Goal: Transaction & Acquisition: Purchase product/service

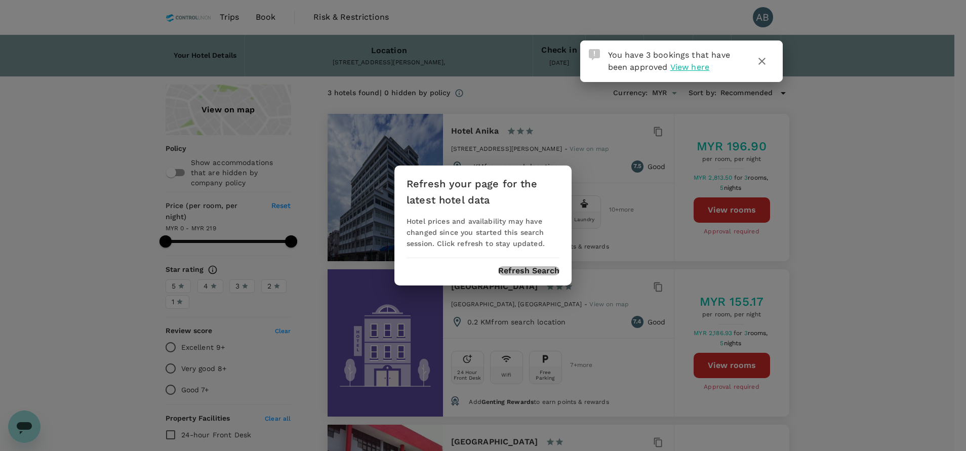
click at [527, 268] on button "Refresh Search" at bounding box center [528, 270] width 61 height 9
click at [766, 59] on icon "button" at bounding box center [762, 61] width 12 height 12
click at [542, 273] on button "Refresh Search" at bounding box center [528, 270] width 61 height 9
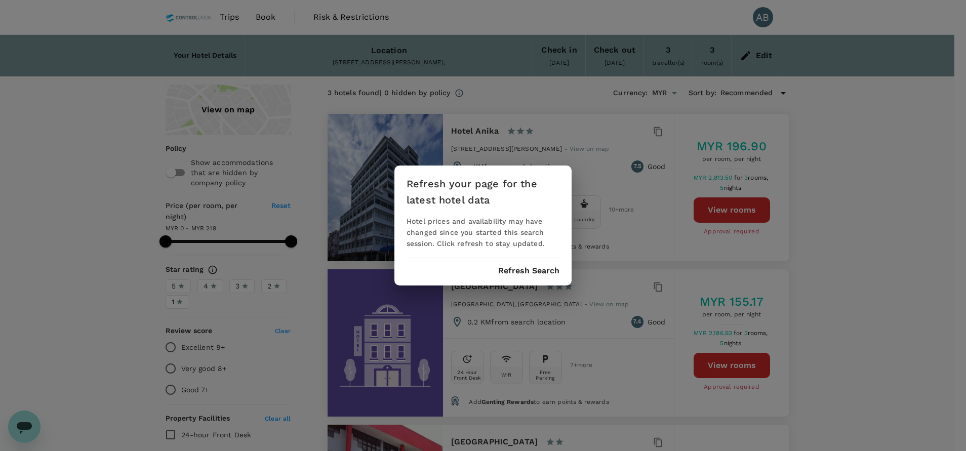
click at [535, 271] on button "Refresh Search" at bounding box center [528, 270] width 61 height 9
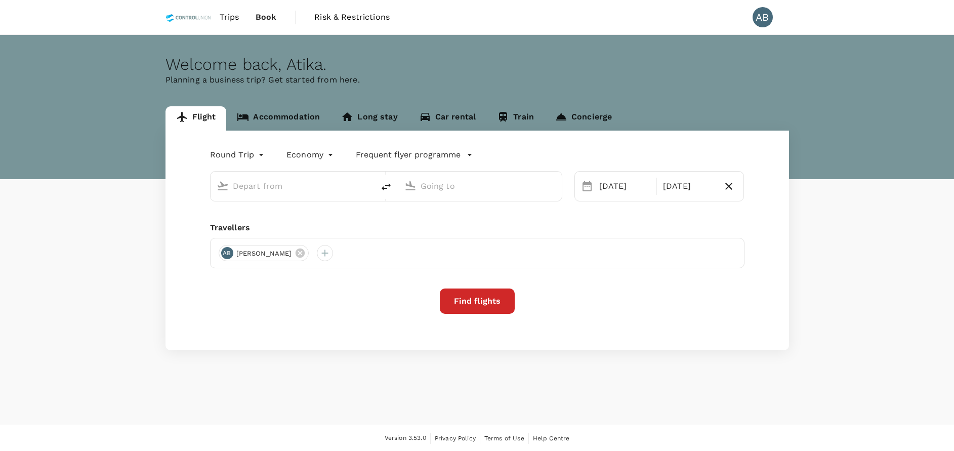
type input "oneway"
type input "Kuala Lumpur Intl ([GEOGRAPHIC_DATA])"
type input "Bintulu (BTU)"
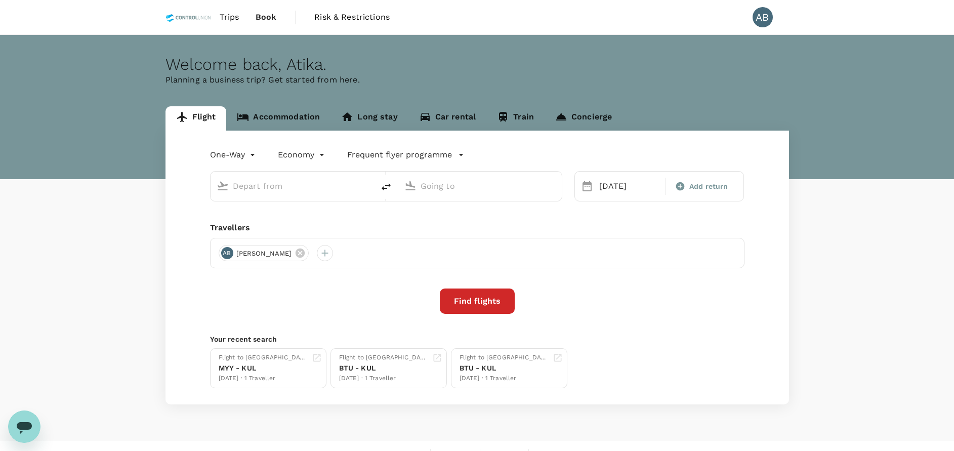
type input "Kuala Lumpur Intl ([GEOGRAPHIC_DATA])"
type input "Bintulu (BTU)"
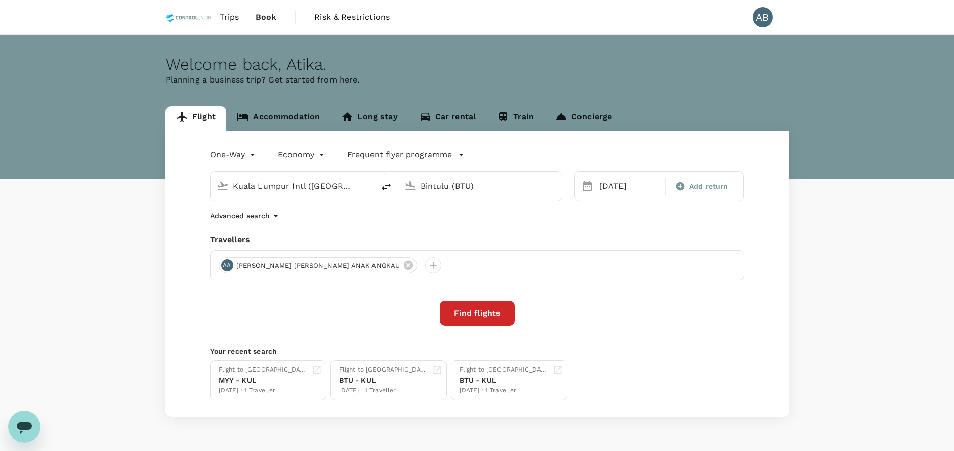
click at [610, 51] on div "Welcome back , Atika . Planning a business trip? Get started from here." at bounding box center [477, 107] width 954 height 144
click at [690, 343] on div "One-Way oneway Economy economy Frequent flyer programme Kuala Lumpur Intl (KUL)…" at bounding box center [478, 274] width 624 height 286
click at [679, 94] on div "Welcome back , Atika . Planning a business trip? Get started from here." at bounding box center [477, 107] width 954 height 144
click at [313, 188] on input "Kuala Lumpur Intl ([GEOGRAPHIC_DATA])" at bounding box center [293, 186] width 120 height 16
click at [264, 221] on p "Sultan Ismail Intl" at bounding box center [308, 226] width 178 height 10
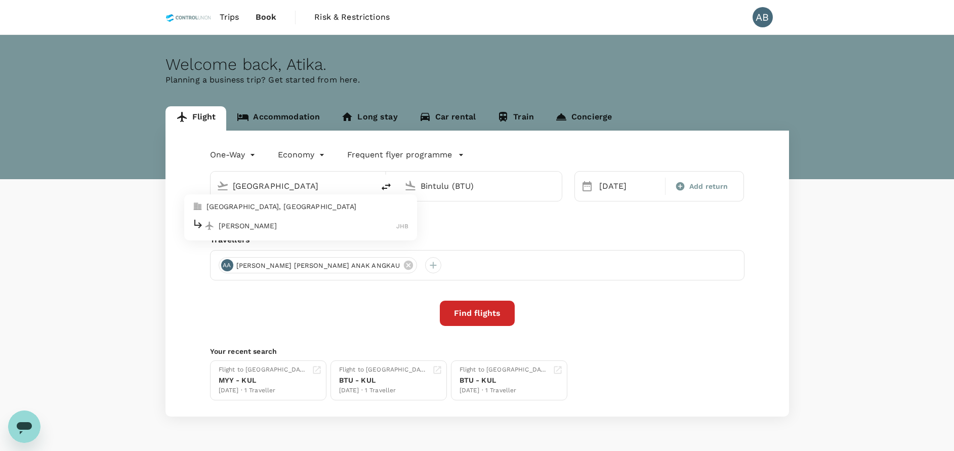
type input "Sultan Ismail Intl (JHB)"
click at [470, 188] on input "Bintulu (BTU)" at bounding box center [481, 186] width 120 height 16
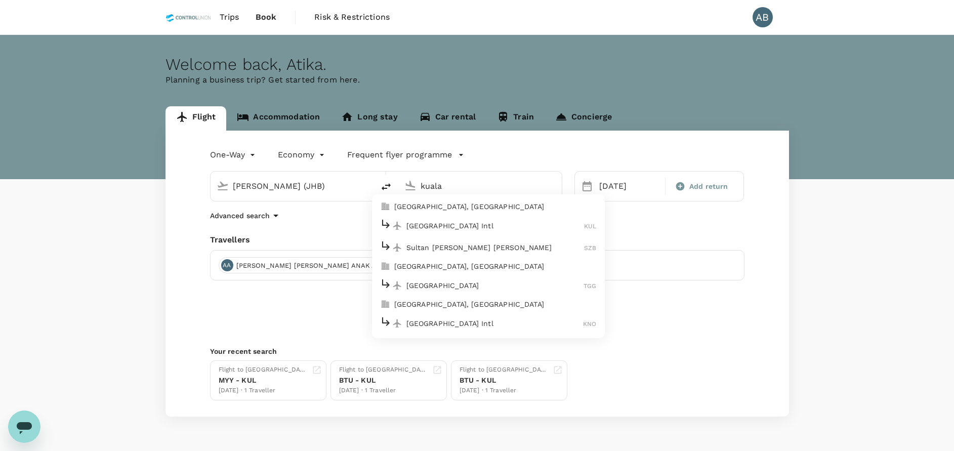
click at [449, 221] on p "Kuala Lumpur Intl" at bounding box center [496, 226] width 178 height 10
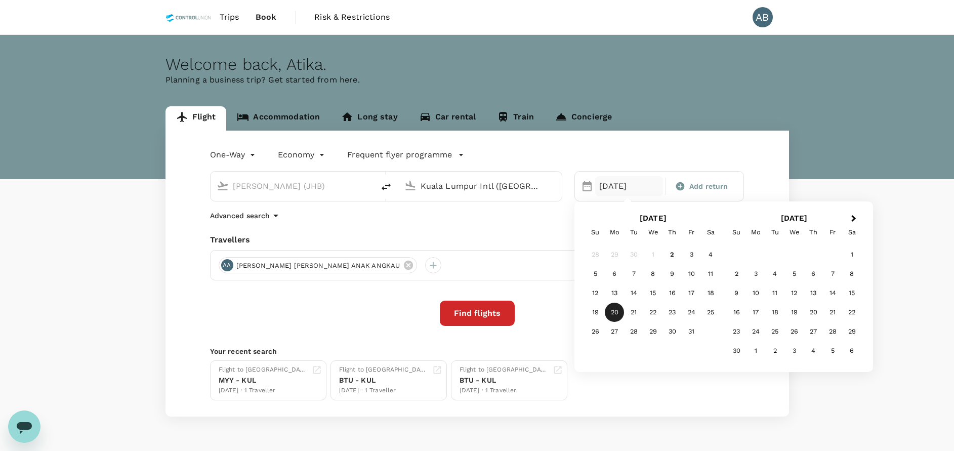
type input "Kuala Lumpur Intl (KUL)"
click at [614, 274] on div "6" at bounding box center [614, 273] width 19 height 19
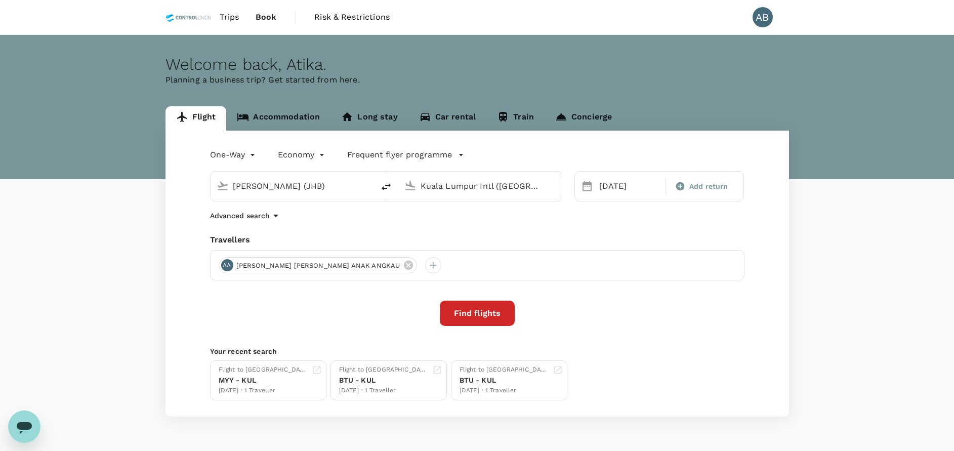
click at [619, 225] on div "One-Way oneway Economy economy Frequent flyer programme Sultan Ismail Intl (JHB…" at bounding box center [478, 274] width 624 height 286
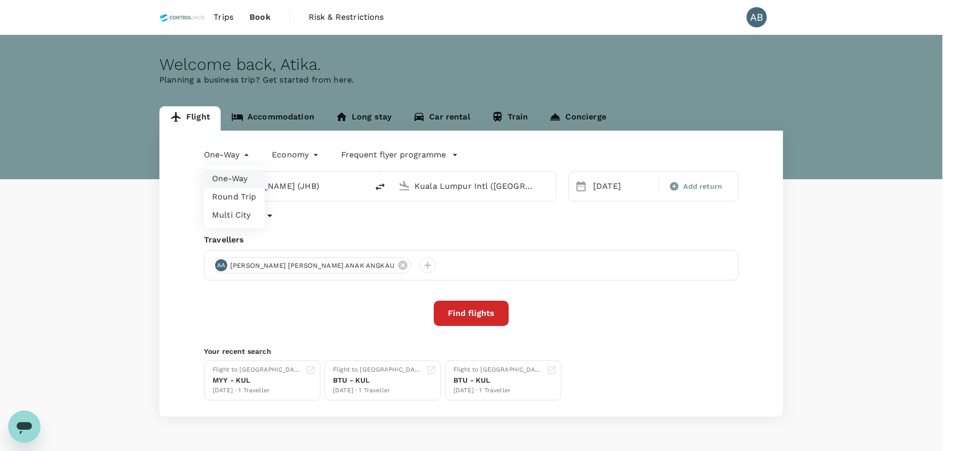
click at [236, 152] on body "Trips Book Risk & Restrictions AB Welcome back , Atika . Planning a business tr…" at bounding box center [477, 240] width 954 height 480
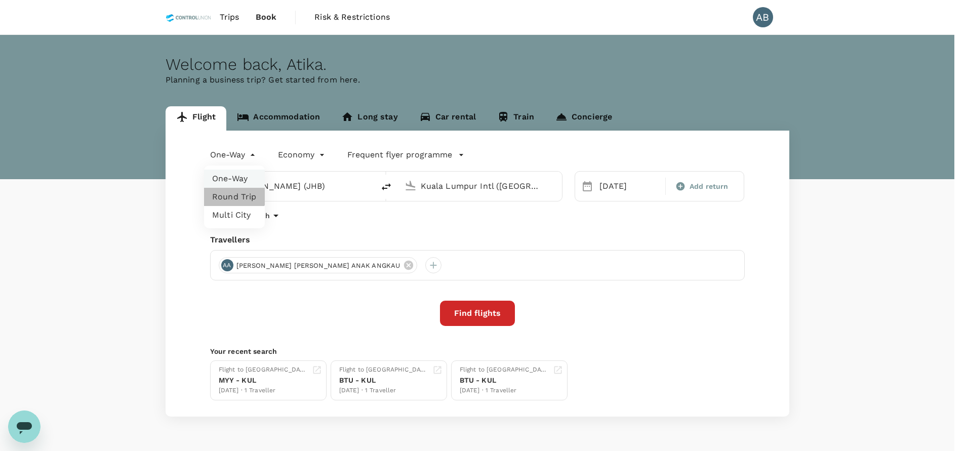
drag, startPoint x: 233, startPoint y: 195, endPoint x: 305, endPoint y: 189, distance: 72.1
click at [233, 194] on li "Round Trip" at bounding box center [234, 197] width 61 height 18
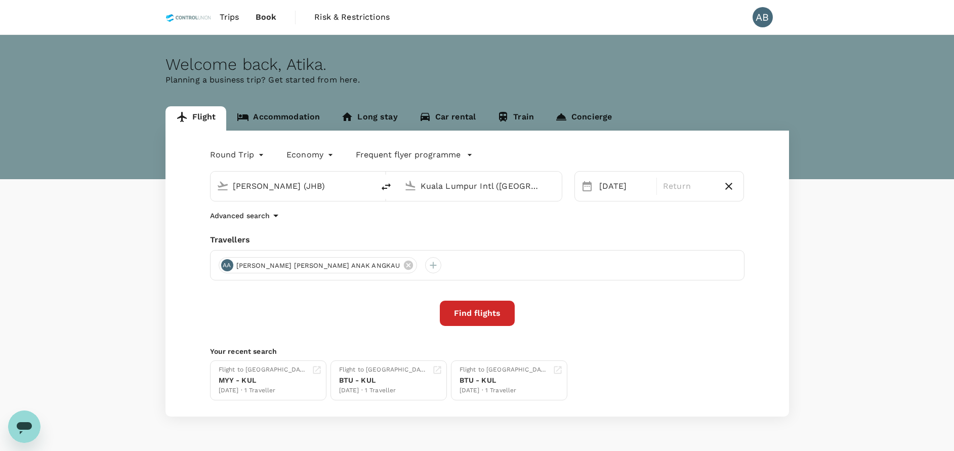
drag, startPoint x: 593, startPoint y: 222, endPoint x: 630, endPoint y: 204, distance: 40.5
click at [593, 221] on div "Advanced search" at bounding box center [477, 216] width 535 height 12
click at [404, 264] on icon at bounding box center [408, 265] width 9 height 9
click at [733, 185] on icon "button" at bounding box center [729, 186] width 12 height 12
click at [244, 156] on body "Trips Book Risk & Restrictions AB Welcome back , Atika . Planning a business tr…" at bounding box center [477, 240] width 954 height 480
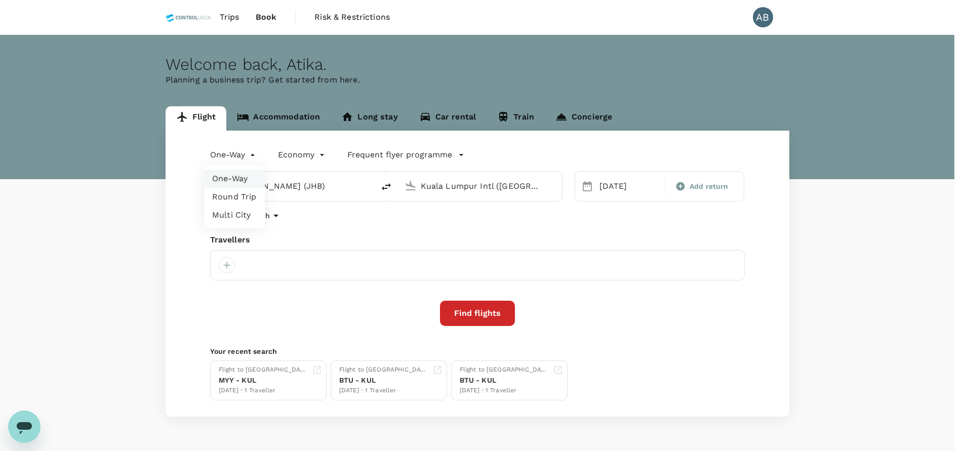
click at [226, 197] on li "Round Trip" at bounding box center [234, 197] width 61 height 18
type input "roundtrip"
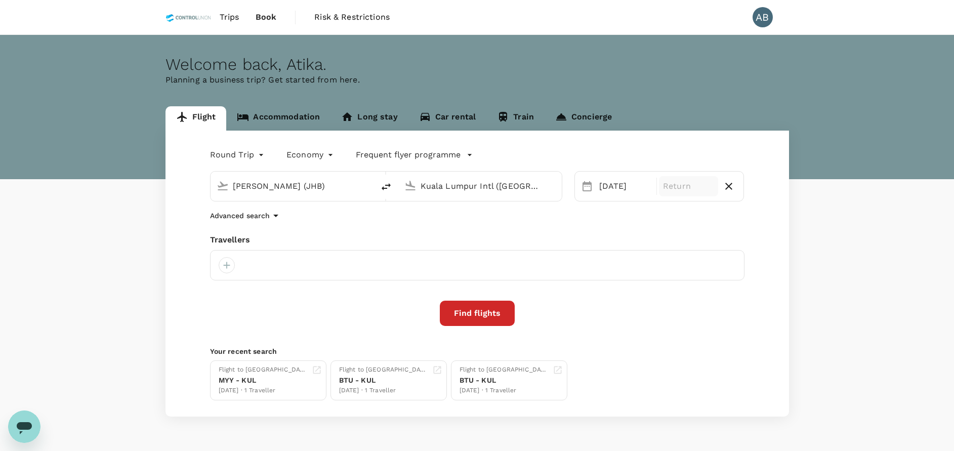
click at [683, 183] on p "Return" at bounding box center [688, 186] width 51 height 12
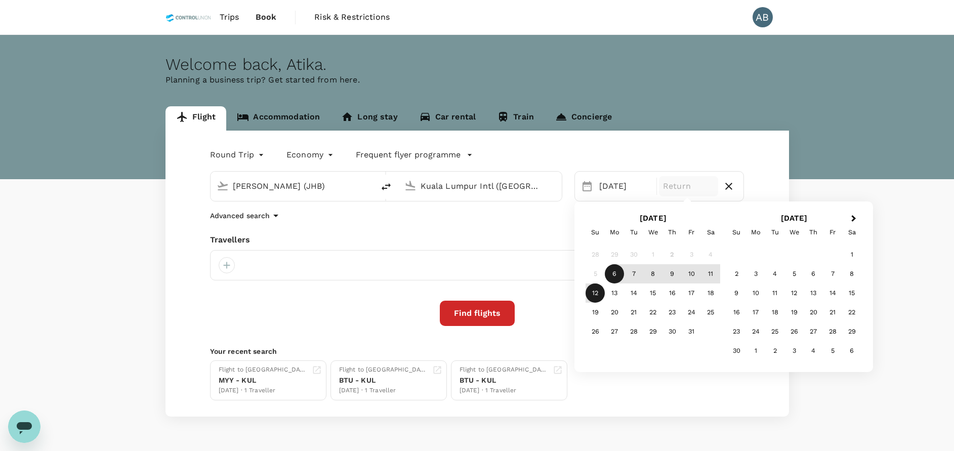
click at [599, 290] on div "12" at bounding box center [595, 293] width 19 height 19
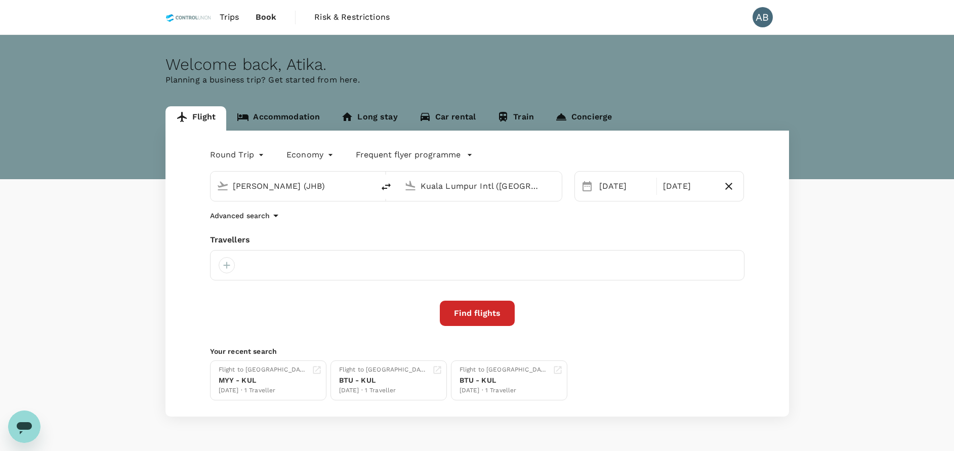
click at [642, 222] on div "Round Trip roundtrip Economy economy Frequent flyer programme Sultan Ismail Int…" at bounding box center [478, 274] width 624 height 286
click at [224, 265] on div at bounding box center [227, 265] width 16 height 16
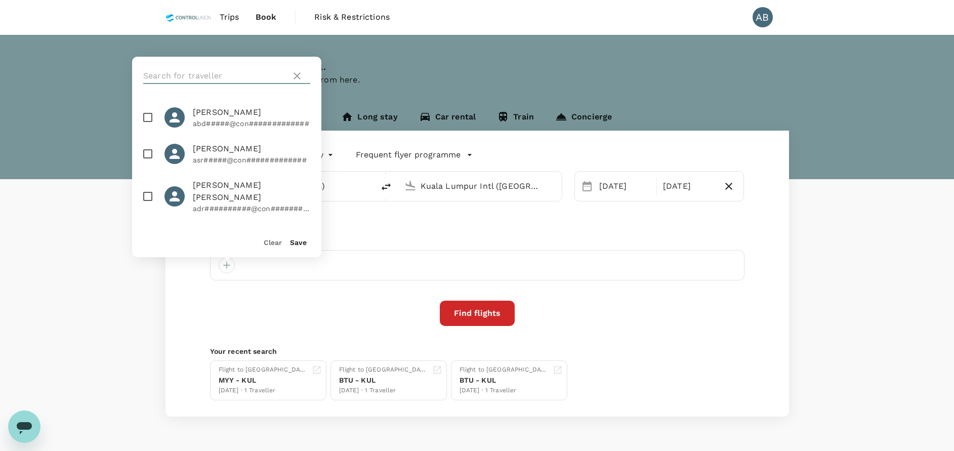
click at [226, 76] on input "text" at bounding box center [215, 76] width 144 height 16
type input "matha"
click at [149, 118] on input "checkbox" at bounding box center [147, 117] width 21 height 21
checkbox input "true"
click at [299, 240] on button "Save" at bounding box center [298, 242] width 17 height 8
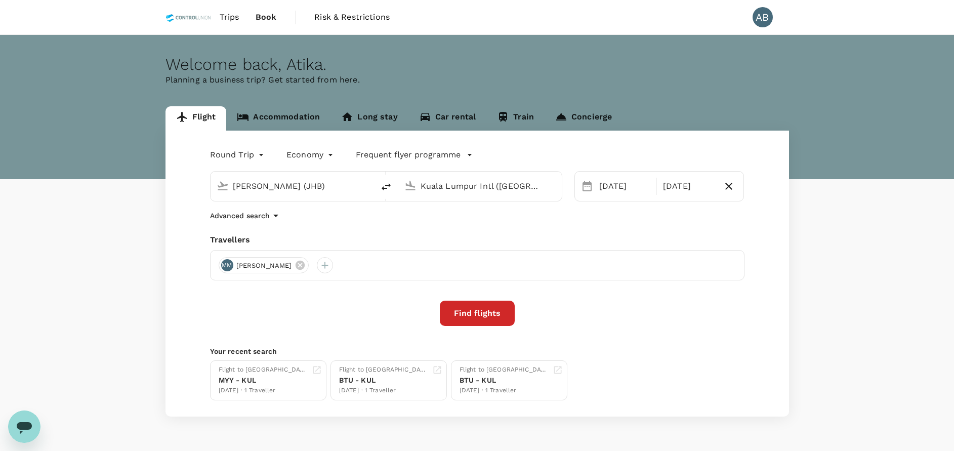
click at [387, 217] on div "Advanced search" at bounding box center [477, 216] width 535 height 12
click at [429, 230] on div "Round Trip roundtrip Economy economy Frequent flyer programme Sultan Ismail Int…" at bounding box center [478, 274] width 624 height 286
click at [355, 227] on div "Round Trip roundtrip Economy economy Frequent flyer programme Sultan Ismail Int…" at bounding box center [478, 274] width 624 height 286
click at [402, 232] on div "Round Trip roundtrip Economy economy Frequent flyer programme Sultan Ismail Int…" at bounding box center [478, 274] width 624 height 286
click at [404, 232] on div "Round Trip roundtrip Economy economy Frequent flyer programme Sultan Ismail Int…" at bounding box center [478, 274] width 624 height 286
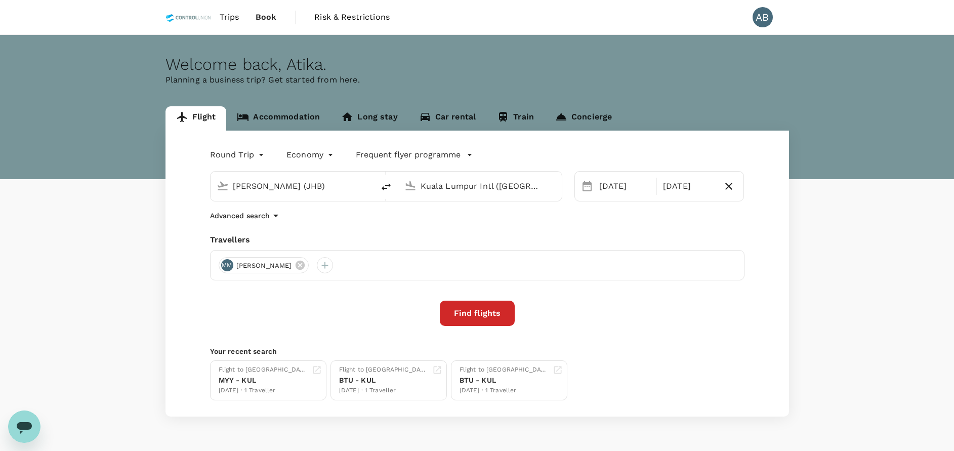
click at [404, 233] on div "Round Trip roundtrip Economy economy Frequent flyer programme Sultan Ismail Int…" at bounding box center [478, 274] width 624 height 286
click at [462, 306] on button "Find flights" at bounding box center [477, 313] width 75 height 25
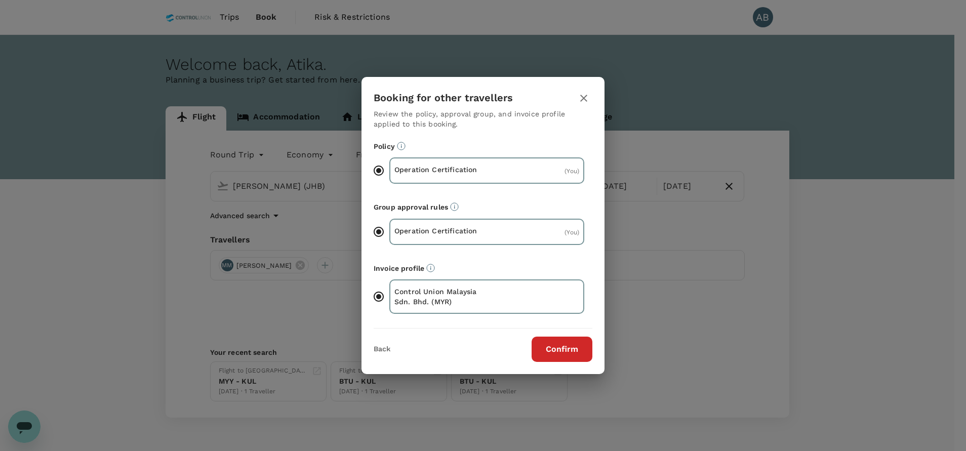
click at [561, 349] on button "Confirm" at bounding box center [562, 349] width 61 height 25
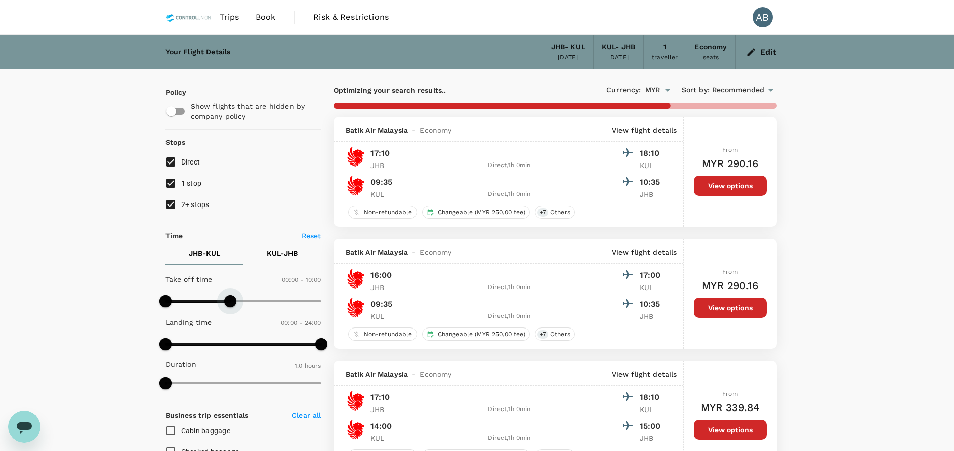
type input "540"
drag, startPoint x: 317, startPoint y: 301, endPoint x: 225, endPoint y: 304, distance: 92.2
click at [225, 304] on span at bounding box center [224, 301] width 12 height 12
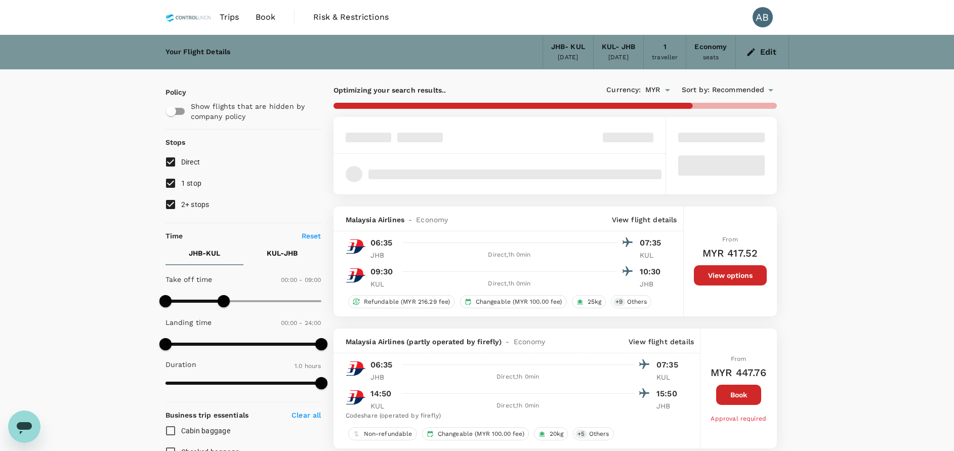
click at [867, 281] on div "Your Flight Details JHB - KUL 06 Oct 2025 KUL - JHB 12 Oct 2025 1 traveller Eco…" at bounding box center [477, 445] width 954 height 821
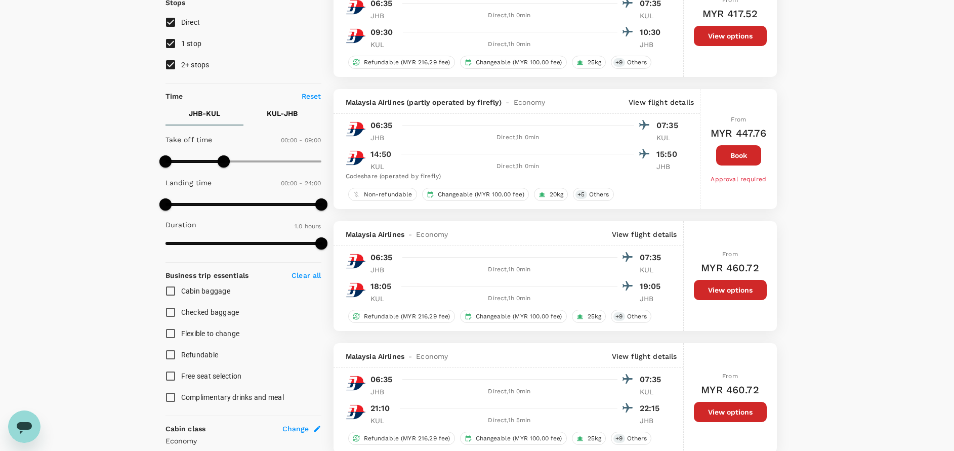
scroll to position [228, 0]
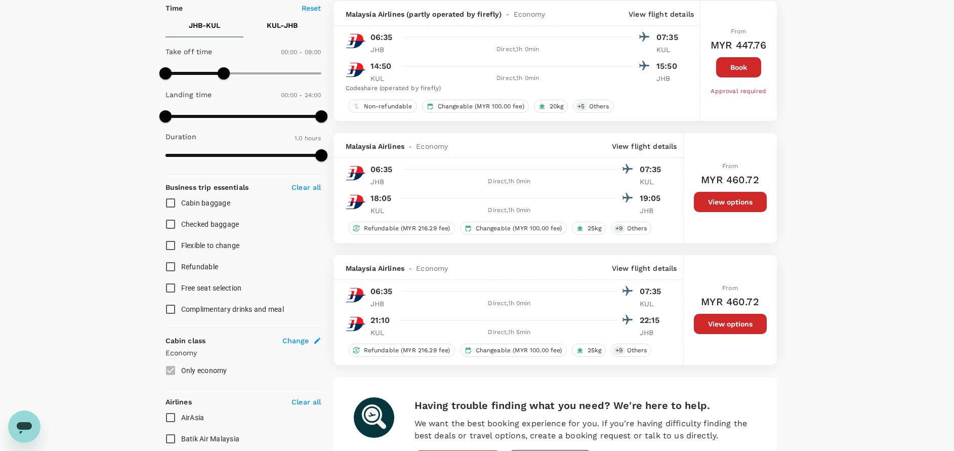
drag, startPoint x: 823, startPoint y: 251, endPoint x: 830, endPoint y: 256, distance: 8.7
click at [830, 256] on div "Your Flight Details JHB - KUL 06 Oct 2025 KUL - JHB 12 Oct 2025 1 traveller Eco…" at bounding box center [477, 175] width 954 height 737
click at [652, 267] on p "View flight details" at bounding box center [644, 268] width 65 height 10
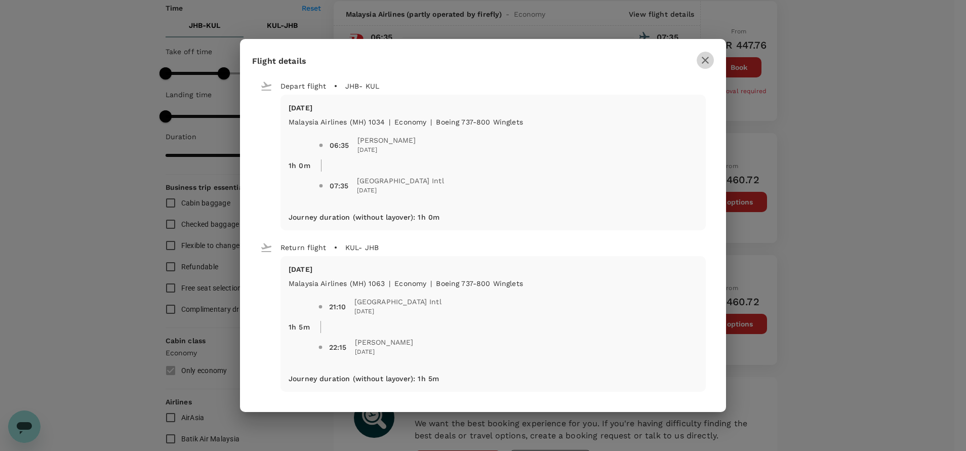
click at [707, 62] on icon "button" at bounding box center [705, 60] width 7 height 7
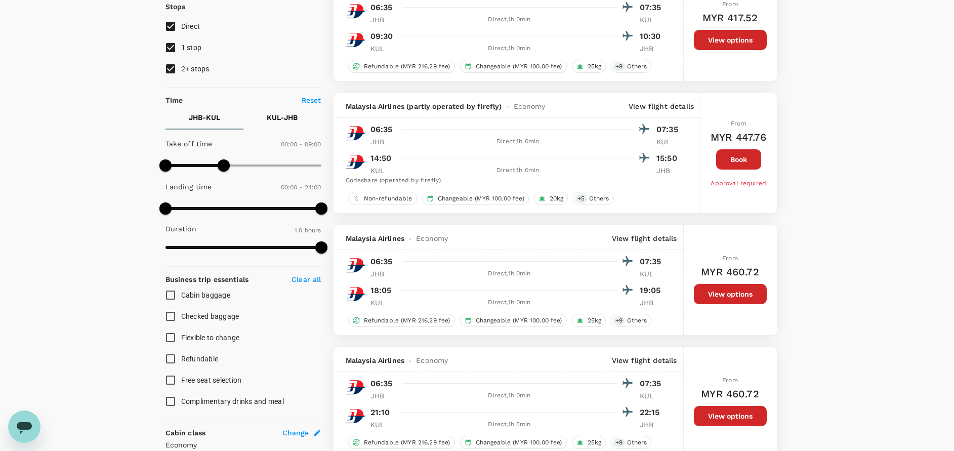
scroll to position [304, 0]
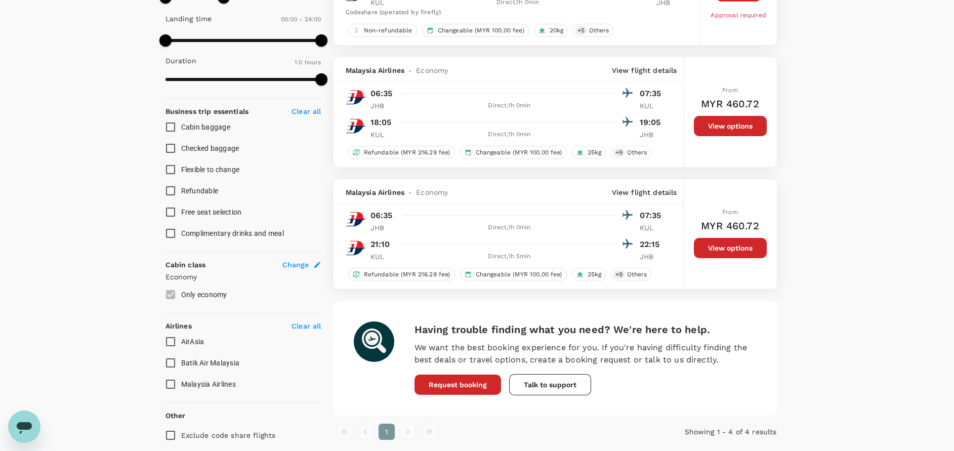
click at [431, 176] on div "4 flights found | 0 hidden by policy Currency : MYR Sort by : Recommended Malay…" at bounding box center [555, 109] width 468 height 662
click at [874, 248] on div "Your Flight Details JHB - KUL 06 Oct 2025 KUL - JHB 12 Oct 2025 1 traveller Eco…" at bounding box center [477, 99] width 954 height 737
click at [864, 159] on div "Your Flight Details JHB - KUL 06 Oct 2025 KUL - JHB 12 Oct 2025 1 traveller Eco…" at bounding box center [477, 99] width 954 height 737
click at [857, 155] on div "Your Flight Details JHB - KUL 06 Oct 2025 KUL - JHB 12 Oct 2025 1 traveller Eco…" at bounding box center [477, 99] width 954 height 737
click at [888, 127] on div "Your Flight Details JHB - KUL 06 Oct 2025 KUL - JHB 12 Oct 2025 1 traveller Eco…" at bounding box center [477, 99] width 954 height 737
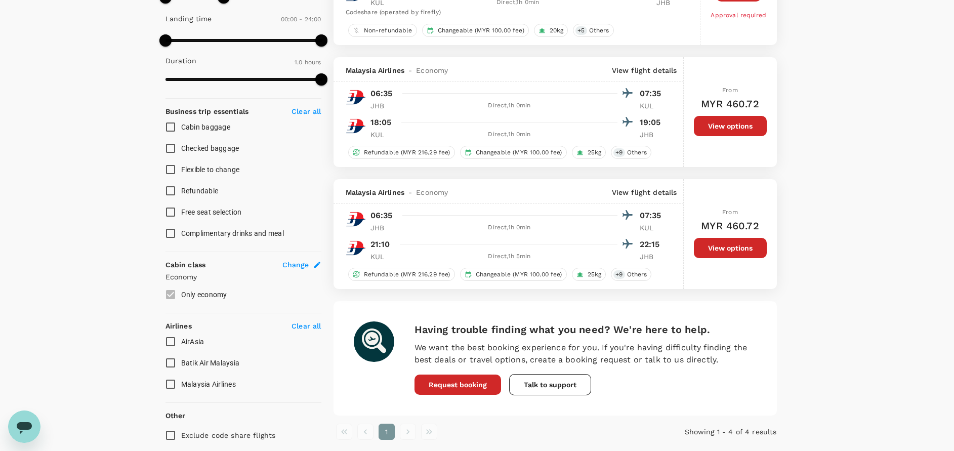
click at [913, 221] on div "Your Flight Details JHB - KUL 06 Oct 2025 KUL - JHB 12 Oct 2025 1 traveller Eco…" at bounding box center [477, 99] width 954 height 737
click at [796, 148] on div "Policy Show flights that are hidden by company policy Stops Direct 1 stop 2+ st…" at bounding box center [477, 109] width 648 height 687
click at [859, 292] on div "Your Flight Details JHB - KUL 06 Oct 2025 KUL - JHB 12 Oct 2025 1 traveller Eco…" at bounding box center [477, 99] width 954 height 737
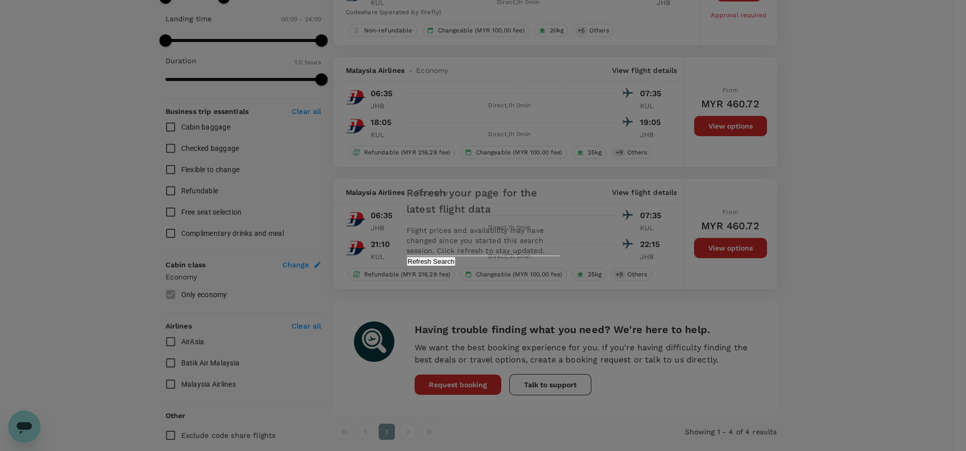
click at [456, 266] on button "Refresh Search" at bounding box center [431, 262] width 49 height 10
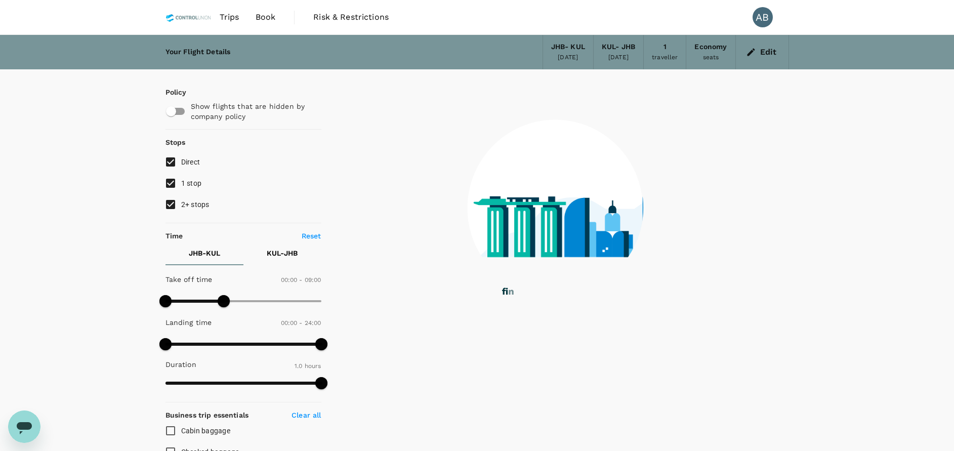
type input "0"
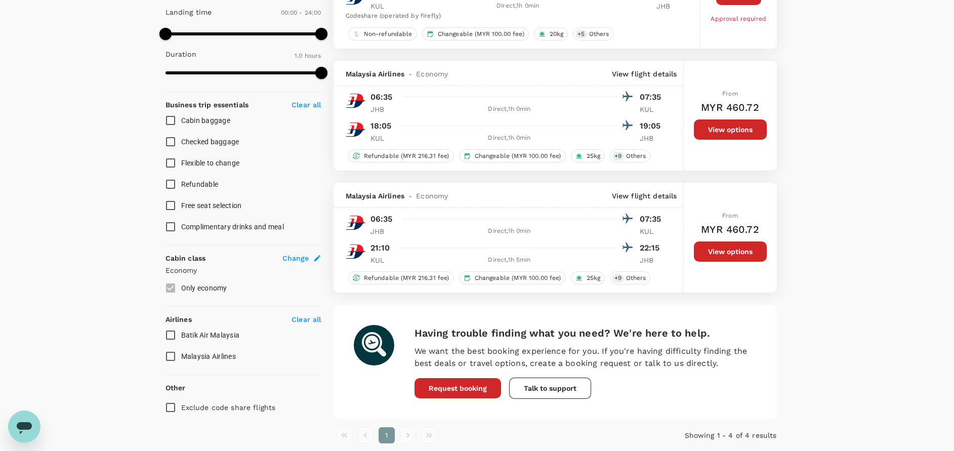
scroll to position [358, 0]
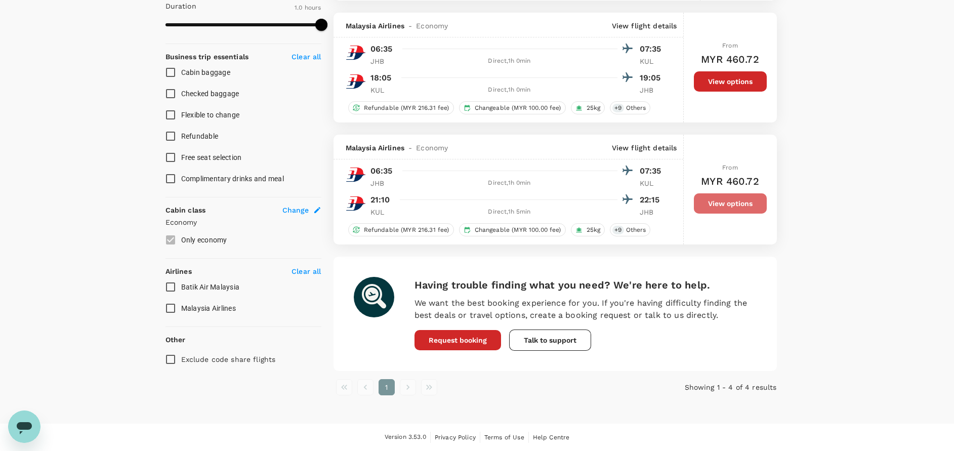
click at [735, 207] on button "View options" at bounding box center [730, 203] width 73 height 20
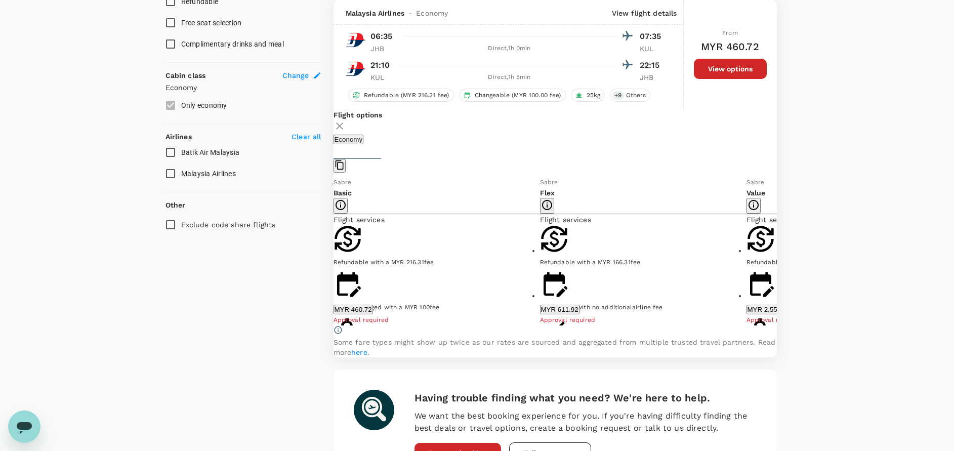
click at [373, 309] on button "MYR 460.72" at bounding box center [353, 310] width 39 height 10
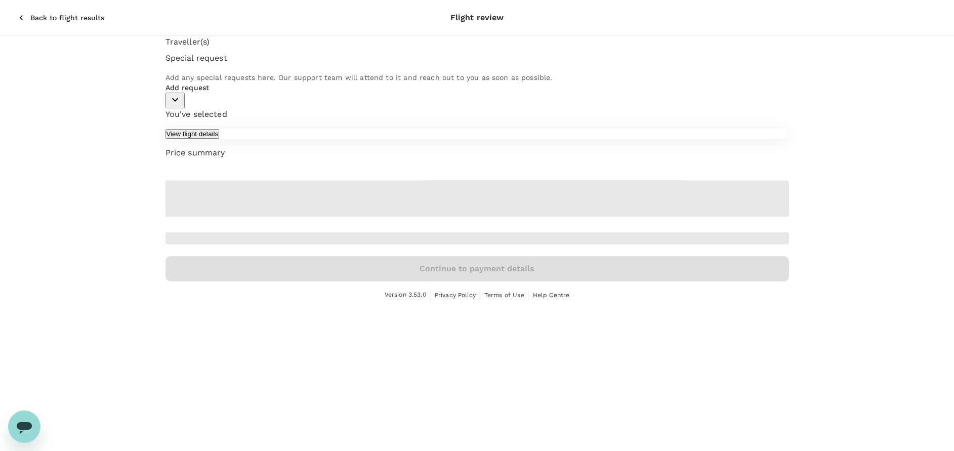
scroll to position [27, 0]
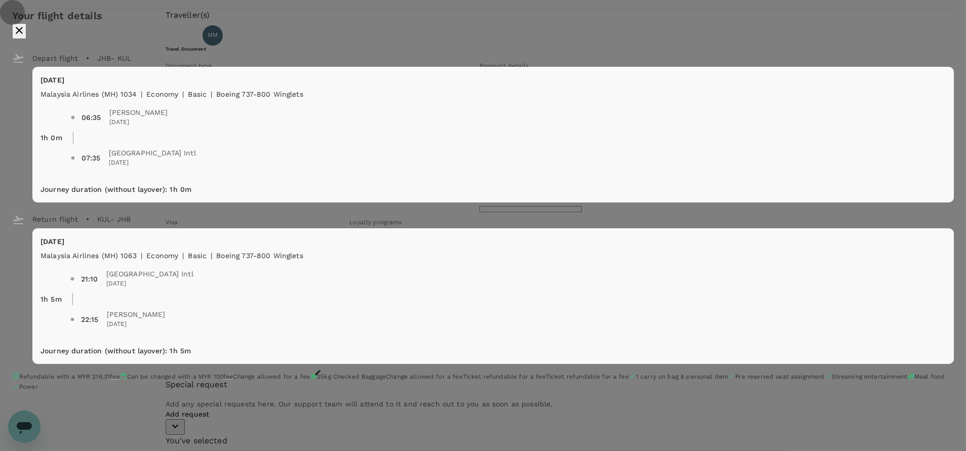
drag, startPoint x: 712, startPoint y: 38, endPoint x: 788, endPoint y: 45, distance: 75.7
click at [25, 36] on icon "close" at bounding box center [19, 30] width 12 height 12
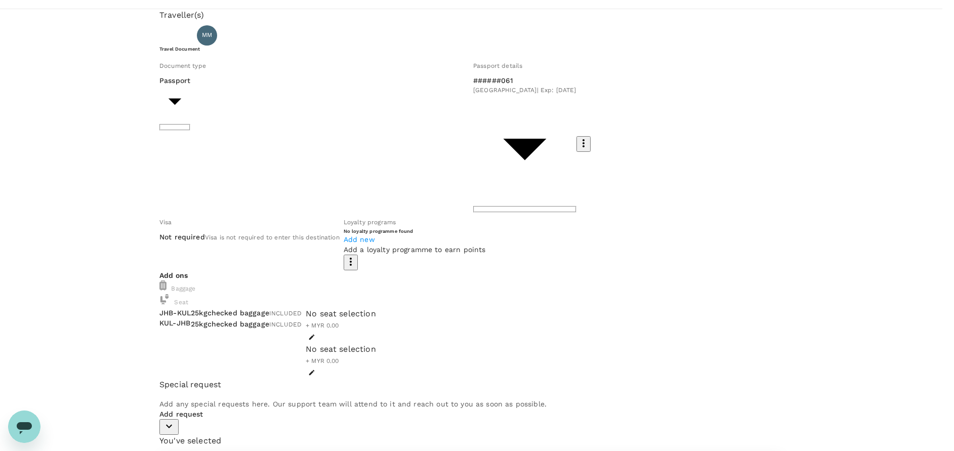
click at [854, 48] on div "Traveller(s) Traveller 1 : MM Mathan Mahalingam Travel Document Document type P…" at bounding box center [471, 378] width 943 height 738
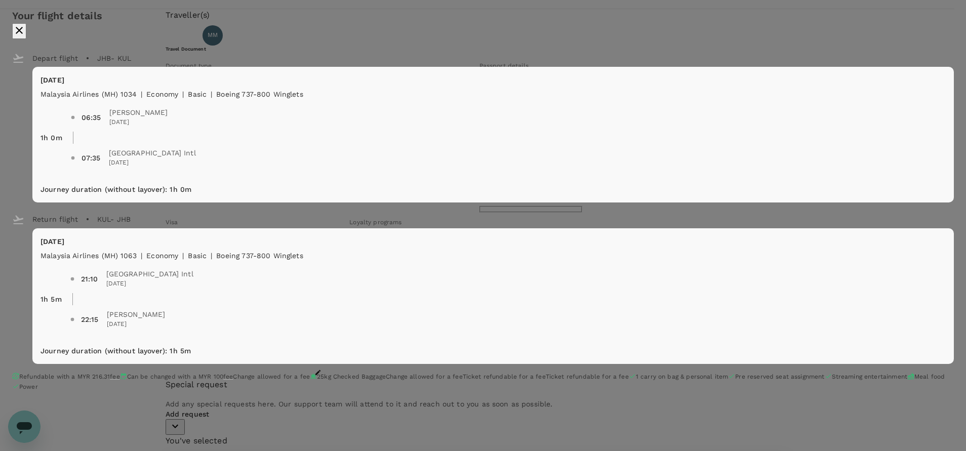
click at [23, 31] on icon "close" at bounding box center [19, 30] width 7 height 7
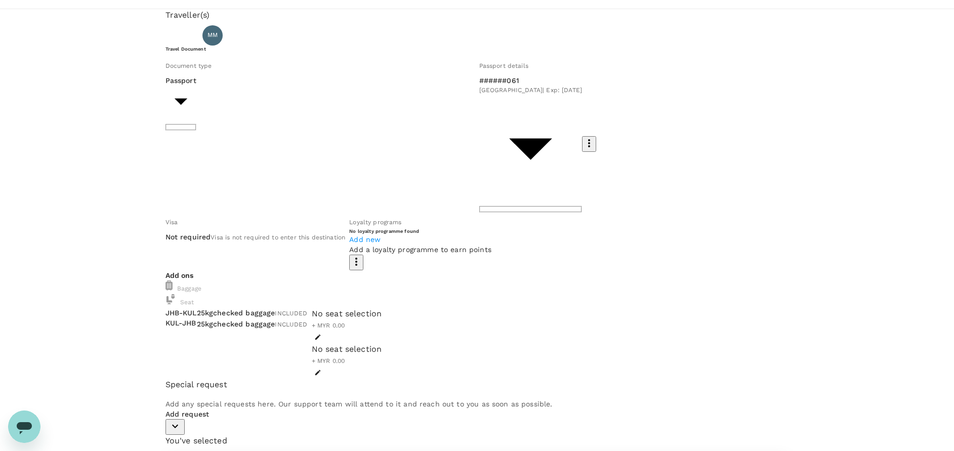
click at [814, 148] on div "Traveller(s) Traveller 1 : MM Mathan Mahalingam Travel Document Document type P…" at bounding box center [477, 378] width 954 height 738
click at [233, 126] on body "Back to flight results Flight review Traveller(s) Traveller 1 : MM Mathan Mahal…" at bounding box center [483, 373] width 966 height 801
click at [213, 162] on li "ID card" at bounding box center [259, 162] width 162 height 16
type input "Id card"
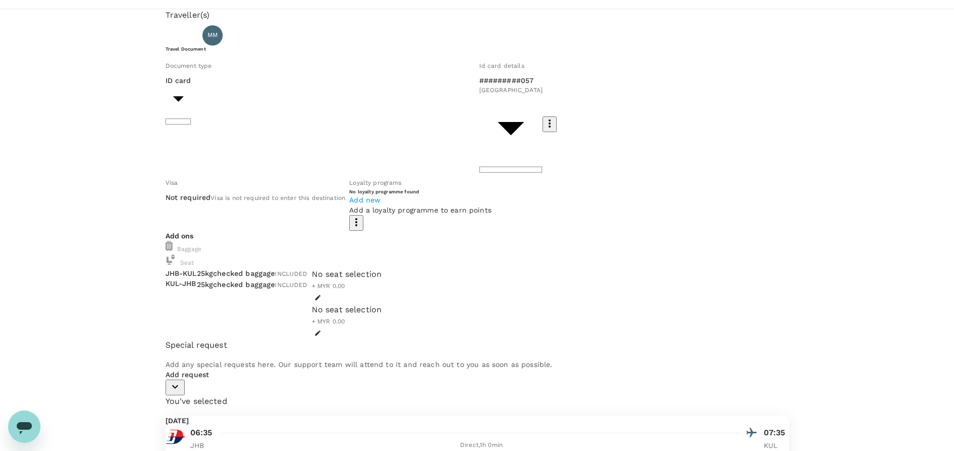
click at [330, 68] on div "Travel Document Document type ID card Id card ​ Id card details #########057 Ma…" at bounding box center [478, 138] width 624 height 185
click at [181, 380] on icon "button" at bounding box center [175, 386] width 12 height 12
click at [187, 419] on input "checkbox" at bounding box center [176, 429] width 21 height 21
checkbox input "true"
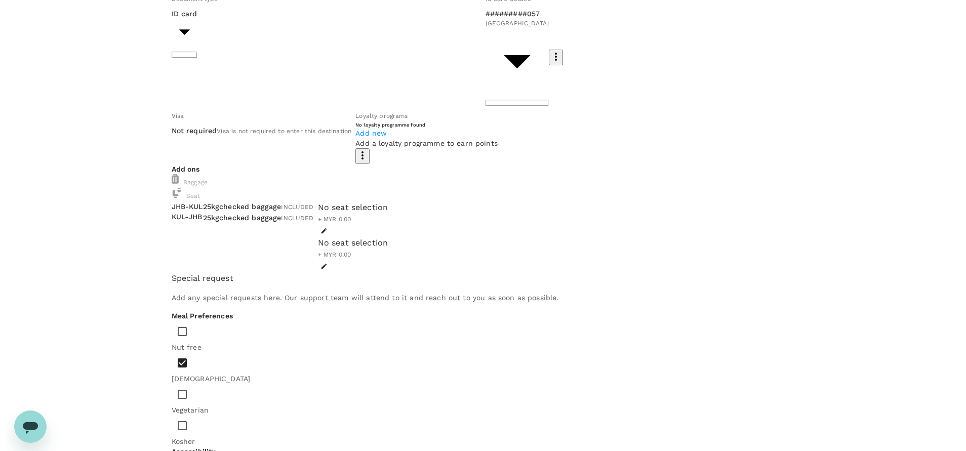
scroll to position [176, 0]
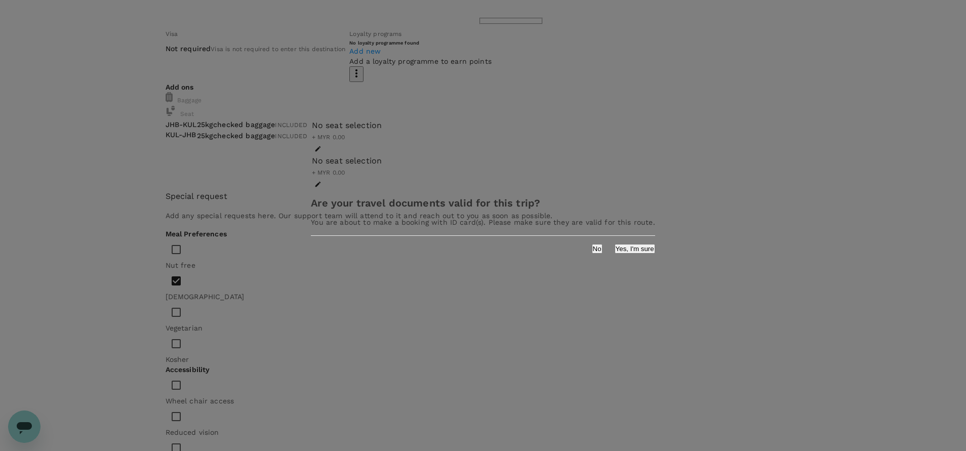
click at [615, 254] on button "Yes, I'm sure" at bounding box center [635, 249] width 41 height 10
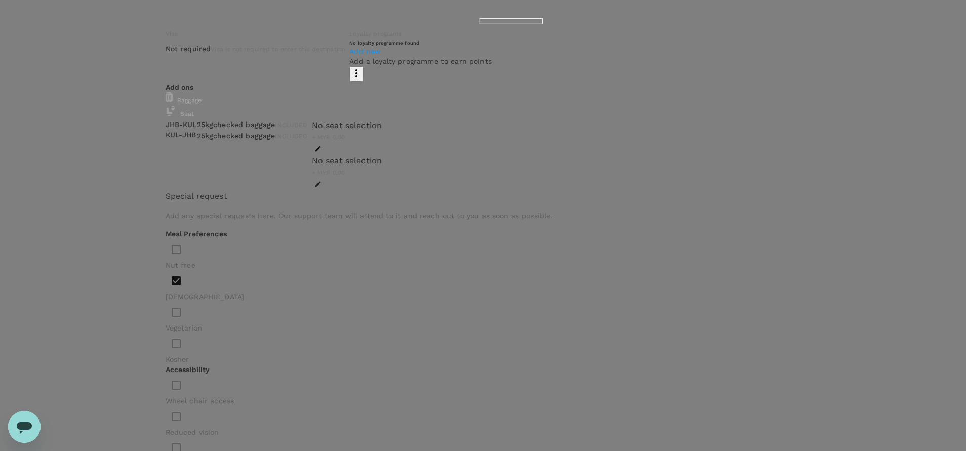
type input "9e254831-a140-43d4-90d9-f4bdc71b84d3"
paste textarea "Hi @Hariz / @Chathuranga, Requesting your approval for the flight below: PRJ NO…"
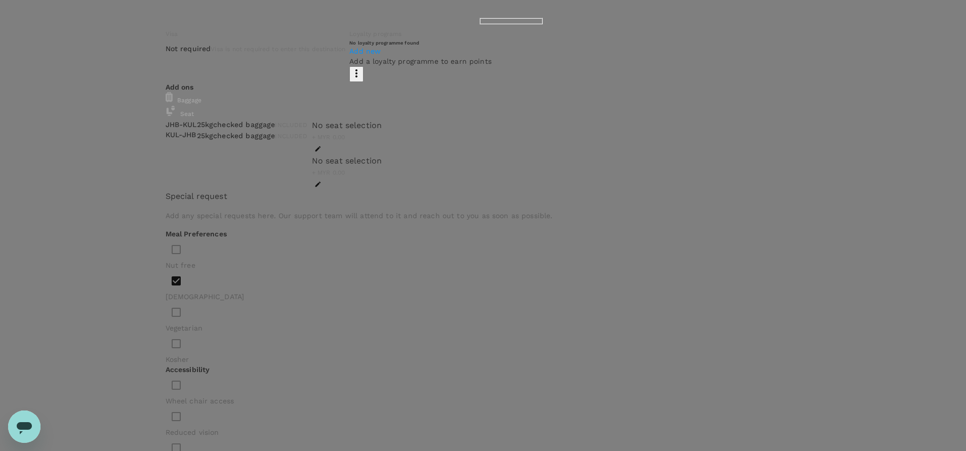
drag, startPoint x: 326, startPoint y: 227, endPoint x: 340, endPoint y: 226, distance: 14.3
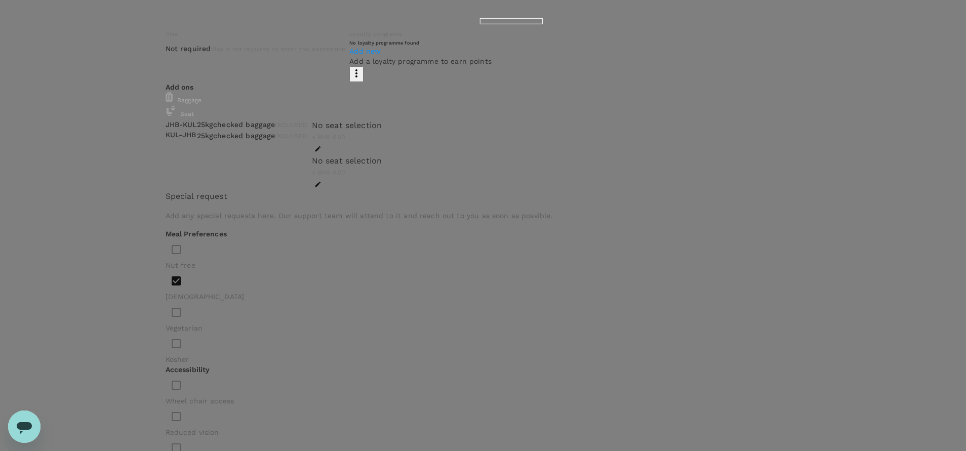
drag, startPoint x: 404, startPoint y: 247, endPoint x: 318, endPoint y: 249, distance: 85.6
drag, startPoint x: 287, startPoint y: 249, endPoint x: 303, endPoint y: 248, distance: 16.2
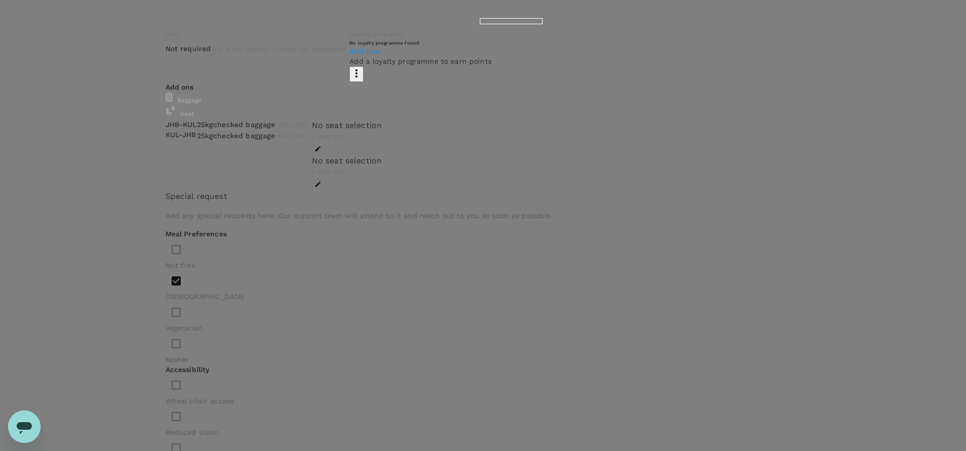
drag, startPoint x: 388, startPoint y: 268, endPoint x: 299, endPoint y: 263, distance: 88.7
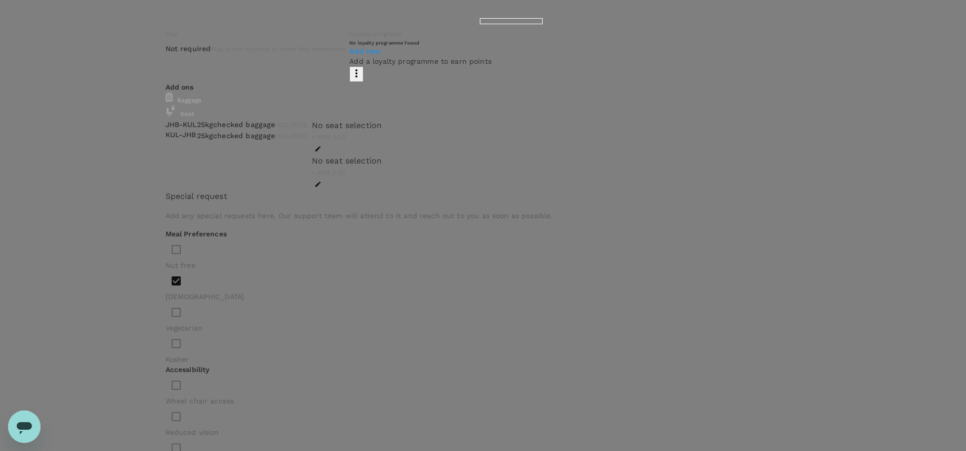
drag, startPoint x: 268, startPoint y: 183, endPoint x: 307, endPoint y: 188, distance: 39.3
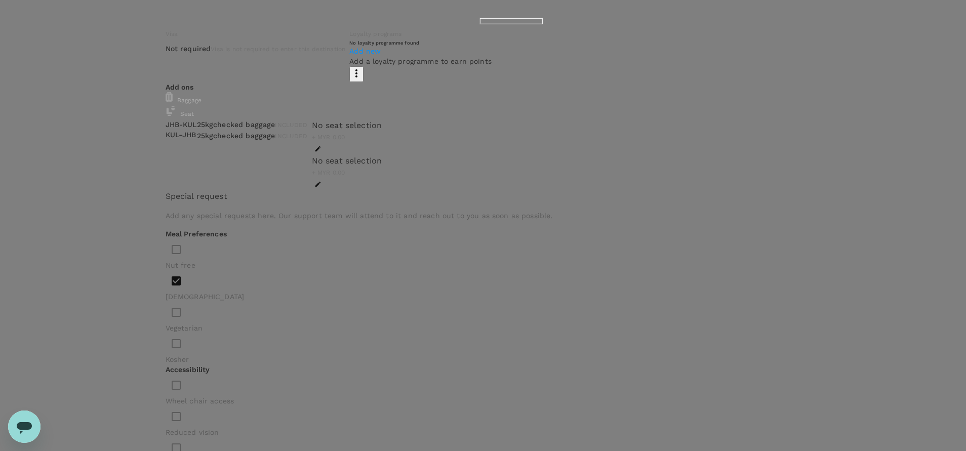
drag, startPoint x: 413, startPoint y: 194, endPoint x: 208, endPoint y: 189, distance: 205.1
drag, startPoint x: 296, startPoint y: 206, endPoint x: 306, endPoint y: 205, distance: 9.7
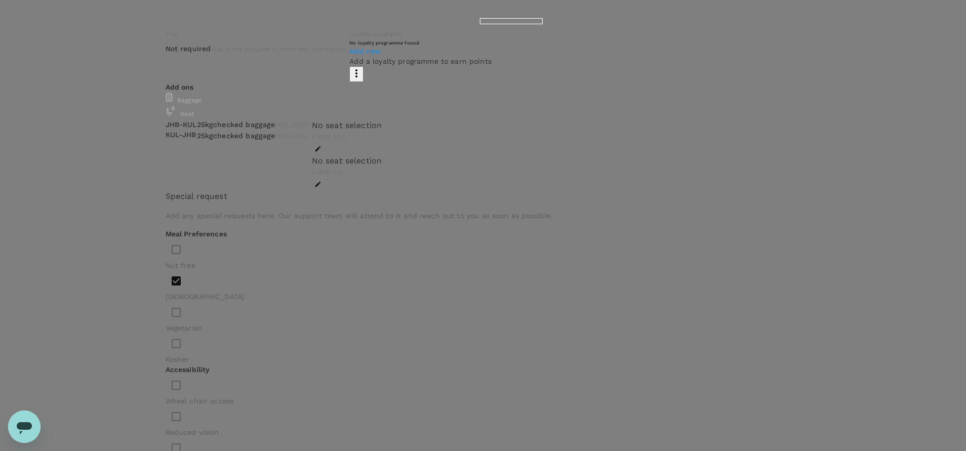
drag, startPoint x: 397, startPoint y: 318, endPoint x: 209, endPoint y: 170, distance: 239.7
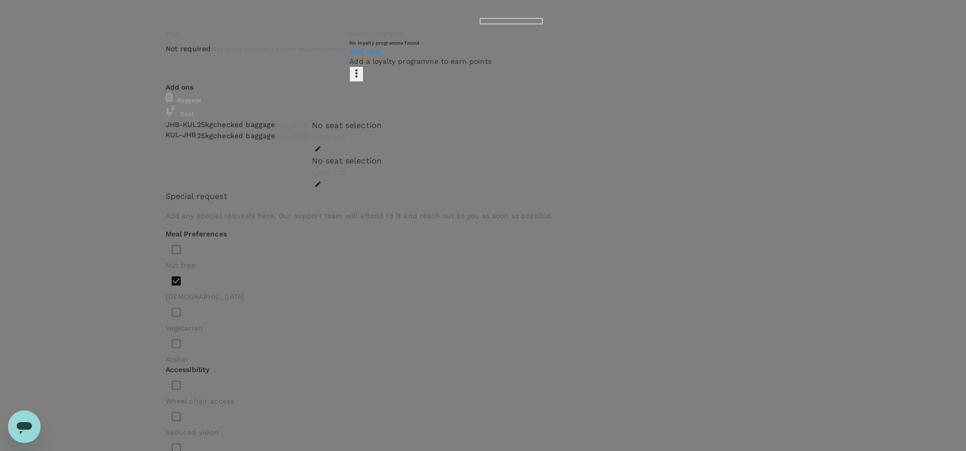
type textarea "Hi @Hariz / @Chathuranga, REMARKS: Waiting client approval on the price. Will i…"
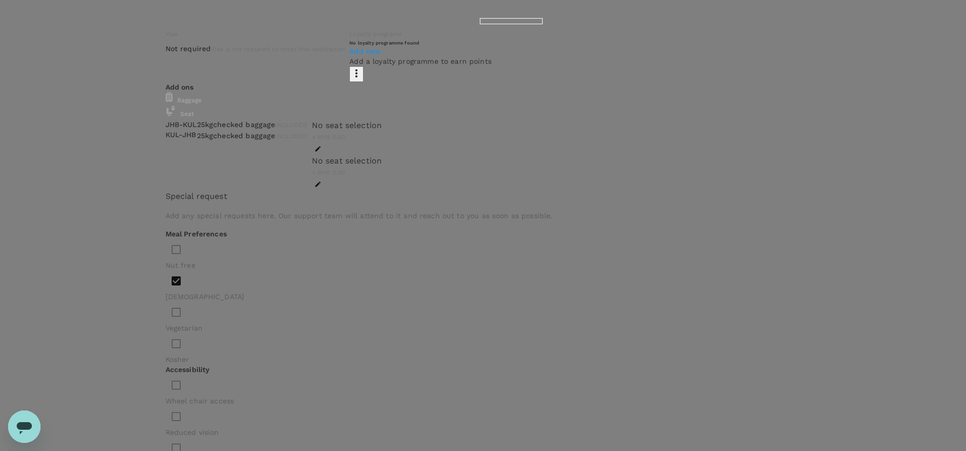
scroll to position [228, 0]
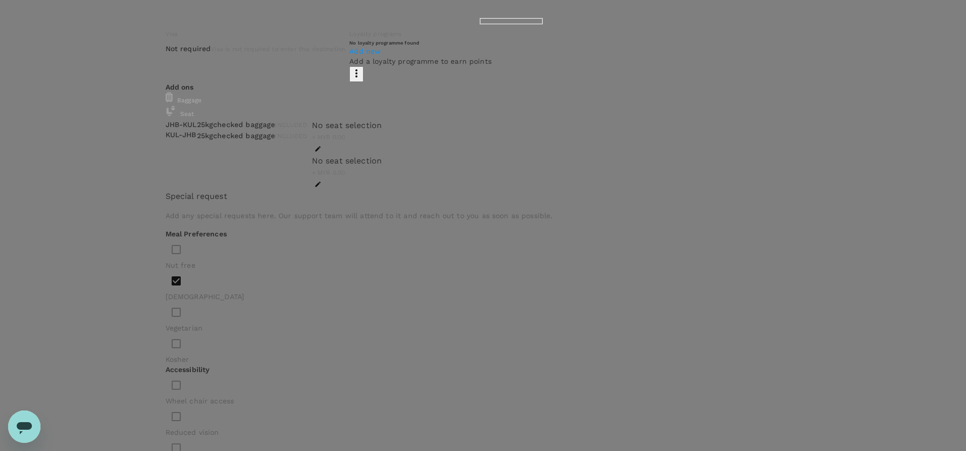
drag, startPoint x: 400, startPoint y: 319, endPoint x: 212, endPoint y: 208, distance: 218.6
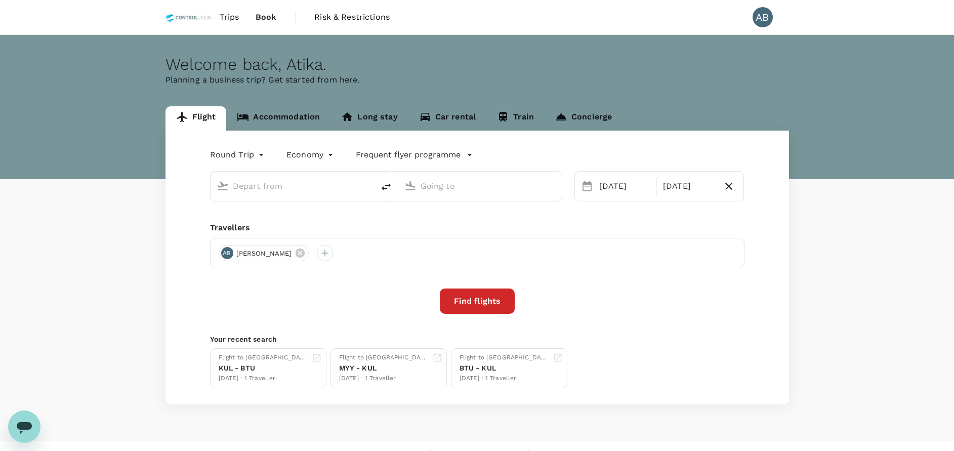
type input "[PERSON_NAME] (JHB)"
type input "Kuala Lumpur Intl ([GEOGRAPHIC_DATA])"
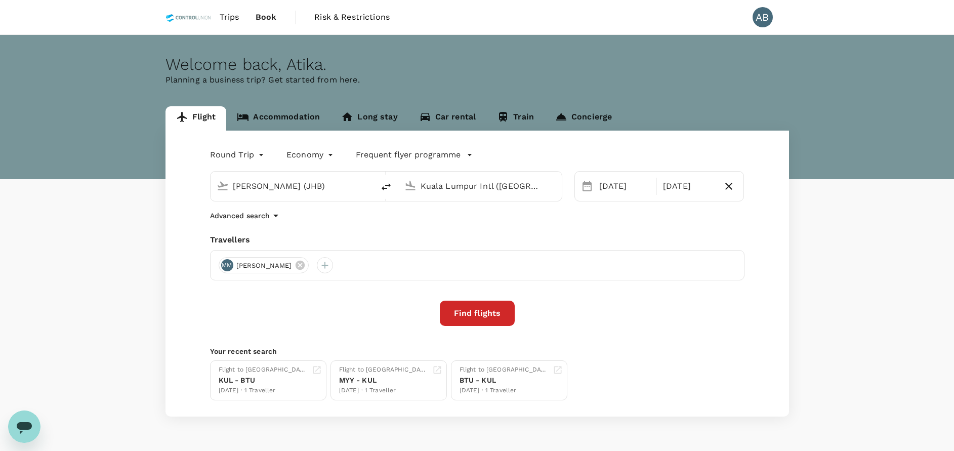
click at [351, 235] on div "Travellers" at bounding box center [477, 240] width 535 height 12
click at [226, 18] on span "Trips" at bounding box center [230, 17] width 20 height 12
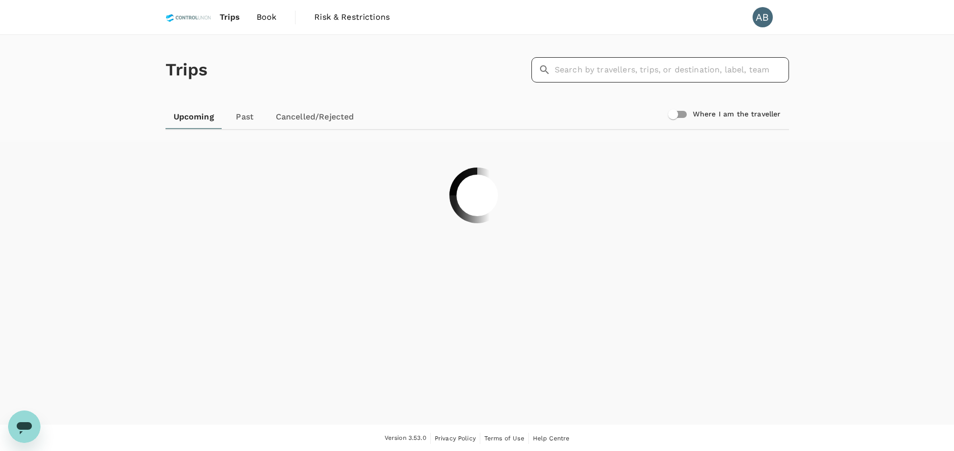
click at [590, 73] on input "text" at bounding box center [672, 69] width 234 height 25
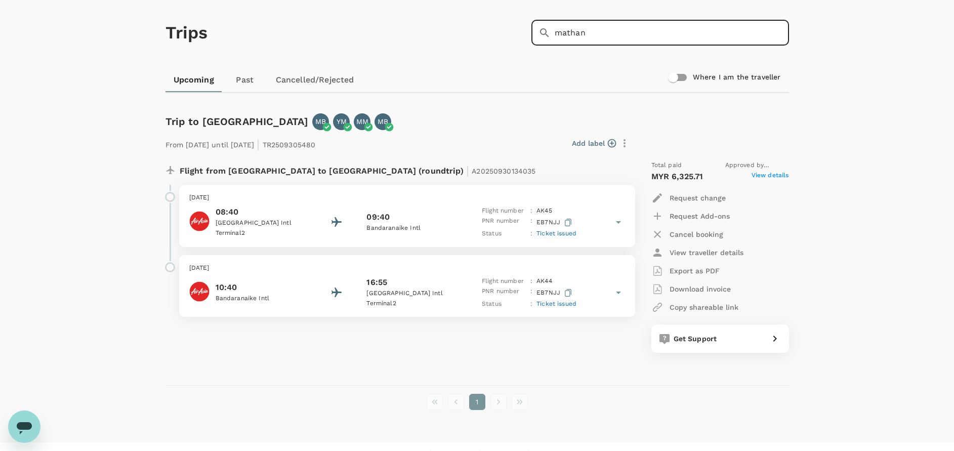
scroll to position [56, 0]
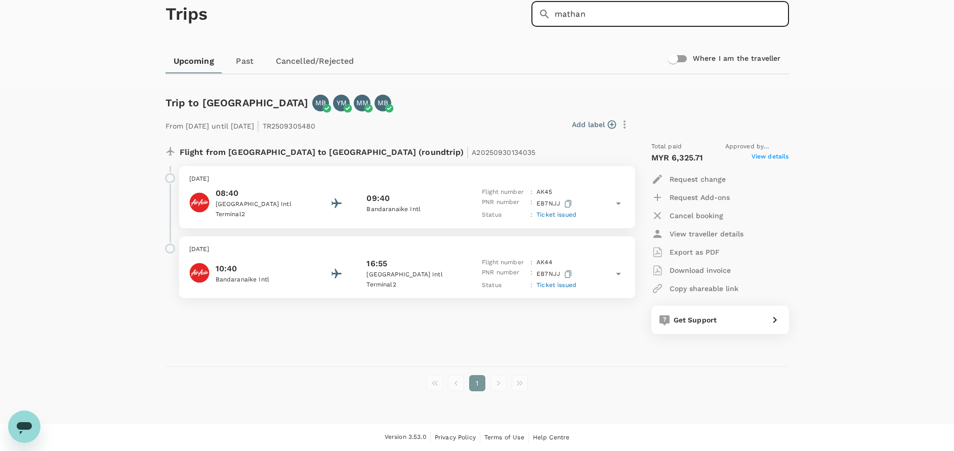
type input "mathan"
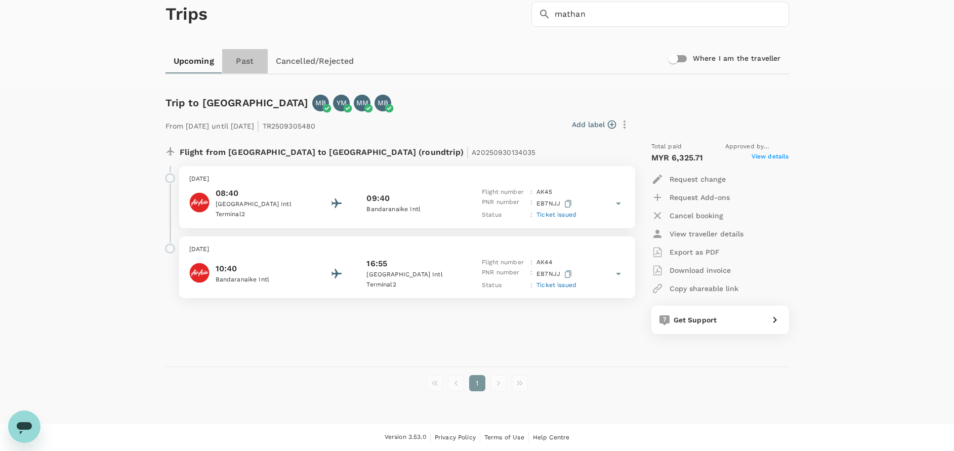
click at [245, 65] on link "Past" at bounding box center [245, 61] width 46 height 24
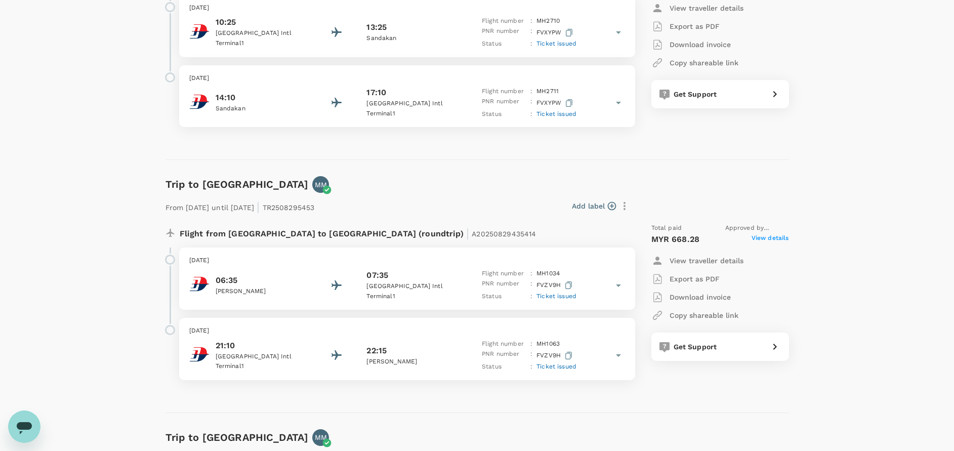
scroll to position [228, 0]
click at [618, 288] on icon at bounding box center [619, 284] width 12 height 12
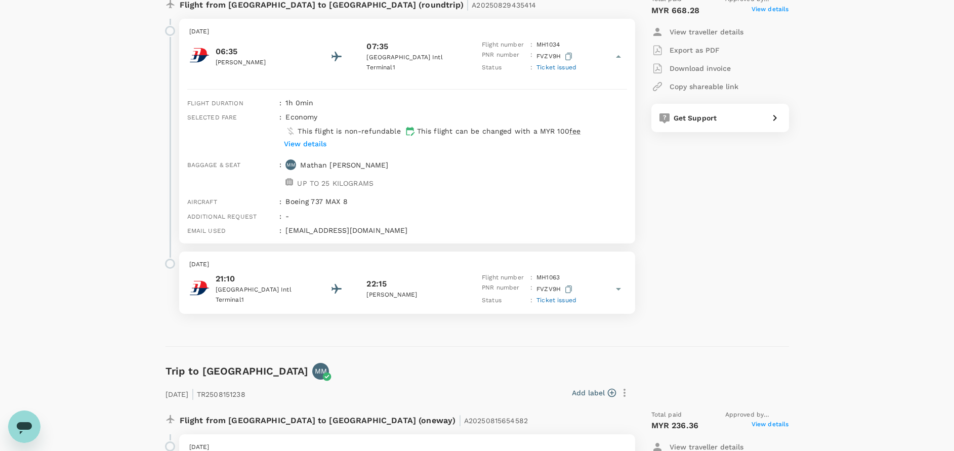
scroll to position [380, 0]
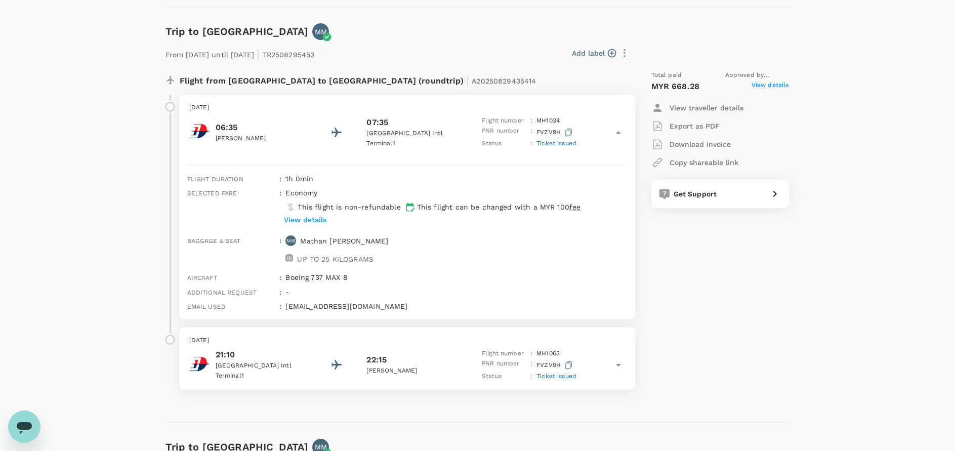
click at [531, 240] on div "Baggage & seat : MM Mathan Mahalingam UP TO 25 KILOGRAMS" at bounding box center [405, 249] width 444 height 37
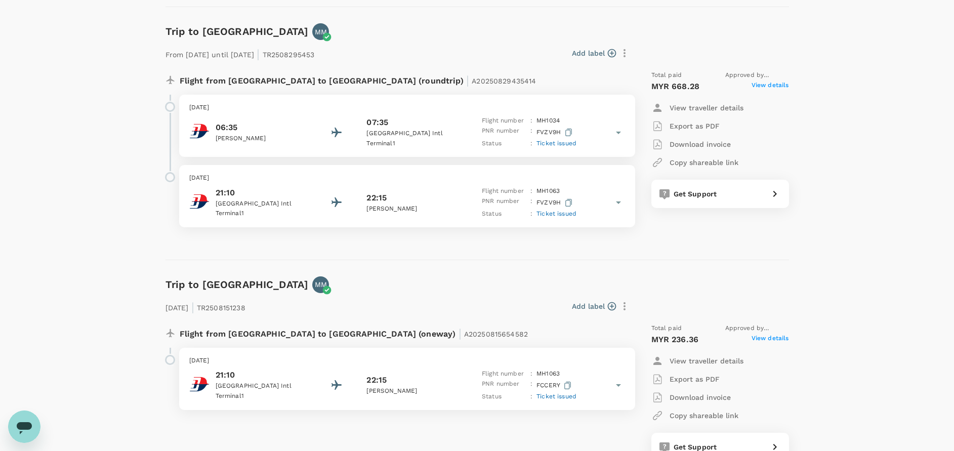
drag, startPoint x: 499, startPoint y: 305, endPoint x: 480, endPoint y: 299, distance: 19.7
click at [498, 305] on div "Add label" at bounding box center [442, 306] width 384 height 17
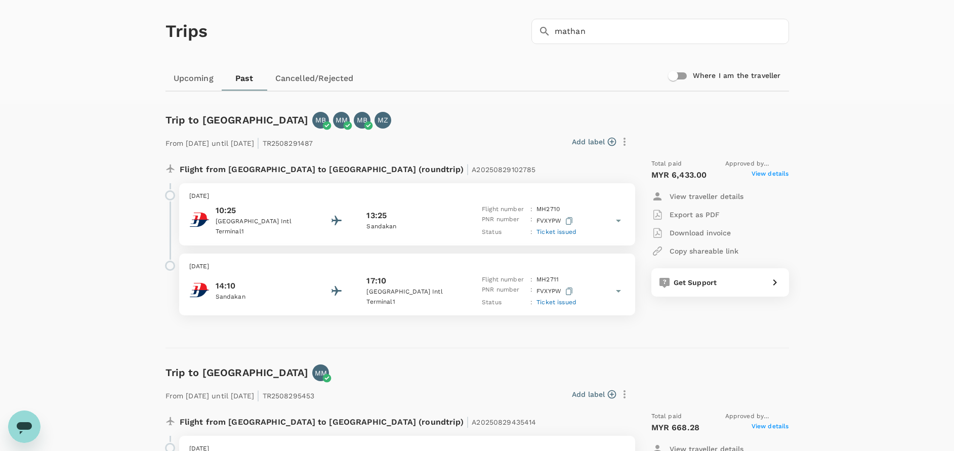
scroll to position [0, 0]
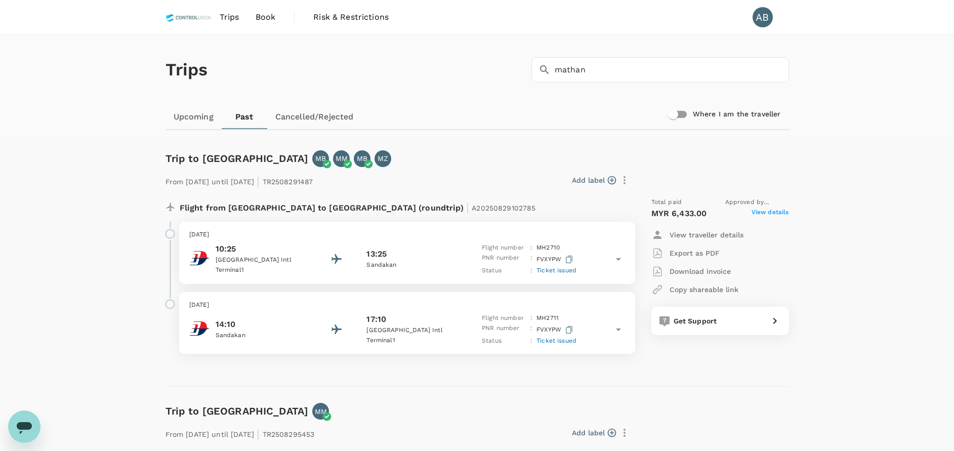
click at [269, 14] on span "Book" at bounding box center [266, 17] width 20 height 12
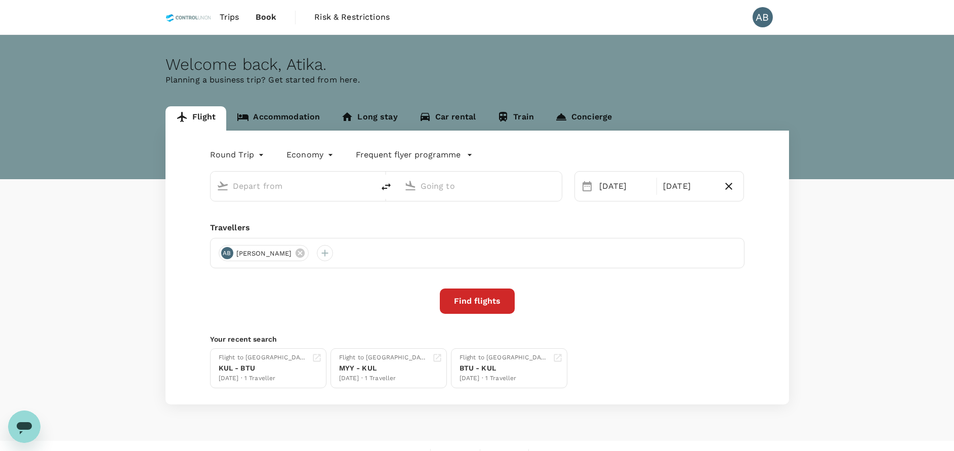
click at [540, 72] on div "Welcome back , Atika ." at bounding box center [478, 64] width 624 height 19
type input "[PERSON_NAME] (JHB)"
type input "Kuala Lumpur Intl ([GEOGRAPHIC_DATA])"
type input "[PERSON_NAME] (JHB)"
type input "Kuala Lumpur Intl ([GEOGRAPHIC_DATA])"
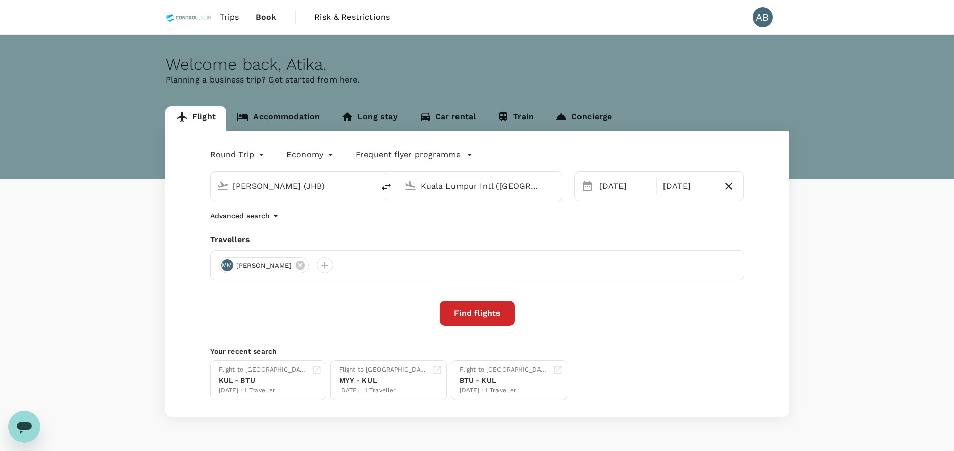
click at [343, 225] on div "Round Trip roundtrip Economy economy Frequent flyer programme Sultan Ismail Int…" at bounding box center [478, 274] width 624 height 286
click at [607, 184] on div "06 Oct" at bounding box center [624, 186] width 59 height 20
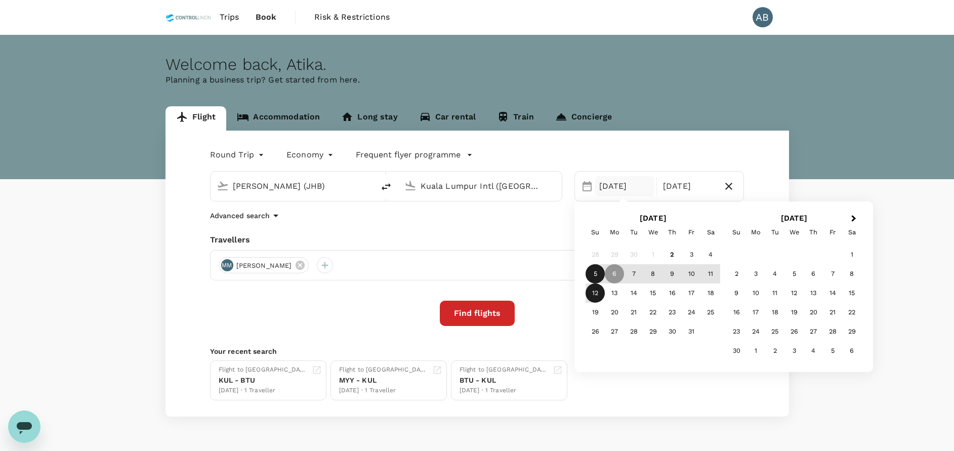
click at [597, 274] on div "5" at bounding box center [595, 273] width 19 height 19
drag, startPoint x: 500, startPoint y: 312, endPoint x: 505, endPoint y: 270, distance: 41.8
click at [499, 312] on button "Find flights" at bounding box center [477, 313] width 75 height 25
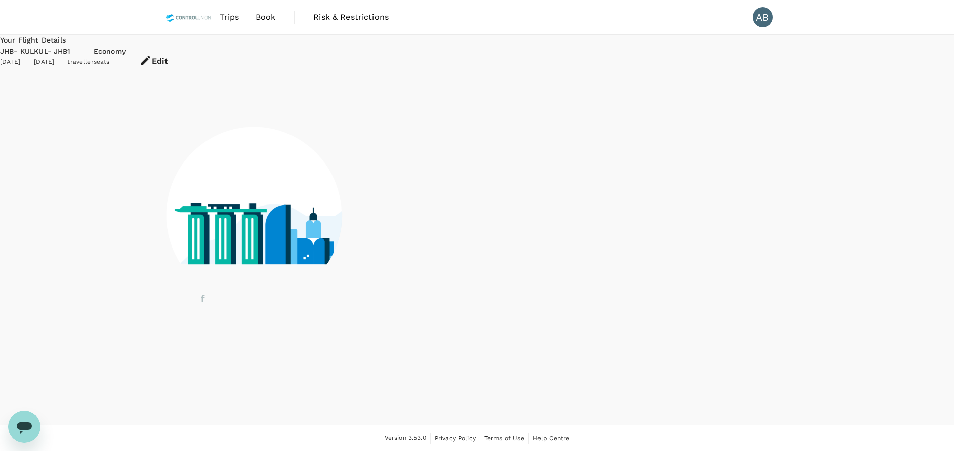
click at [434, 235] on image at bounding box center [483, 220] width 618 height 90
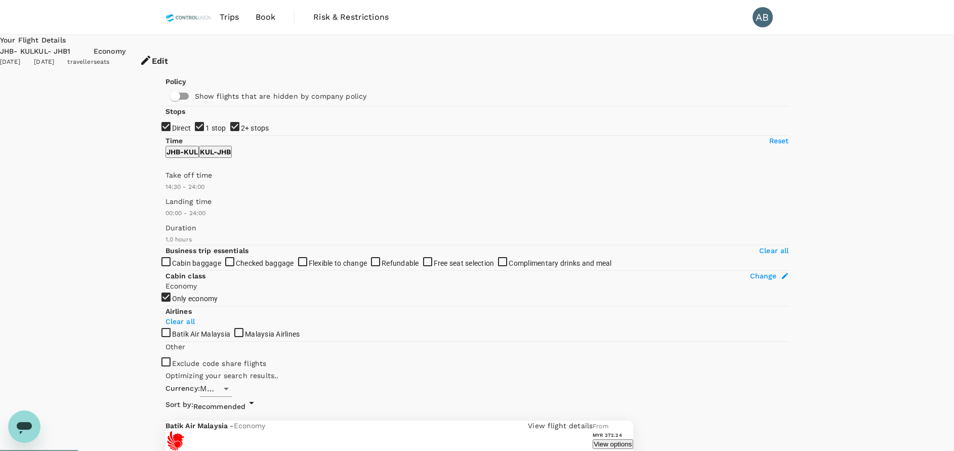
type input "990"
drag, startPoint x: 166, startPoint y: 304, endPoint x: 272, endPoint y: 304, distance: 106.8
click at [166, 192] on span at bounding box center [166, 192] width 0 height 0
click at [175, 200] on input "2+ stops" at bounding box center [477, 225] width 954 height 451
checkbox input "false"
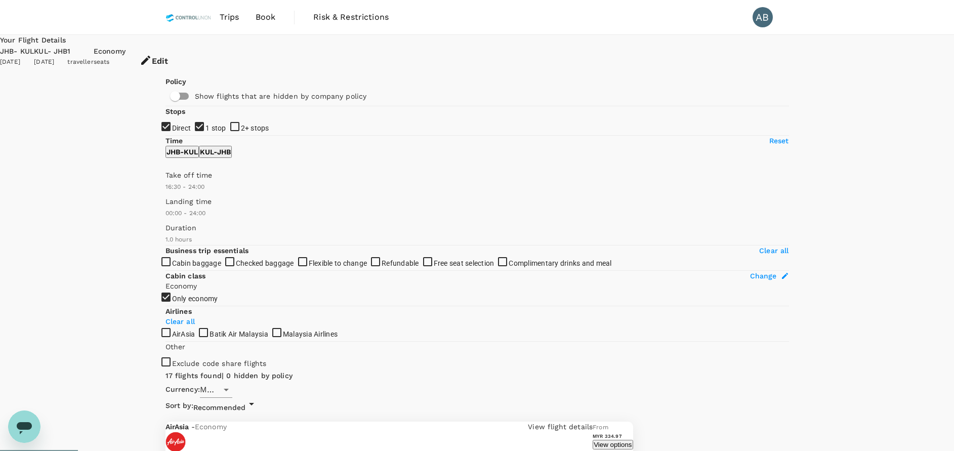
click at [172, 184] on input "1 stop" at bounding box center [477, 225] width 954 height 451
checkbox input "false"
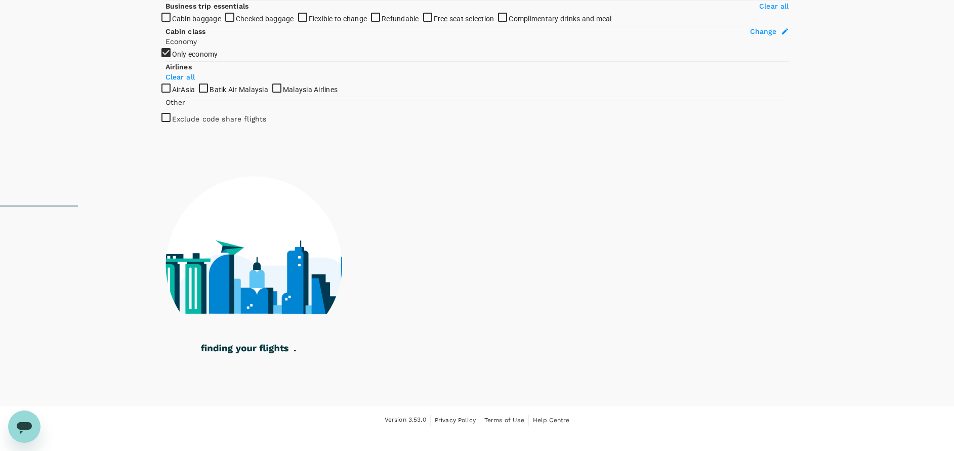
scroll to position [342, 0]
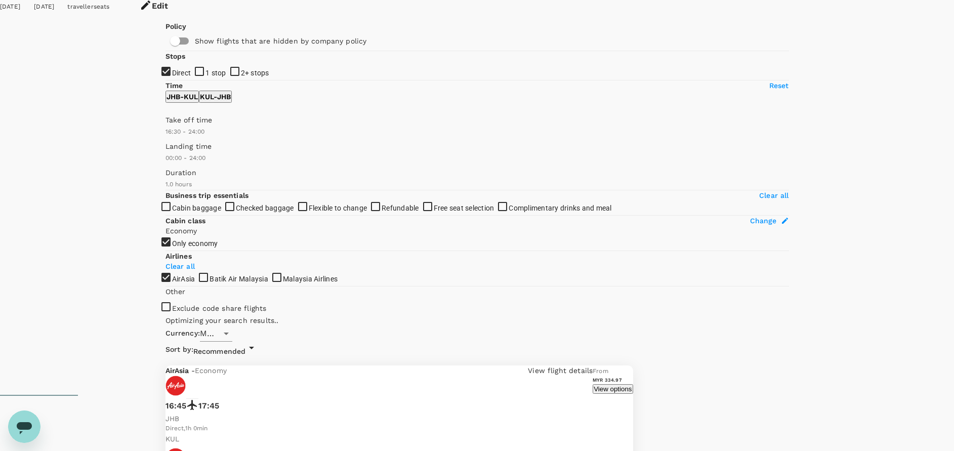
scroll to position [0, 0]
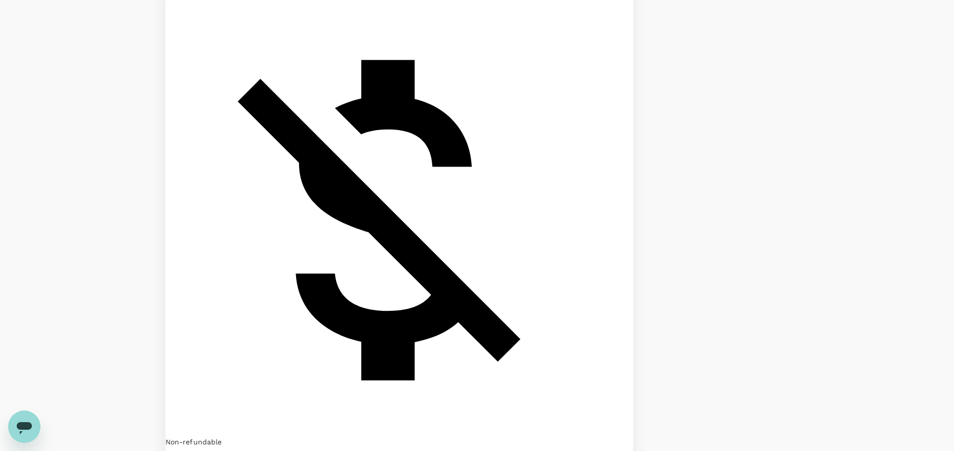
scroll to position [705, 0]
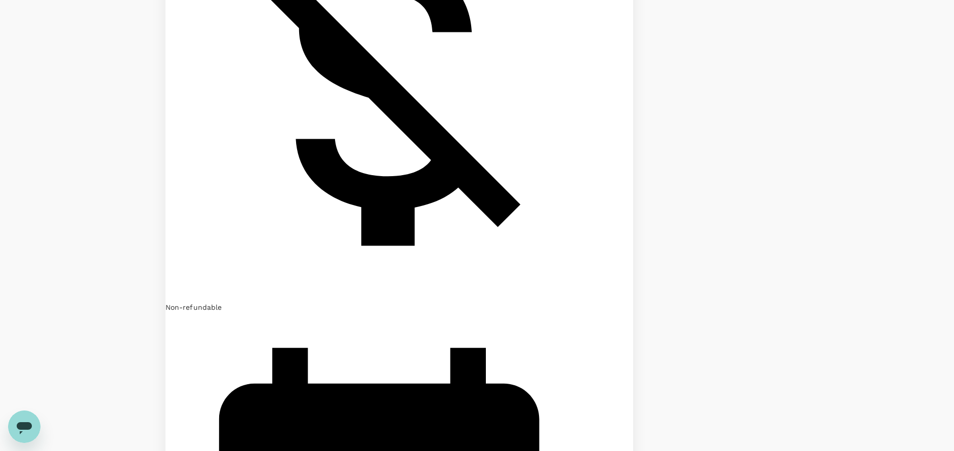
drag, startPoint x: 852, startPoint y: 191, endPoint x: 857, endPoint y: 277, distance: 86.2
drag, startPoint x: 874, startPoint y: 145, endPoint x: 881, endPoint y: 193, distance: 48.6
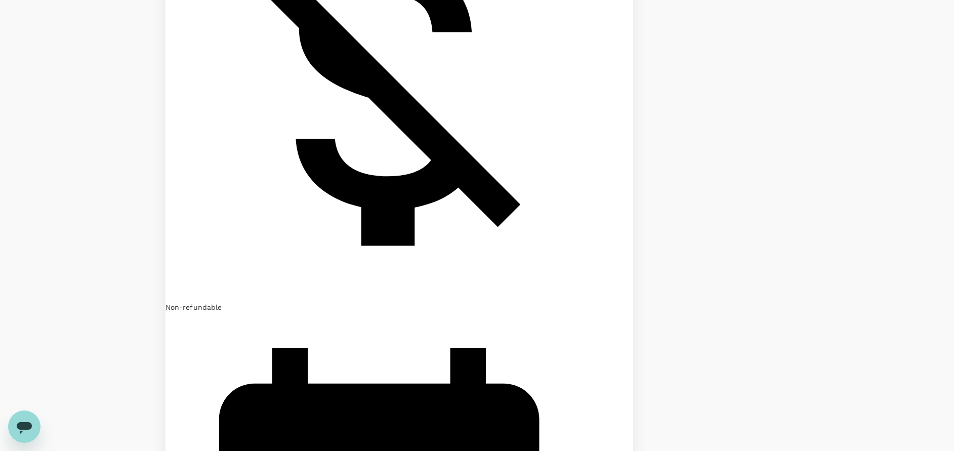
drag, startPoint x: 830, startPoint y: 314, endPoint x: 832, endPoint y: 308, distance: 6.9
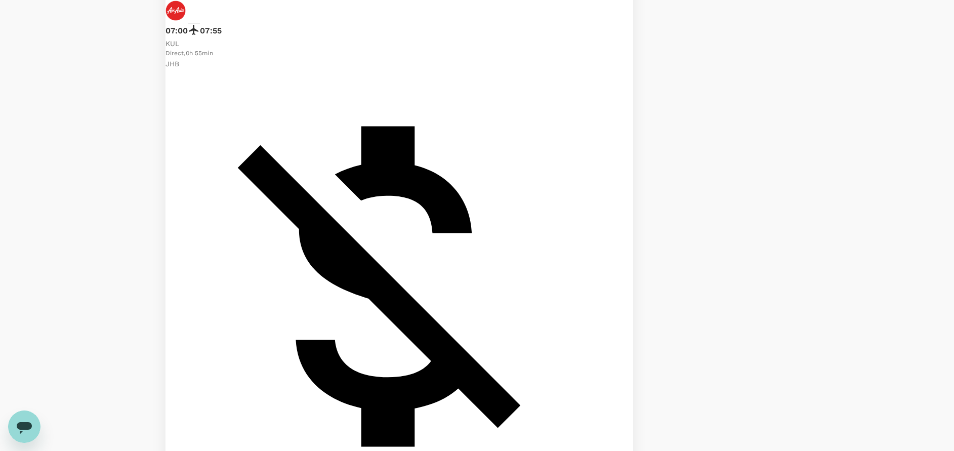
scroll to position [460, 0]
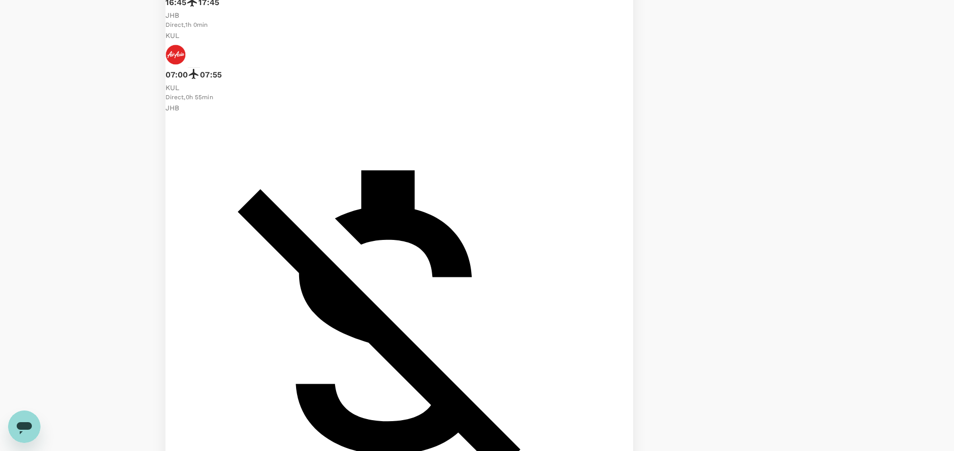
checkbox input "false"
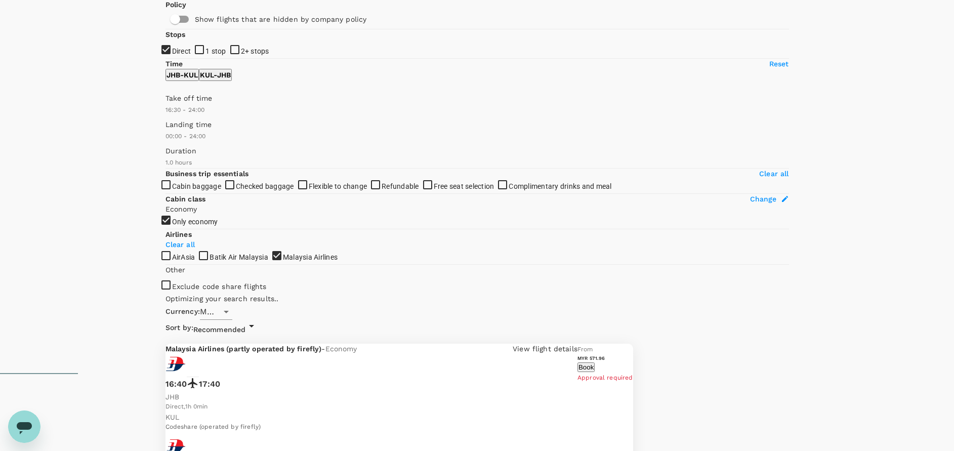
scroll to position [76, 0]
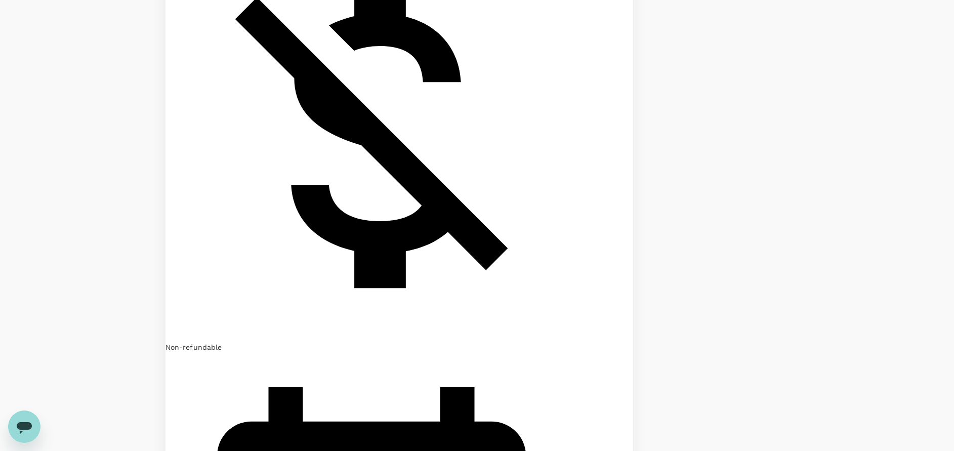
scroll to position [355, 0]
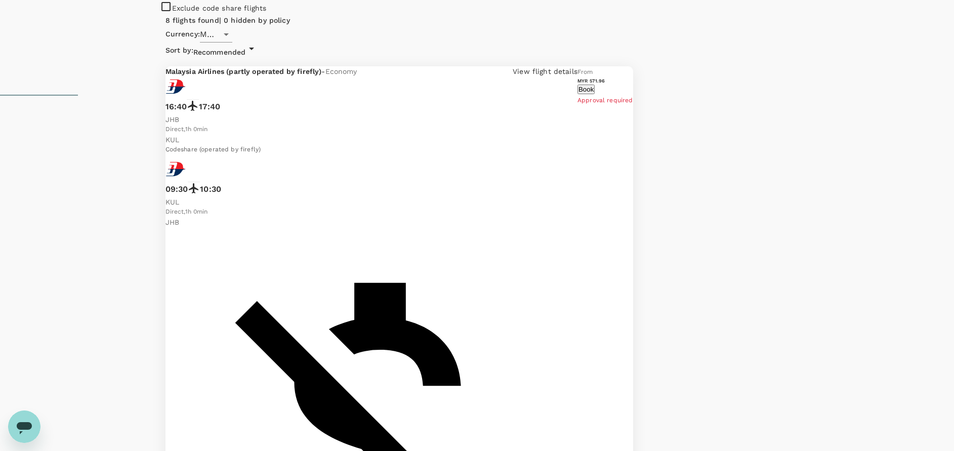
drag, startPoint x: 167, startPoint y: 330, endPoint x: 170, endPoint y: 311, distance: 18.5
checkbox input "false"
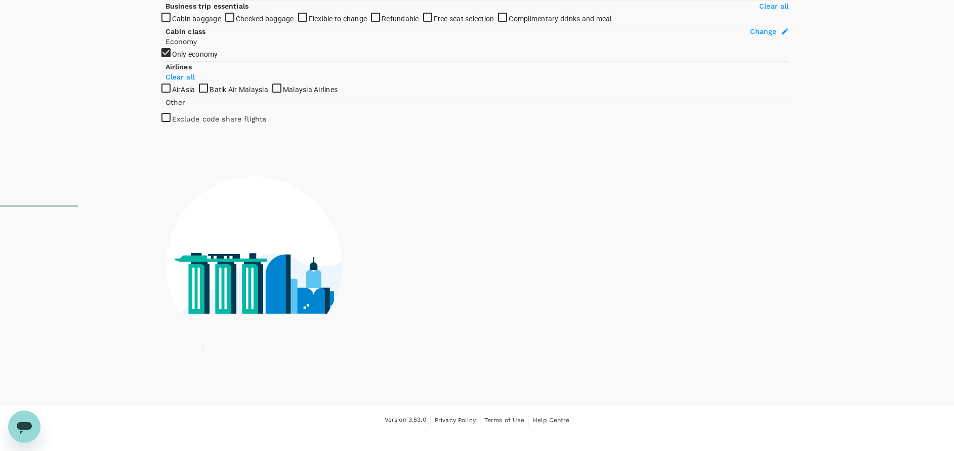
scroll to position [342, 0]
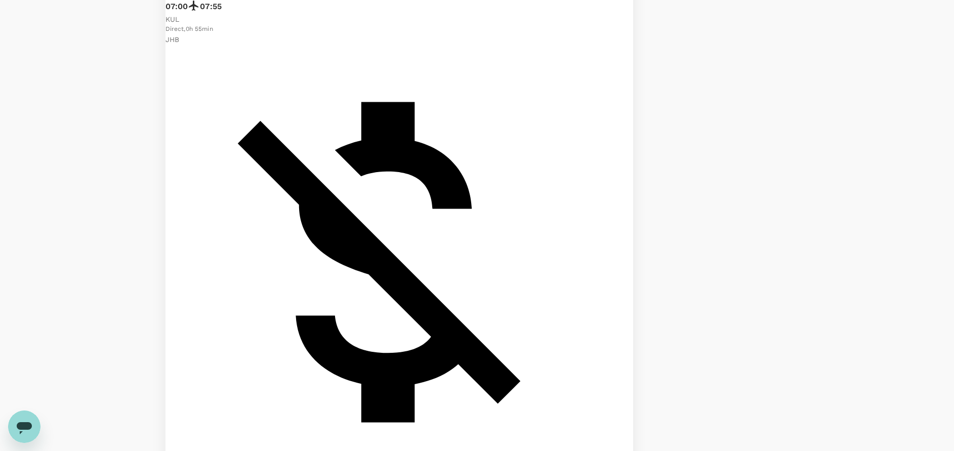
scroll to position [608, 0]
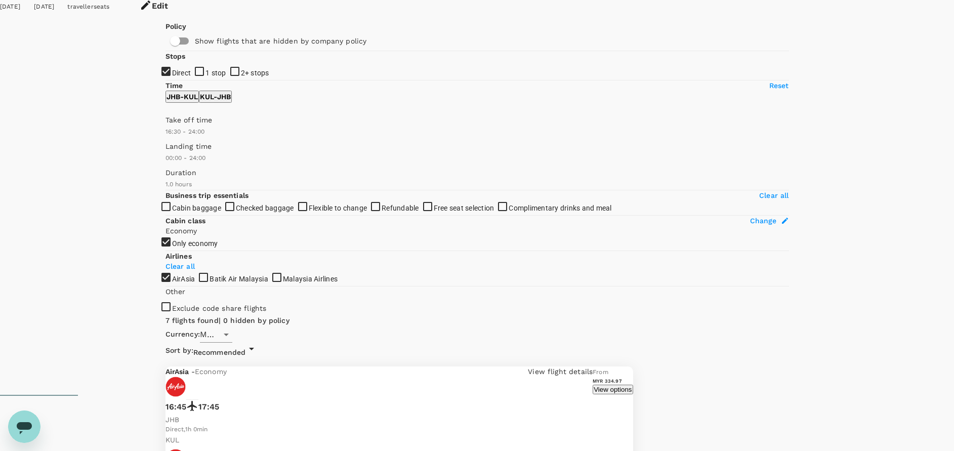
scroll to position [0, 0]
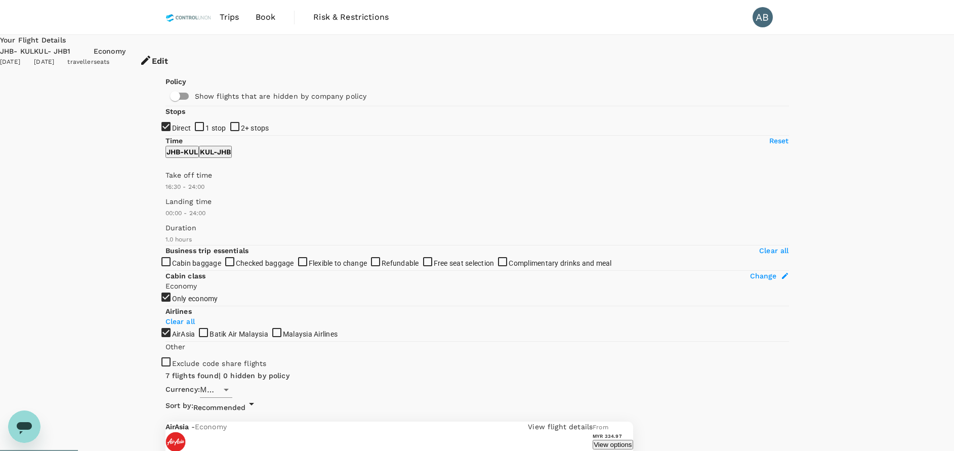
click at [537, 371] on div "7 flights found | 0 hidden by policy Currency : MYR Sort by : Recommended" at bounding box center [400, 392] width 468 height 43
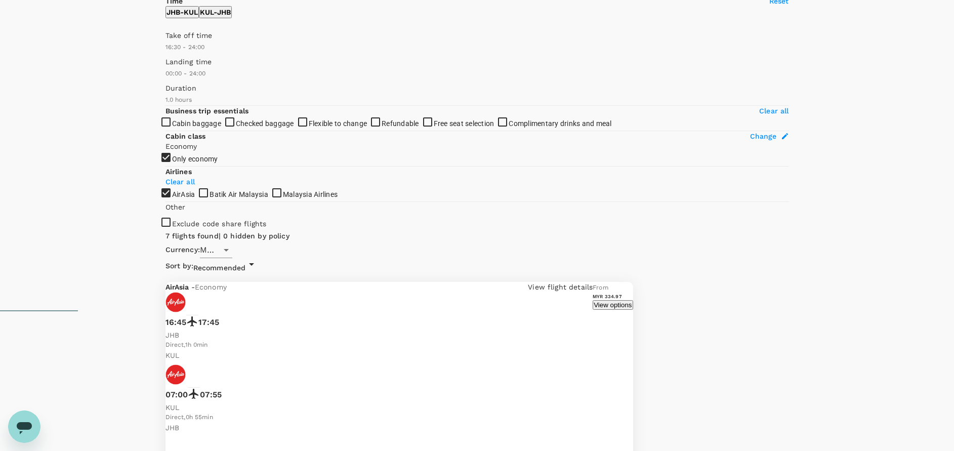
scroll to position [304, 0]
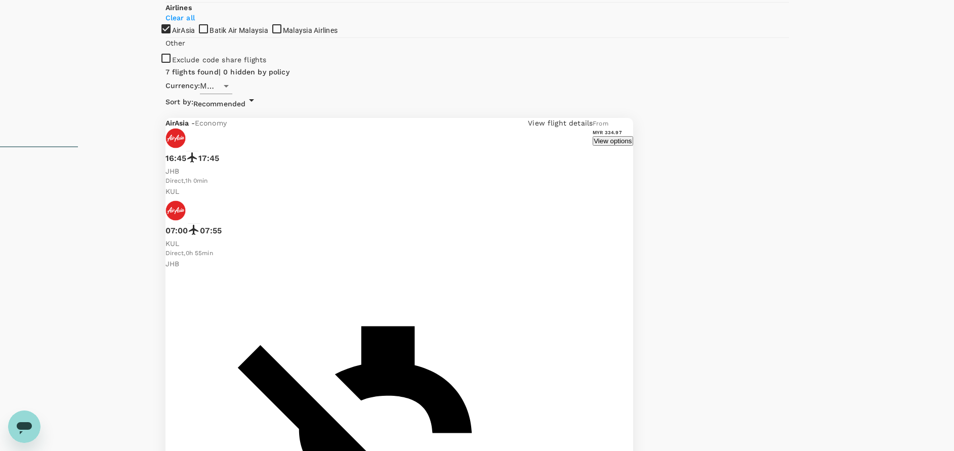
drag, startPoint x: 171, startPoint y: 342, endPoint x: 171, endPoint y: 364, distance: 21.8
checkbox input "false"
drag, startPoint x: 169, startPoint y: 383, endPoint x: 227, endPoint y: 370, distance: 59.1
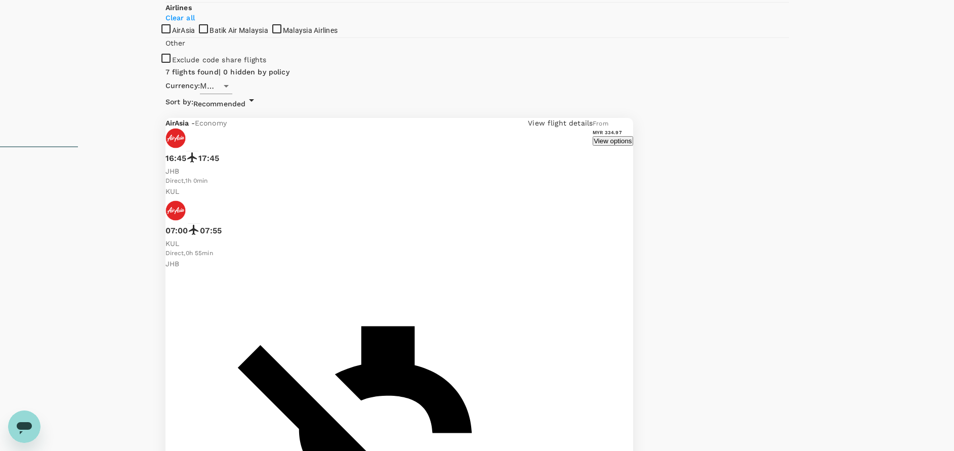
checkbox input "true"
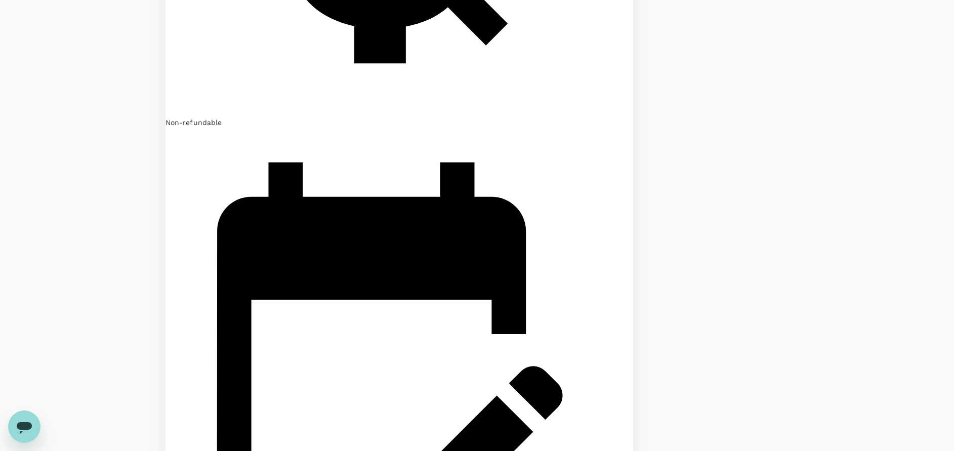
scroll to position [887, 0]
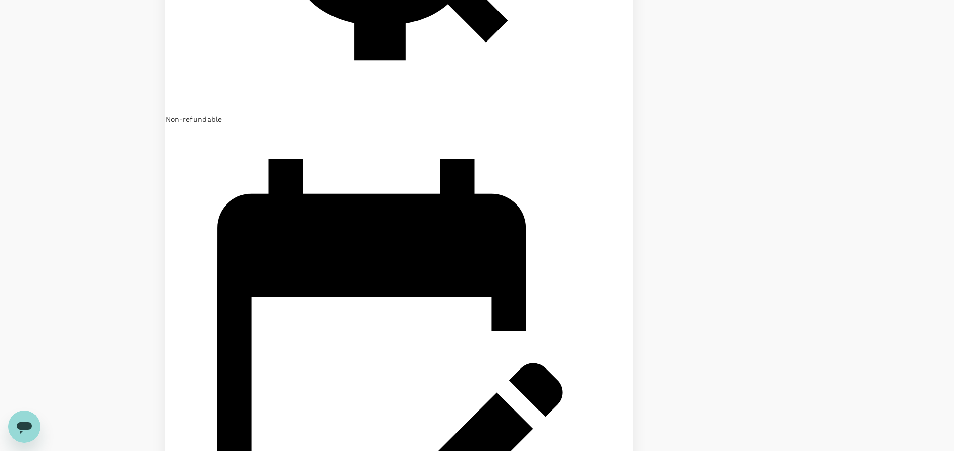
drag, startPoint x: 854, startPoint y: 283, endPoint x: 863, endPoint y: 301, distance: 20.4
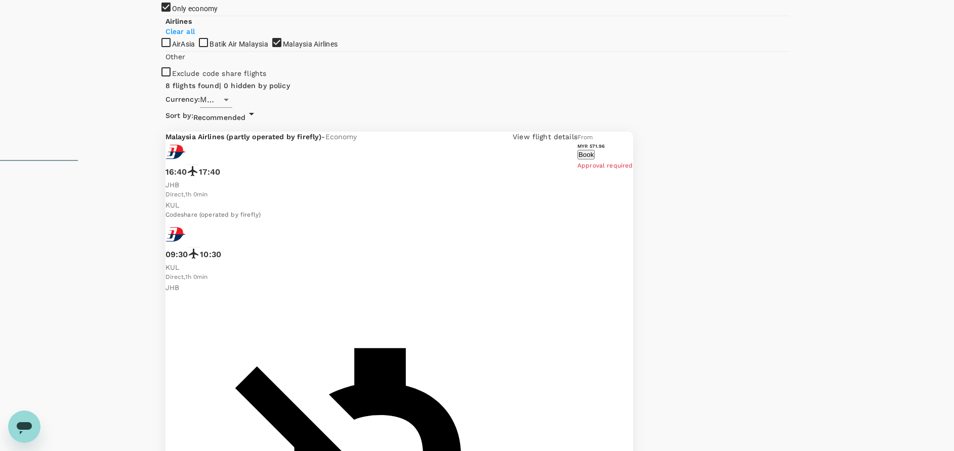
scroll to position [355, 0]
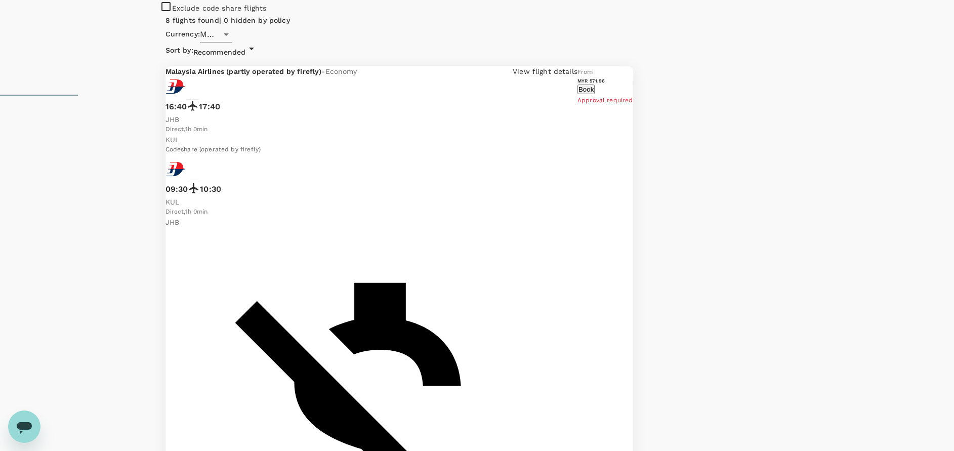
checkbox input "true"
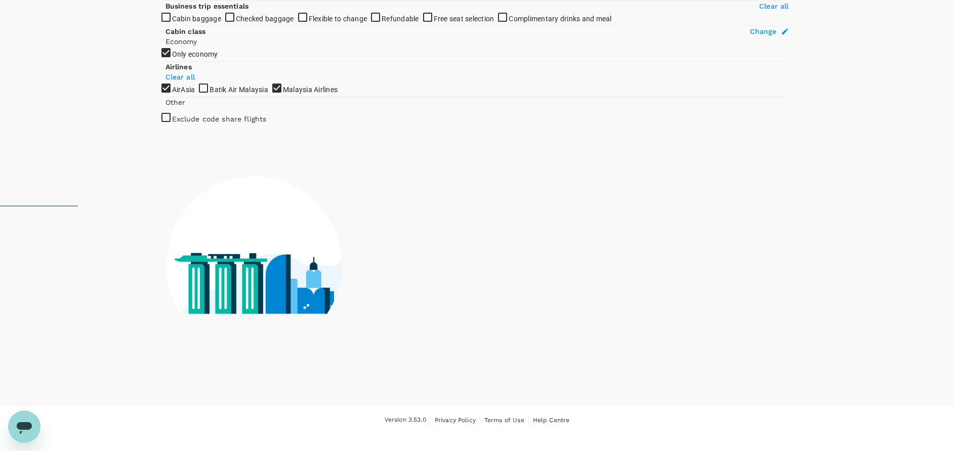
scroll to position [342, 0]
drag, startPoint x: 170, startPoint y: 331, endPoint x: 231, endPoint y: 327, distance: 61.4
click at [171, 97] on div "AirAsia Batik Air Malaysia Malaysia Airlines" at bounding box center [478, 89] width 624 height 15
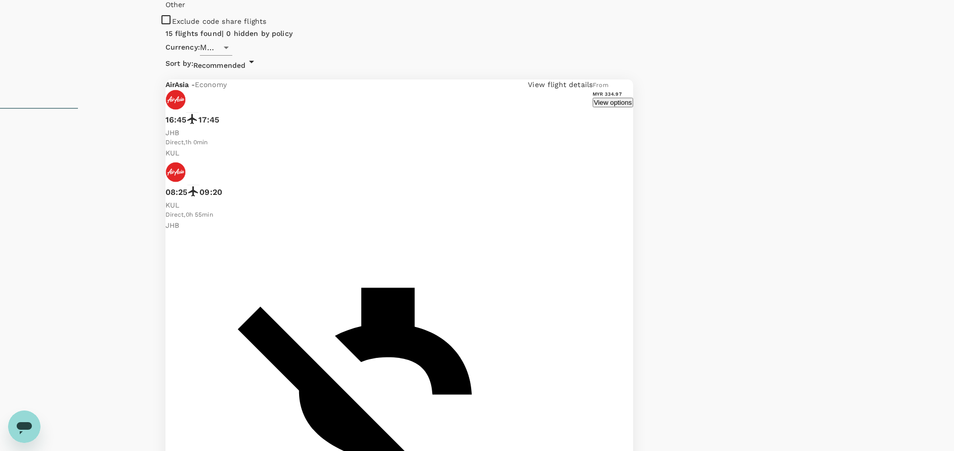
scroll to position [355, 0]
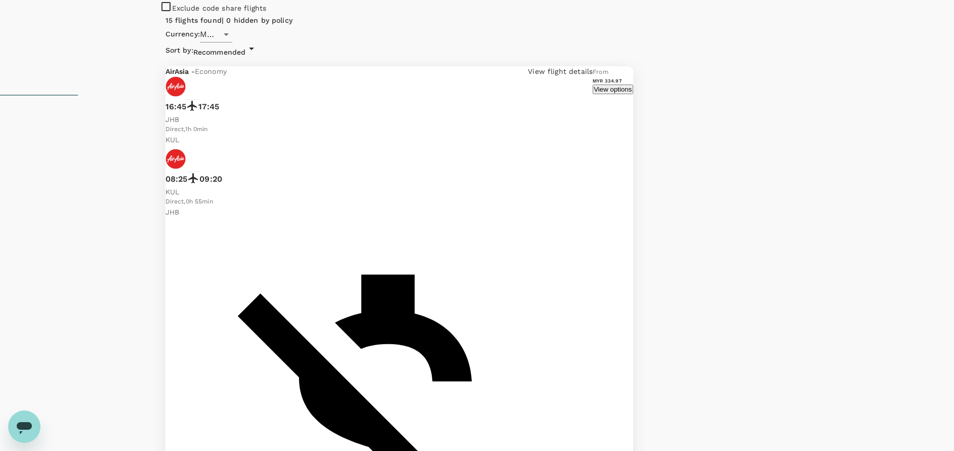
checkbox input "false"
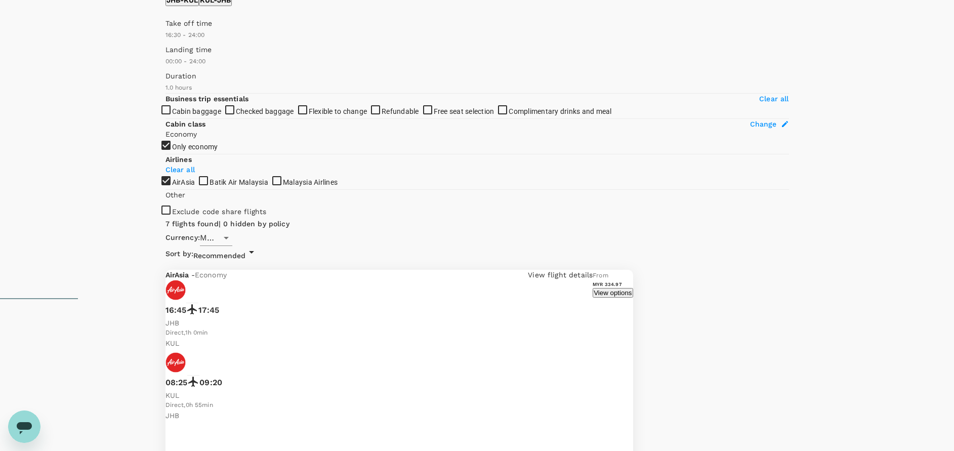
scroll to position [0, 0]
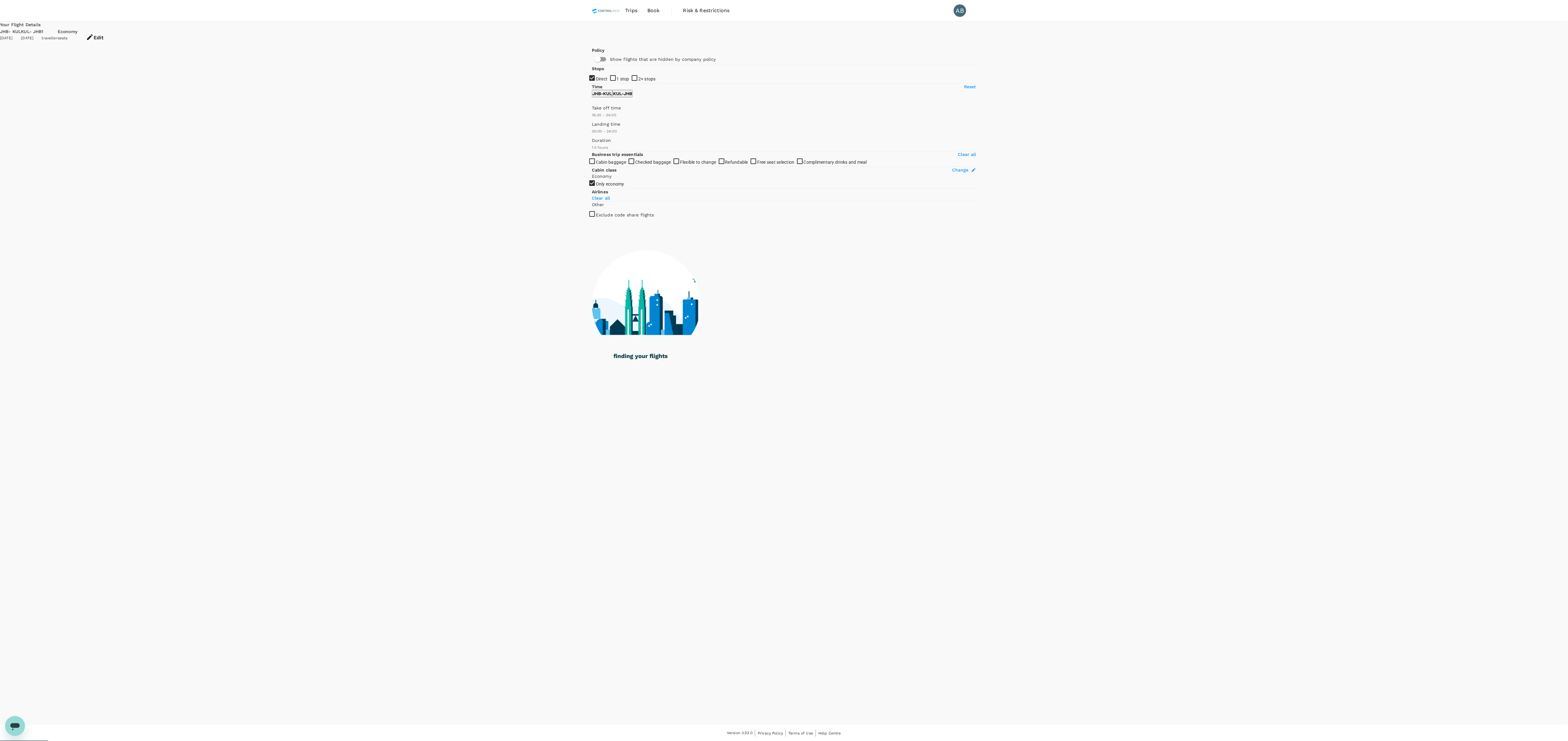
type input "60"
checkbox input "true"
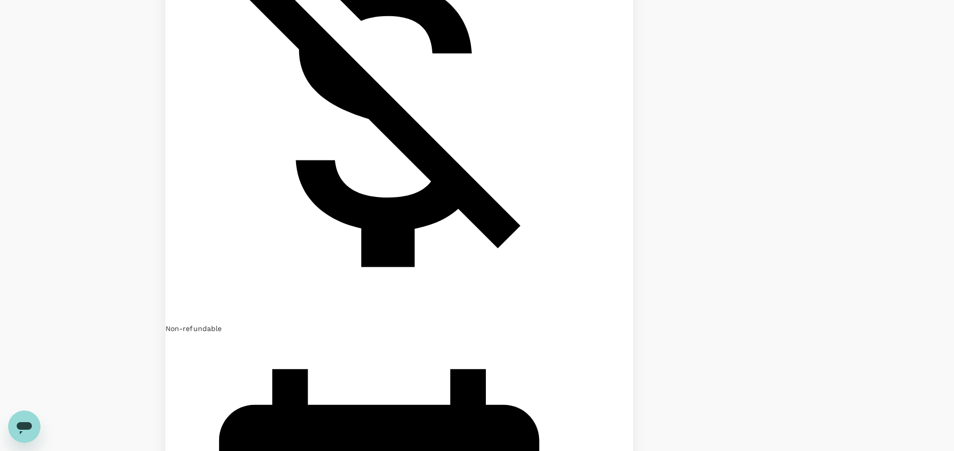
scroll to position [705, 0]
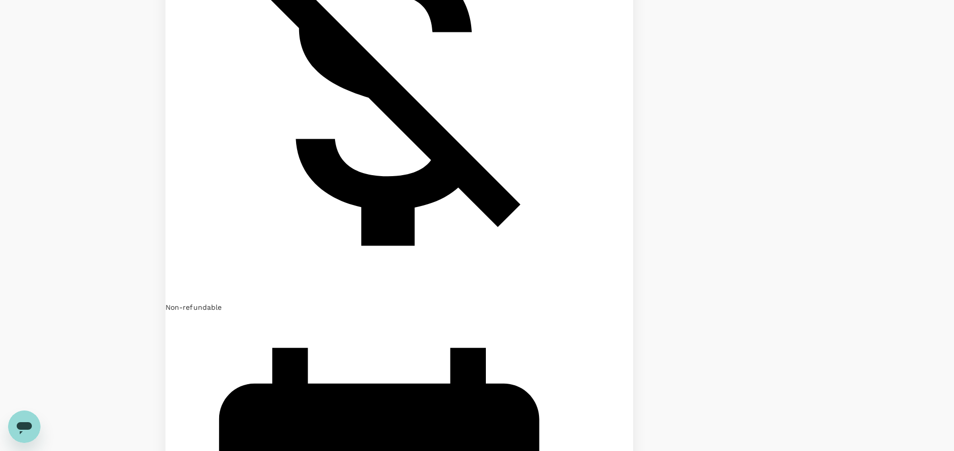
drag, startPoint x: 870, startPoint y: 157, endPoint x: 815, endPoint y: 92, distance: 86.2
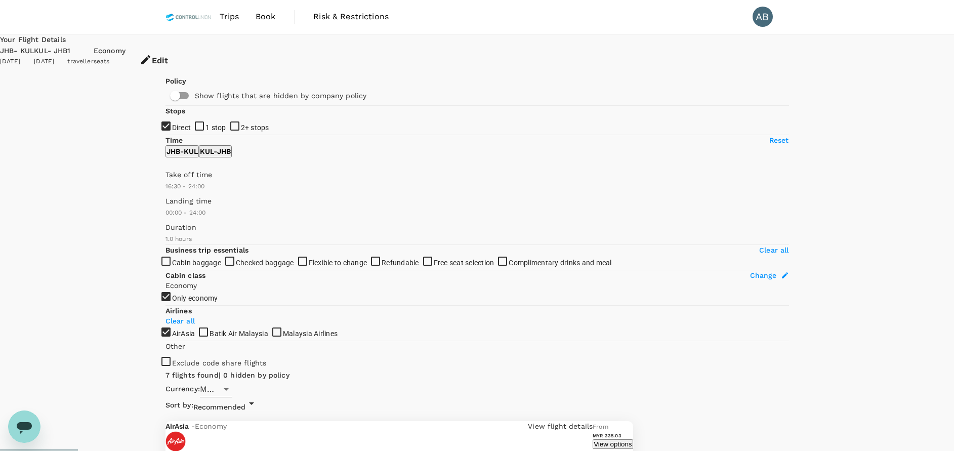
scroll to position [0, 0]
click at [537, 371] on div "7 flights found | 0 hidden by policy" at bounding box center [400, 376] width 468 height 11
click at [150, 56] on icon "button" at bounding box center [145, 60] width 9 height 9
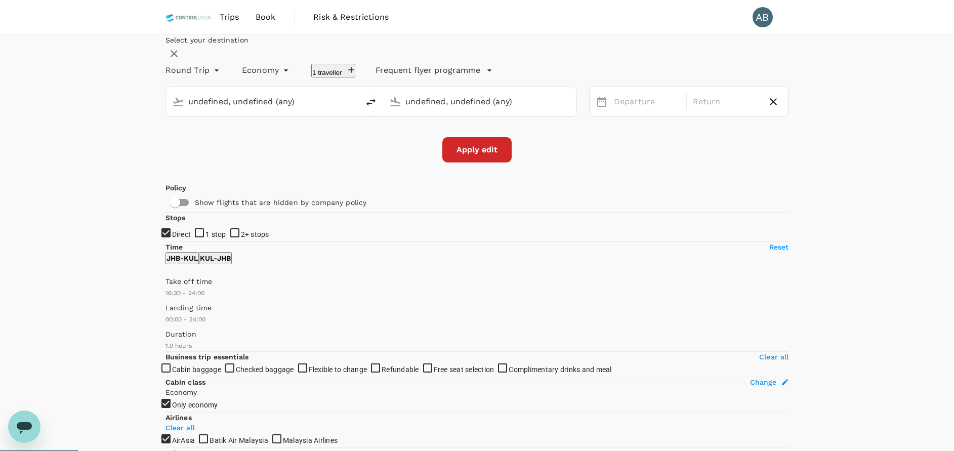
type input "[PERSON_NAME] (JHB)"
type input "Kuala Lumpur Intl ([GEOGRAPHIC_DATA])"
type input "[PERSON_NAME] (JHB)"
type input "Kuala Lumpur Intl ([GEOGRAPHIC_DATA])"
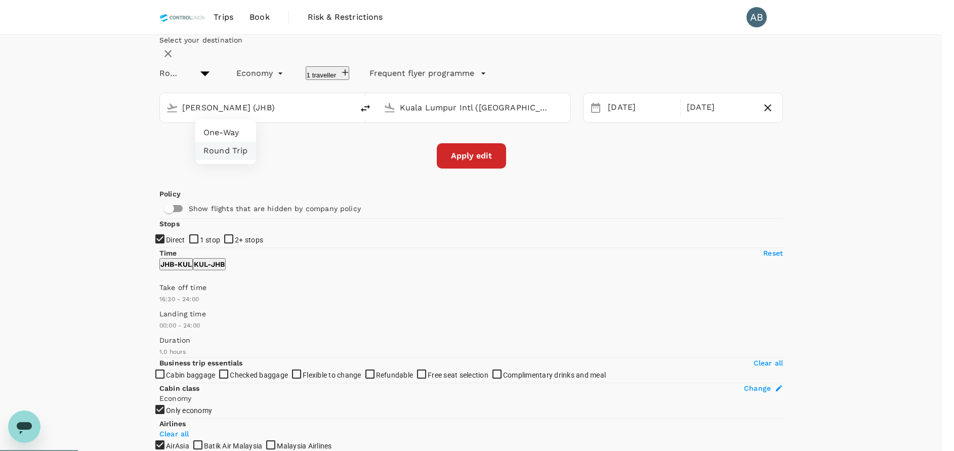
click at [223, 129] on li "One-Way" at bounding box center [225, 133] width 61 height 18
type input "oneway"
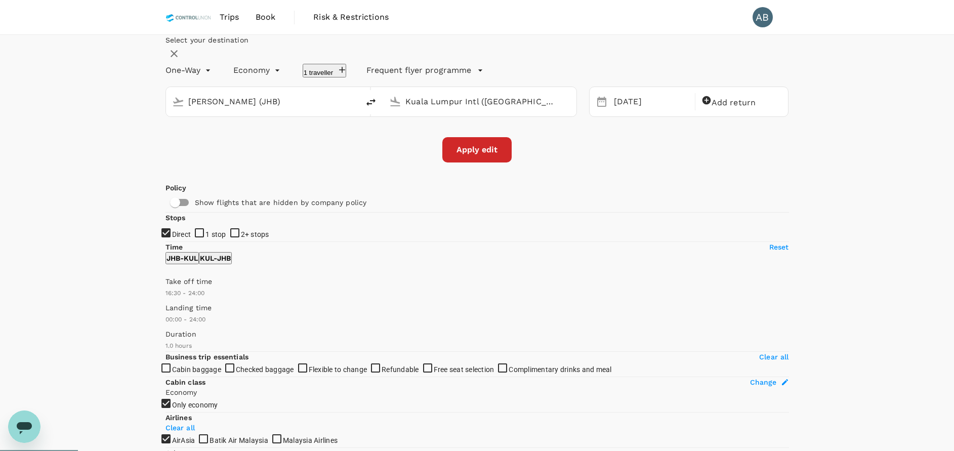
click at [652, 163] on div "Apply edit" at bounding box center [478, 149] width 624 height 25
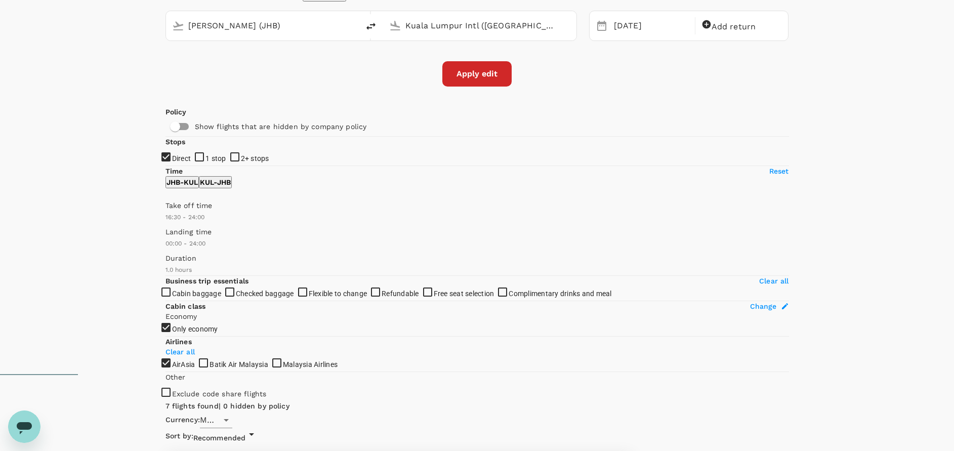
click at [473, 87] on button "Apply edit" at bounding box center [476, 73] width 69 height 25
checkbox input "false"
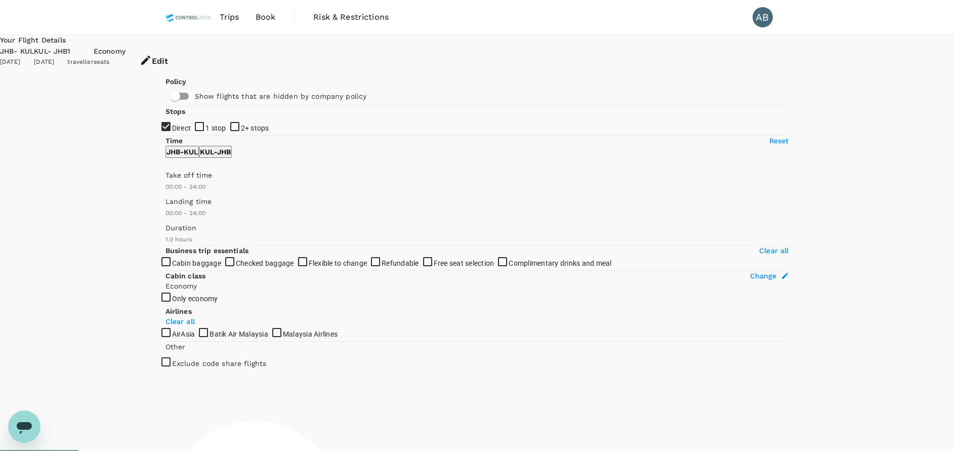
checkbox input "true"
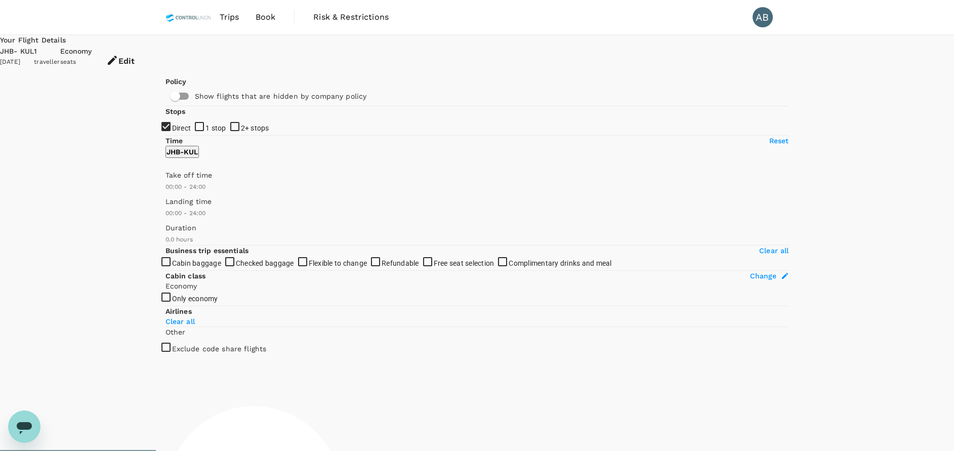
checkbox input "true"
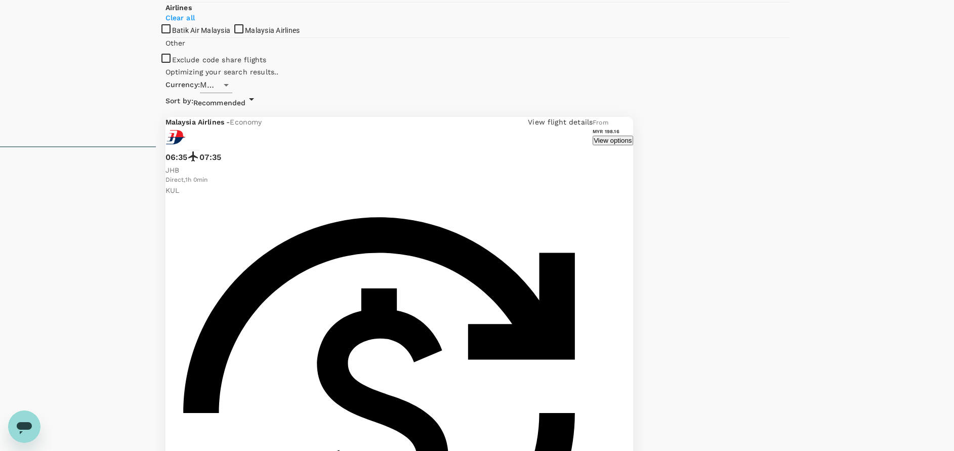
scroll to position [380, 0]
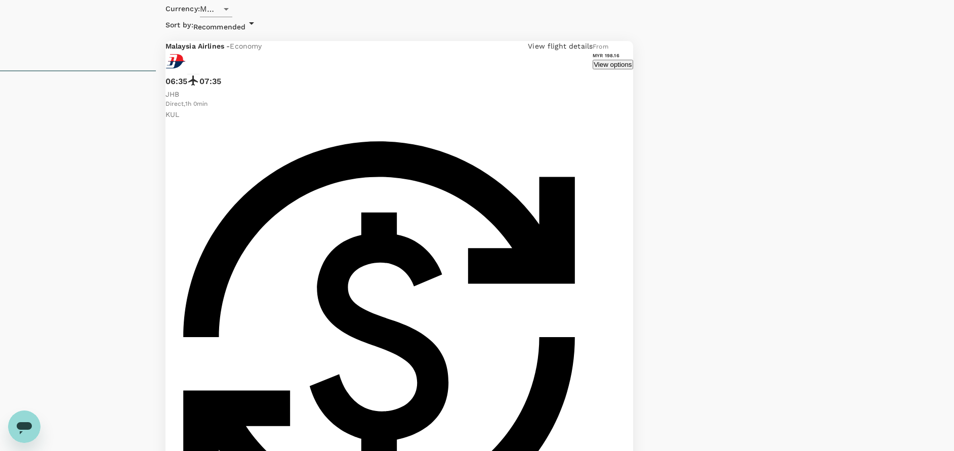
checkbox input "true"
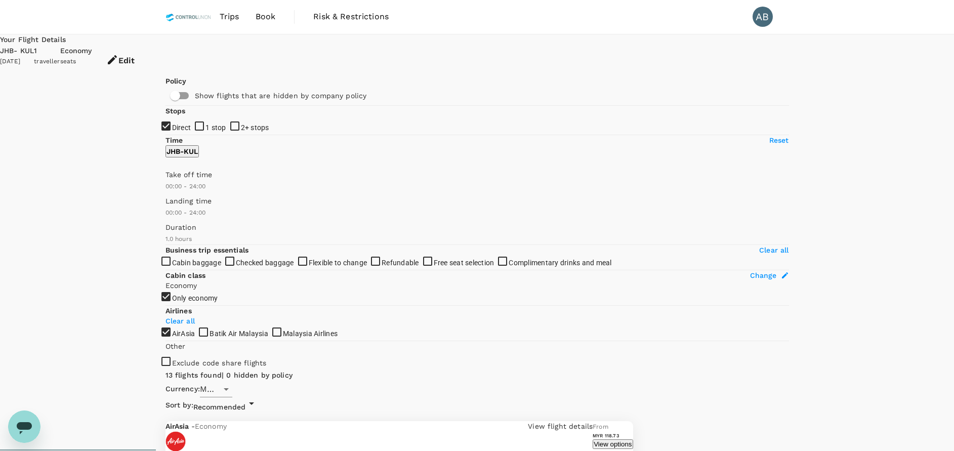
scroll to position [0, 0]
type input "1020"
drag, startPoint x: 165, startPoint y: 299, endPoint x: 276, endPoint y: 307, distance: 111.6
click at [166, 192] on span at bounding box center [166, 192] width 0 height 0
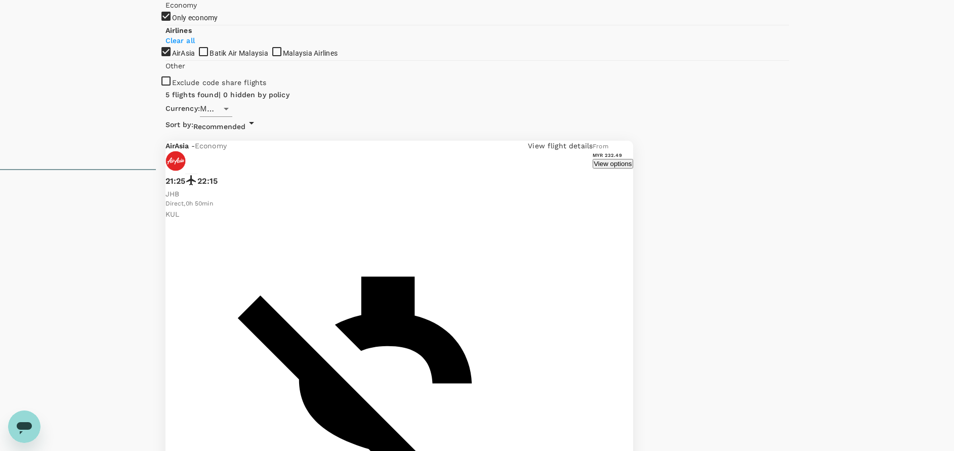
scroll to position [342, 0]
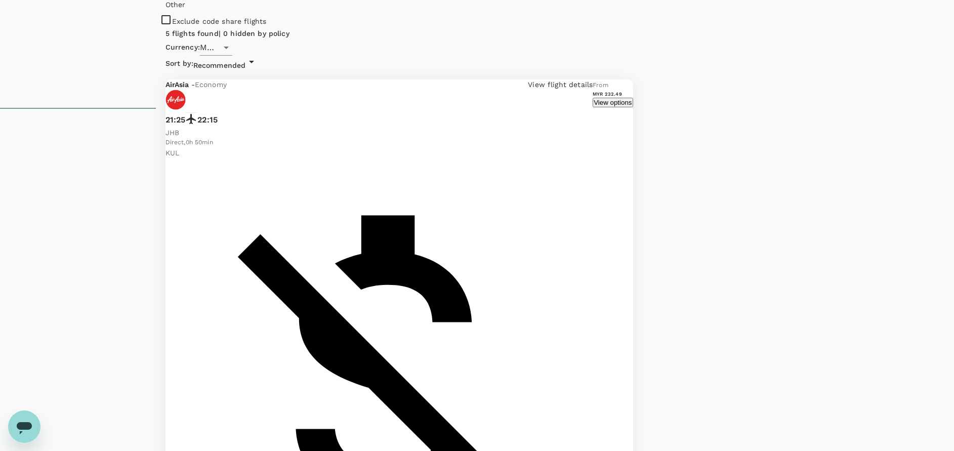
checkbox input "false"
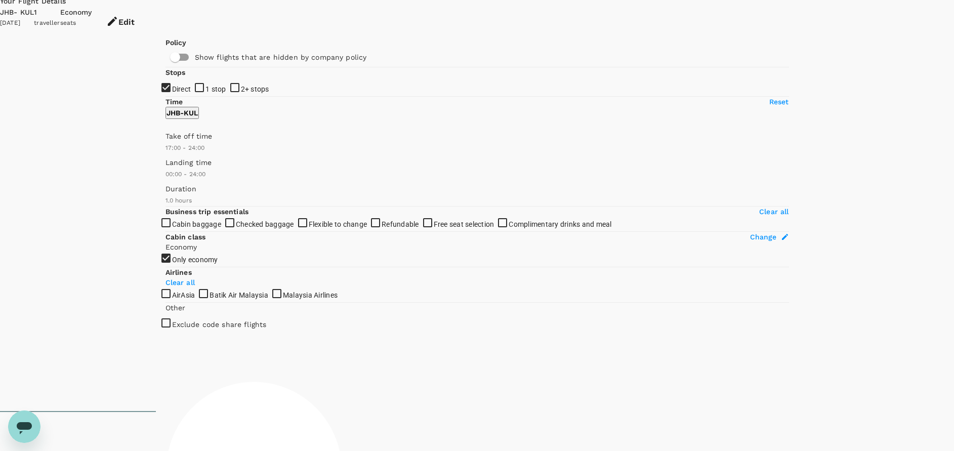
scroll to position [38, 0]
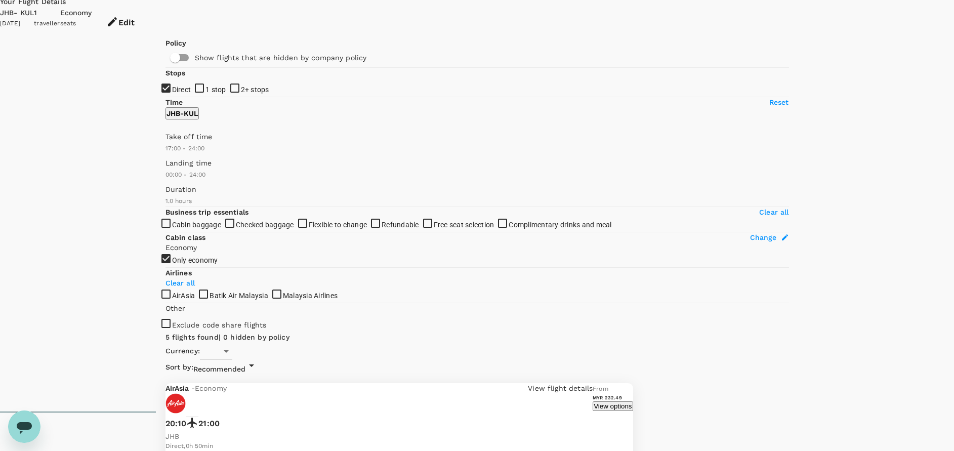
type input "MYR"
type input "750"
drag, startPoint x: 271, startPoint y: 259, endPoint x: 248, endPoint y: 253, distance: 24.6
click at [166, 154] on span at bounding box center [166, 154] width 0 height 0
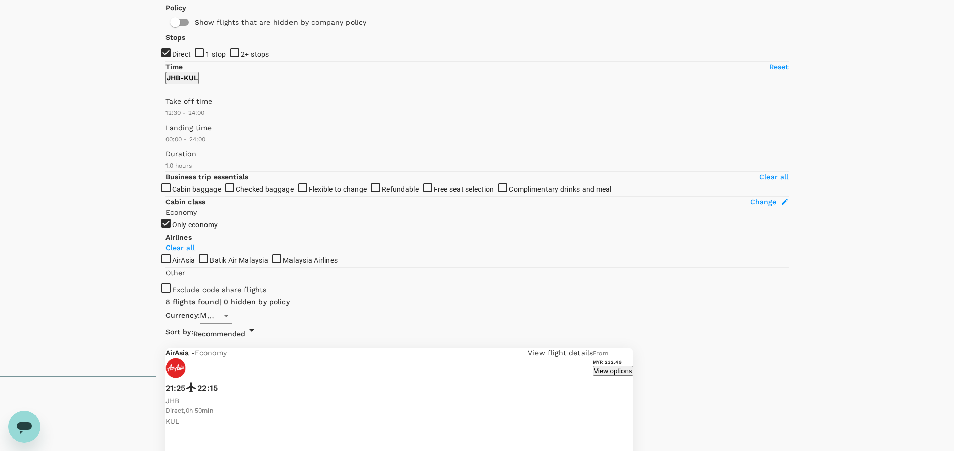
scroll to position [0, 0]
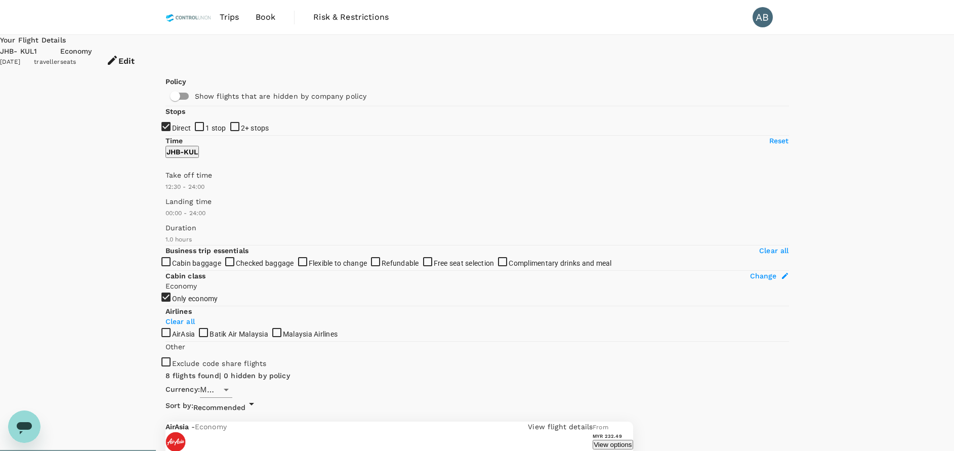
click at [633, 440] on button "View options" at bounding box center [613, 445] width 40 height 10
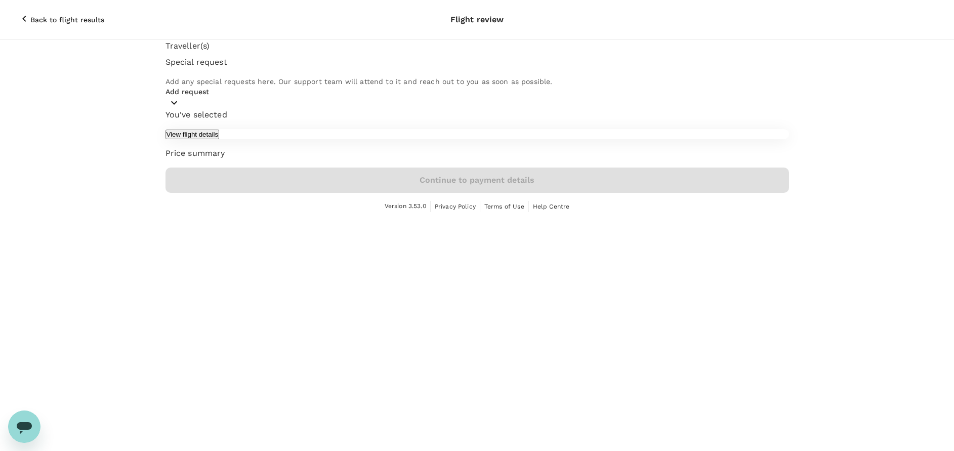
scroll to position [27, 0]
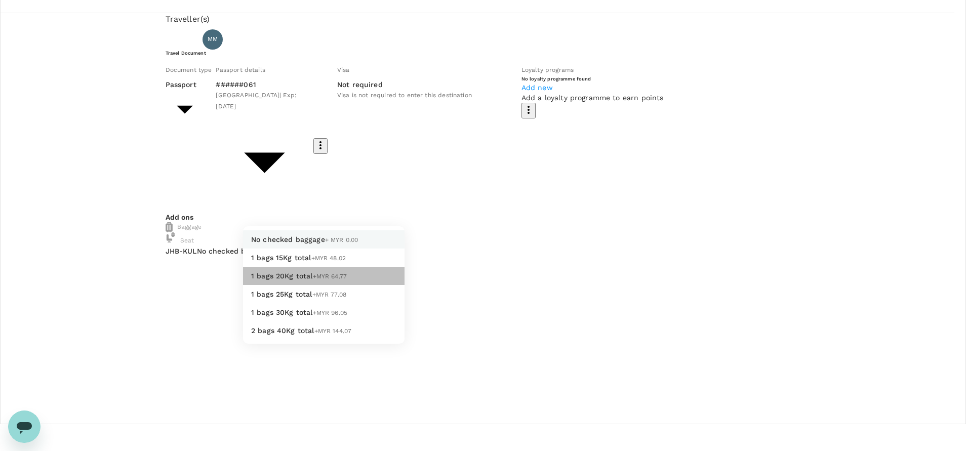
drag, startPoint x: 291, startPoint y: 315, endPoint x: 314, endPoint y: 307, distance: 24.7
click at [290, 280] on span "1 bags 20Kg total" at bounding box center [282, 276] width 62 height 8
type input "2 - 64.77"
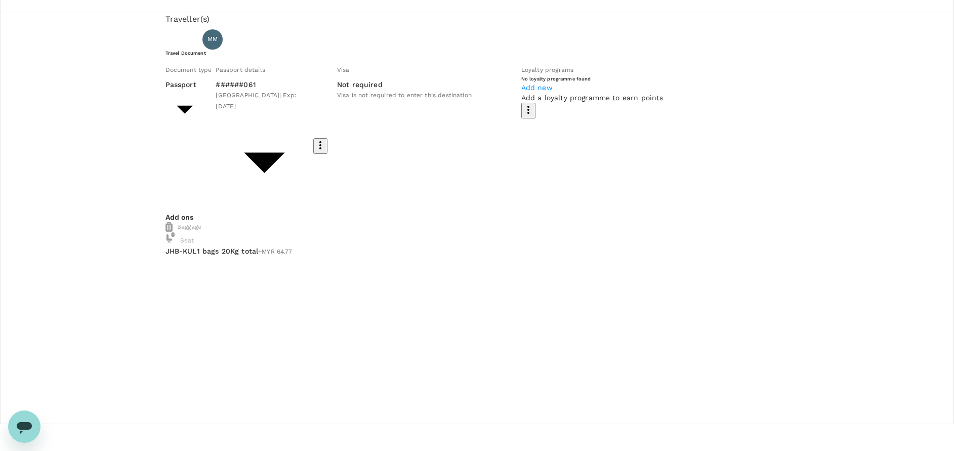
drag, startPoint x: 288, startPoint y: 351, endPoint x: 312, endPoint y: 329, distance: 33.0
click at [287, 351] on input "checkbox" at bounding box center [477, 198] width 954 height 451
checkbox input "true"
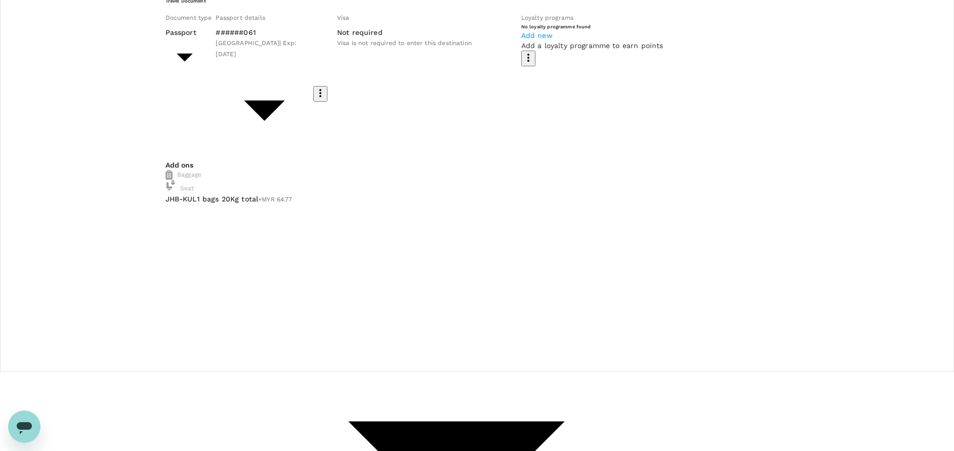
scroll to position [136, 0]
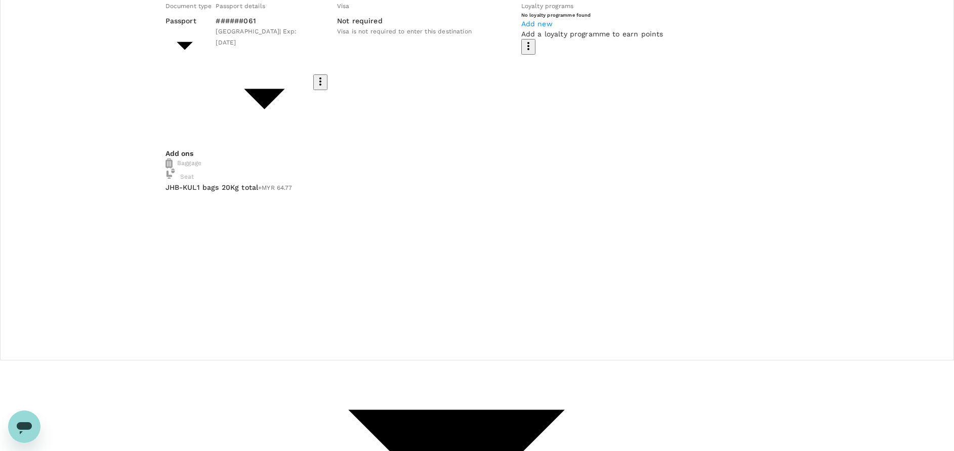
scroll to position [60, 0]
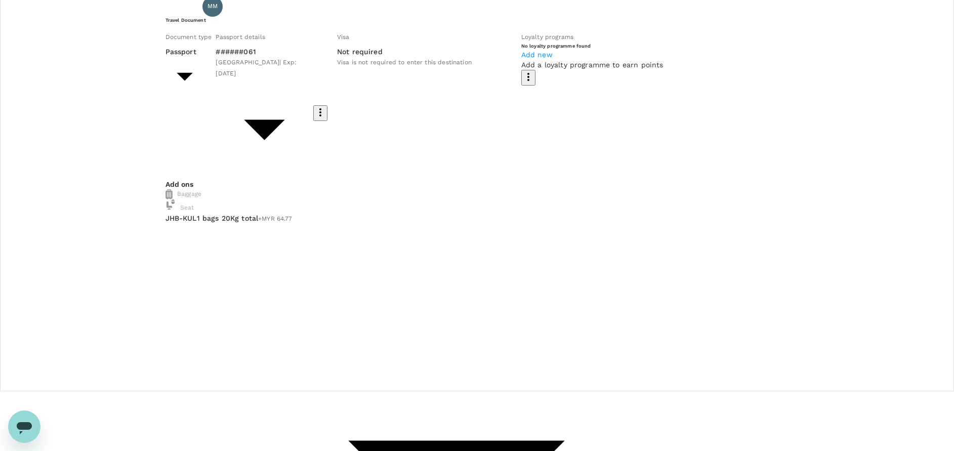
click at [215, 77] on li "ID card" at bounding box center [259, 69] width 162 height 16
type input "Id card"
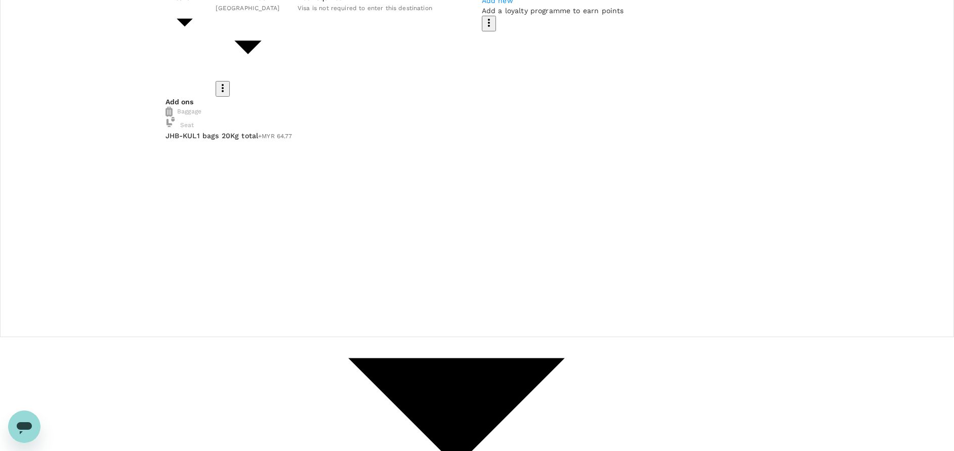
scroll to position [136, 0]
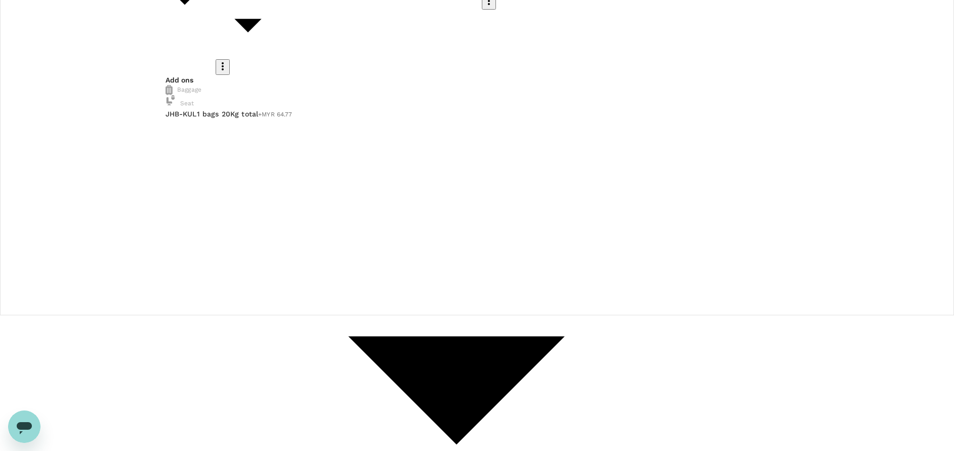
drag, startPoint x: 221, startPoint y: 331, endPoint x: 231, endPoint y: 329, distance: 10.2
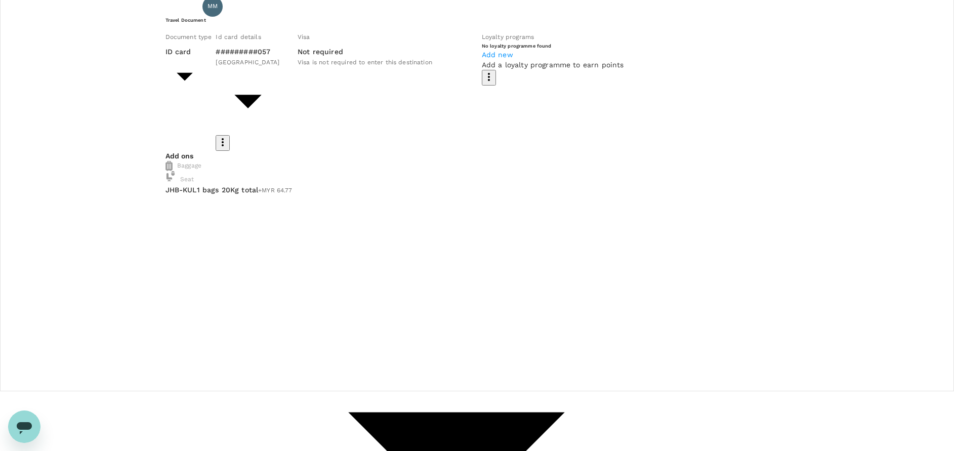
scroll to position [0, 0]
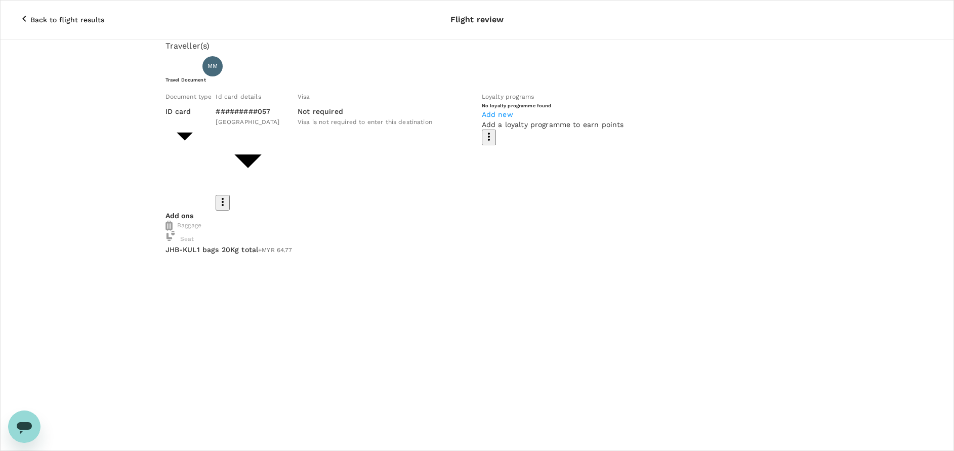
drag, startPoint x: 614, startPoint y: 29, endPoint x: 583, endPoint y: 31, distance: 31.0
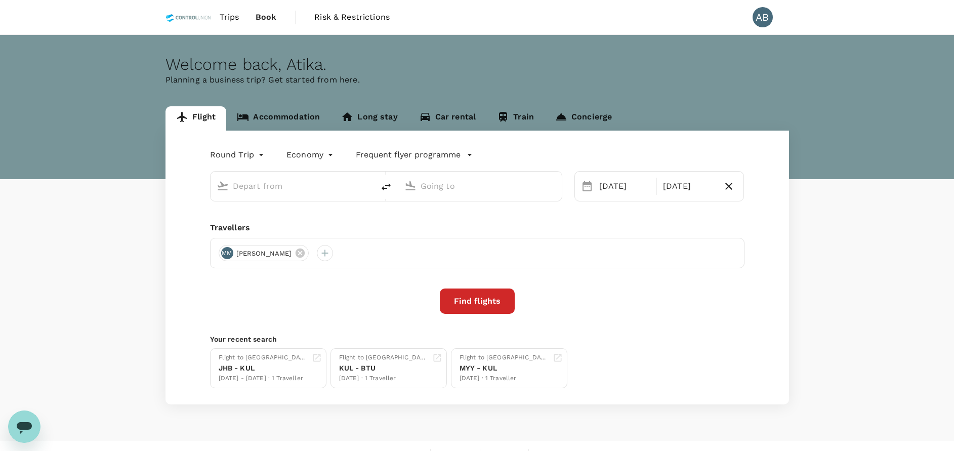
type input "Sultan Ismail Intl (JHB)"
type input "Kuala Lumpur Intl (KUL)"
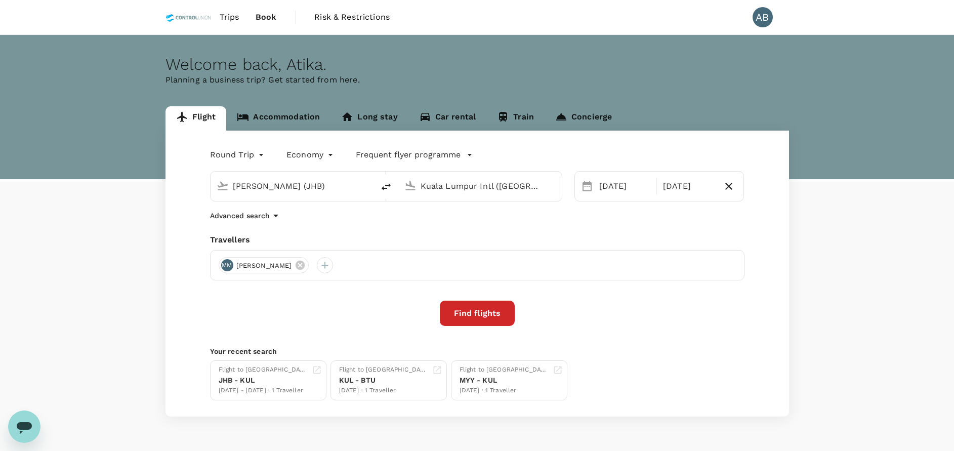
click at [267, 114] on link "Accommodation" at bounding box center [278, 118] width 104 height 24
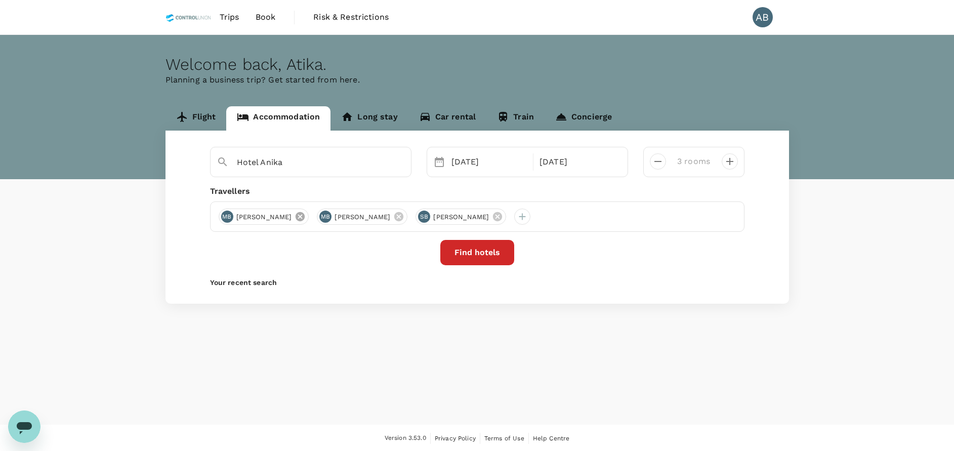
click at [305, 217] on icon at bounding box center [300, 216] width 9 height 9
click at [306, 218] on icon at bounding box center [300, 216] width 11 height 11
click at [305, 217] on icon at bounding box center [300, 216] width 9 height 9
click at [378, 192] on div "Travellers" at bounding box center [477, 191] width 535 height 12
click at [324, 261] on div "Find hotels" at bounding box center [477, 252] width 535 height 25
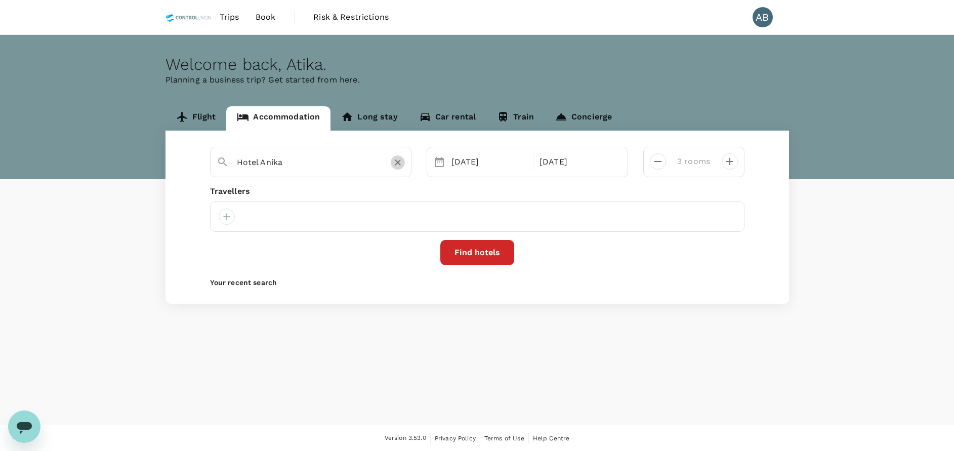
click at [398, 165] on icon "Clear" at bounding box center [398, 162] width 10 height 10
click at [299, 162] on input "text" at bounding box center [307, 162] width 140 height 16
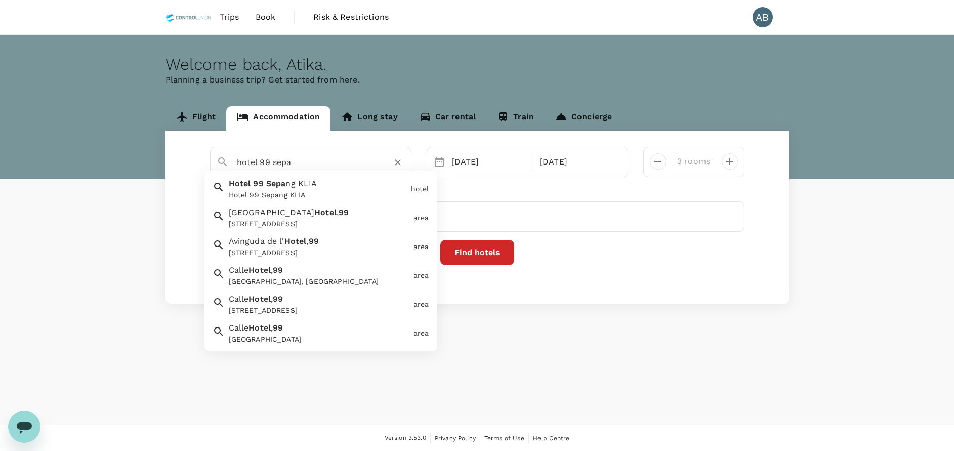
click at [295, 184] on span "ng KLIA" at bounding box center [301, 184] width 31 height 10
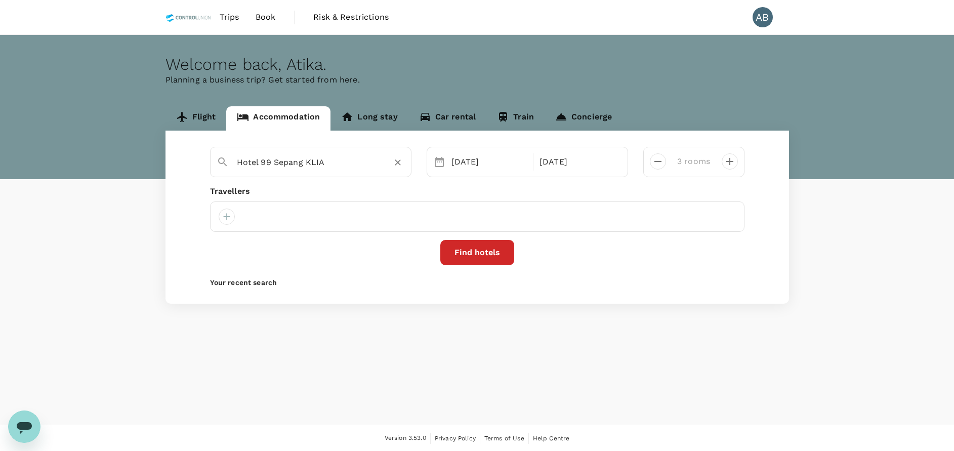
type input "Hotel 99 Sepang KLIA"
drag, startPoint x: 462, startPoint y: 193, endPoint x: 475, endPoint y: 190, distance: 13.5
click at [464, 191] on div "Travellers" at bounding box center [477, 191] width 535 height 12
click at [501, 189] on div "Travellers" at bounding box center [477, 191] width 535 height 12
click at [486, 162] on div "20 Oct" at bounding box center [490, 162] width 84 height 20
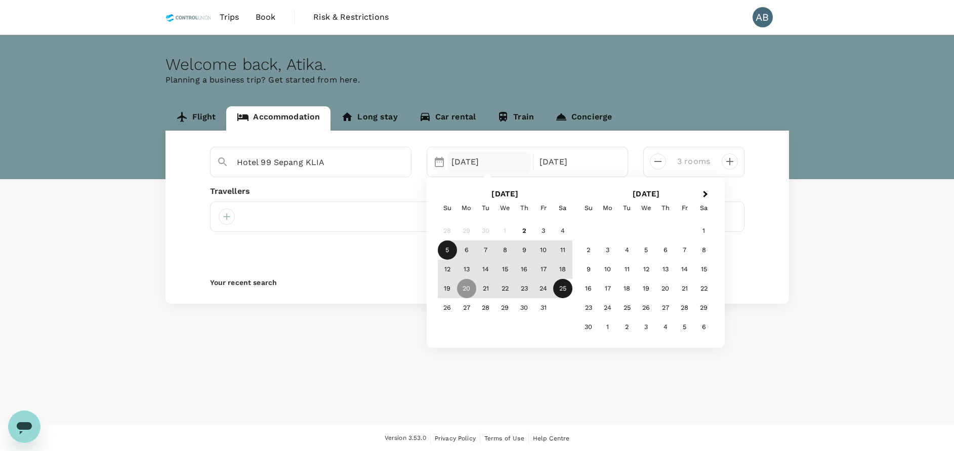
click at [450, 251] on div "5" at bounding box center [447, 249] width 19 height 19
click at [468, 247] on div "6" at bounding box center [466, 249] width 19 height 19
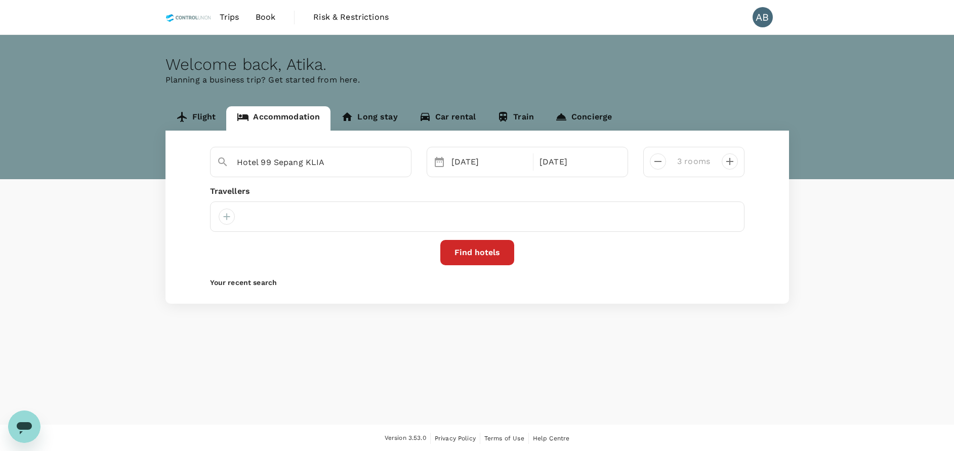
click at [586, 187] on div "Travellers" at bounding box center [477, 191] width 535 height 12
click at [659, 160] on icon "decrease" at bounding box center [658, 161] width 12 height 12
type input "1 room"
drag, startPoint x: 335, startPoint y: 196, endPoint x: 237, endPoint y: 225, distance: 101.4
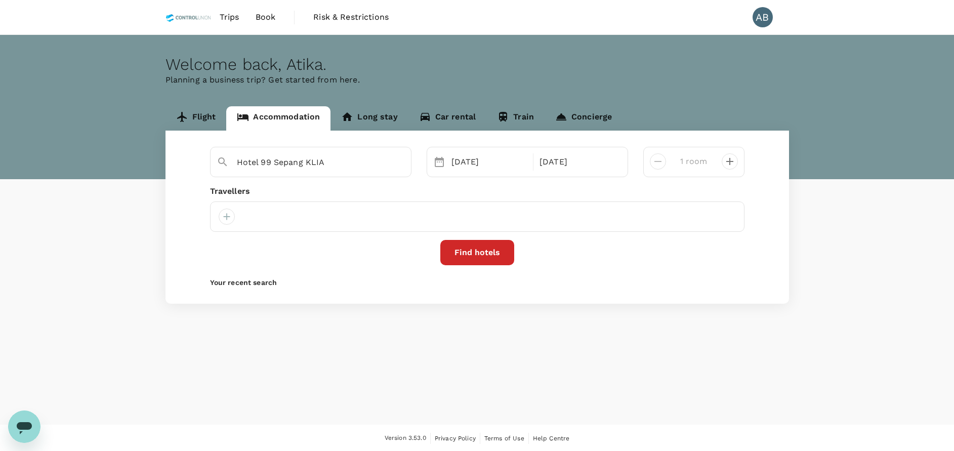
click at [334, 196] on div "Travellers" at bounding box center [477, 191] width 535 height 12
click at [227, 218] on div at bounding box center [227, 217] width 16 height 16
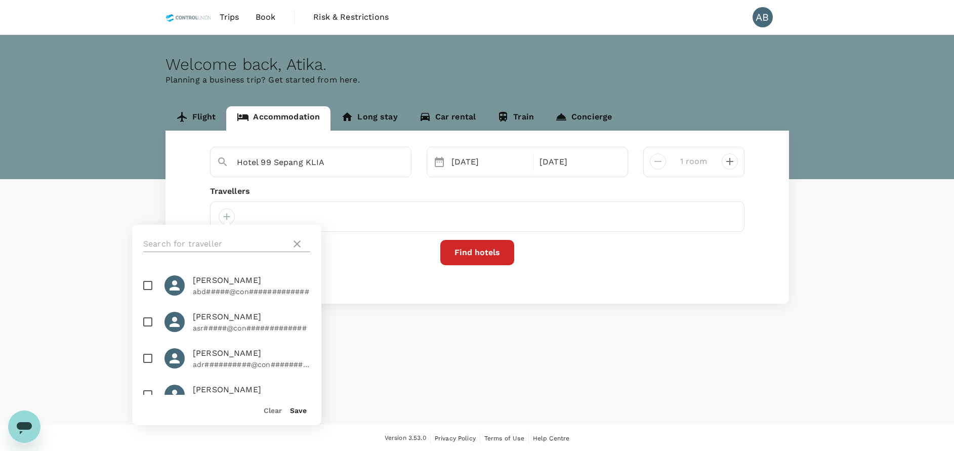
click at [226, 240] on input "text" at bounding box center [215, 244] width 144 height 16
type input "mathan"
drag, startPoint x: 140, startPoint y: 283, endPoint x: 156, endPoint y: 291, distance: 17.7
click at [141, 283] on input "checkbox" at bounding box center [147, 285] width 21 height 21
checkbox input "true"
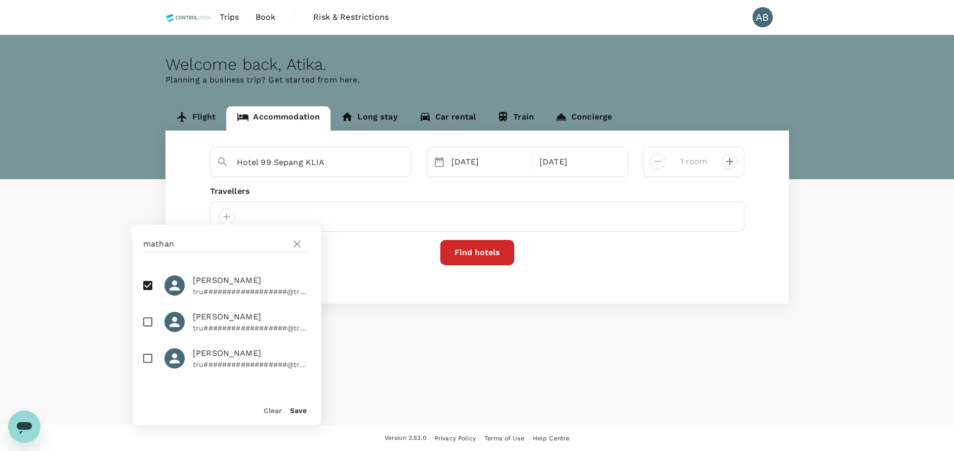
drag, startPoint x: 299, startPoint y: 406, endPoint x: 332, endPoint y: 401, distance: 33.8
click at [299, 407] on div "Save" at bounding box center [294, 406] width 25 height 20
click at [302, 411] on button "Save" at bounding box center [298, 411] width 17 height 8
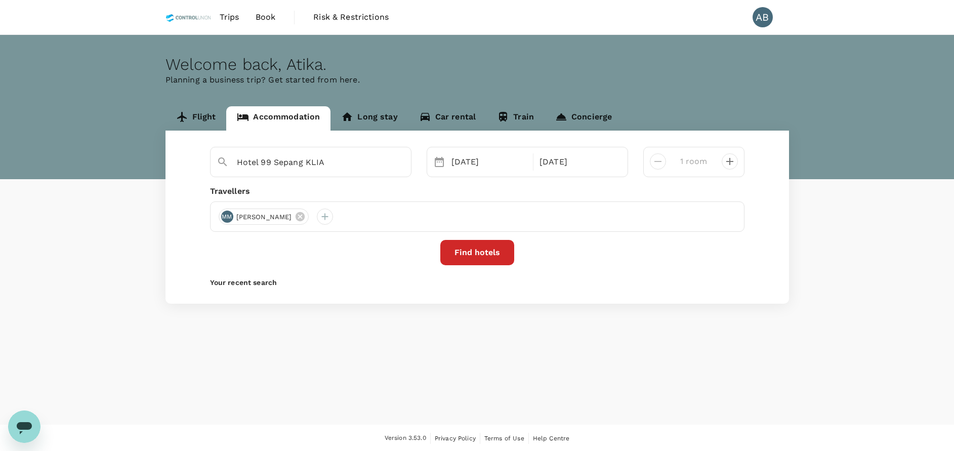
click at [480, 251] on button "Find hotels" at bounding box center [477, 252] width 74 height 25
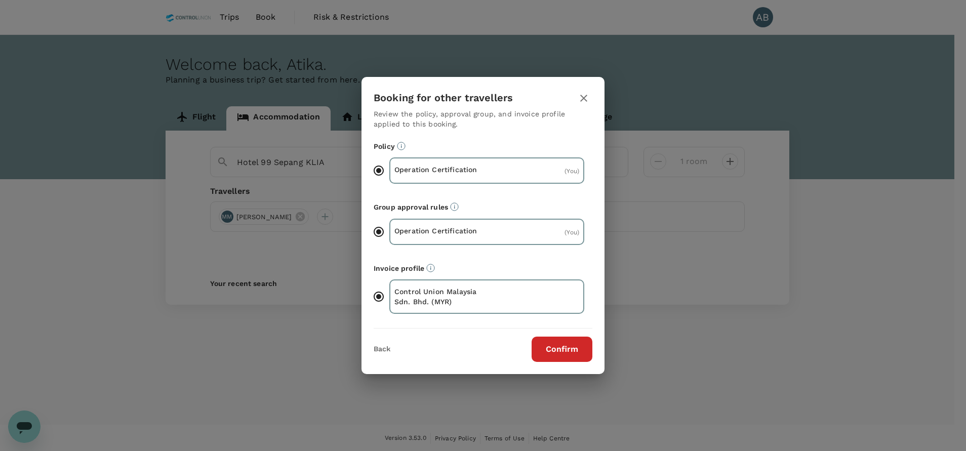
click at [556, 356] on button "Confirm" at bounding box center [562, 349] width 61 height 25
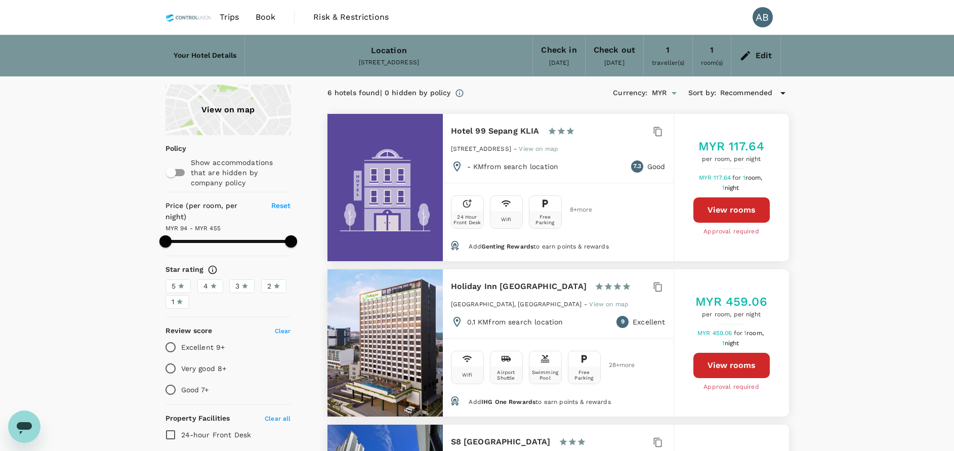
click at [720, 208] on button "View rooms" at bounding box center [732, 209] width 76 height 25
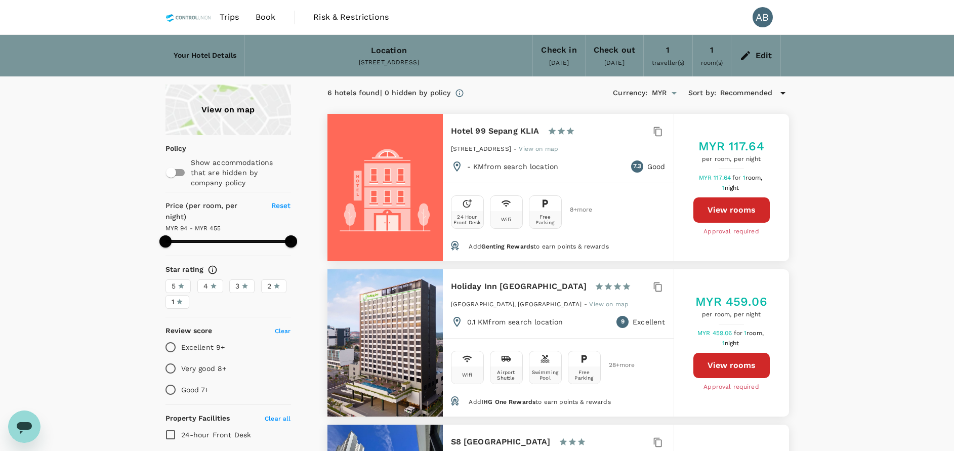
type input "453.94"
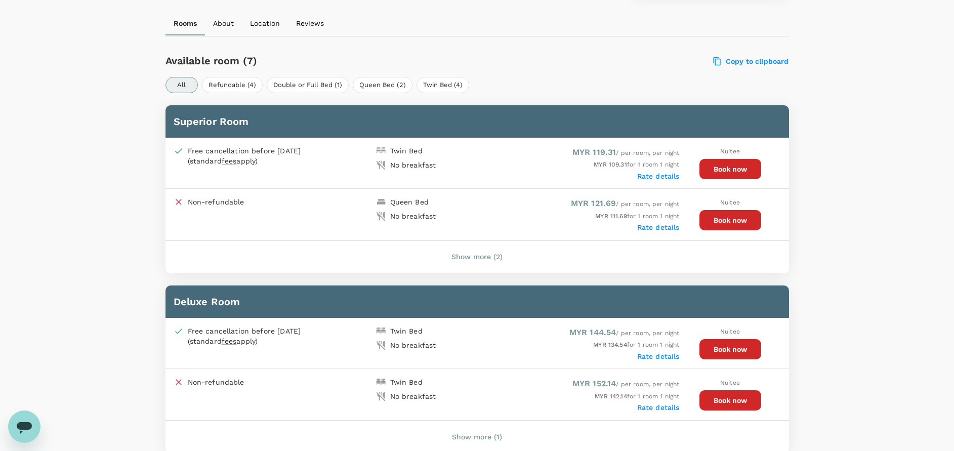
scroll to position [452, 0]
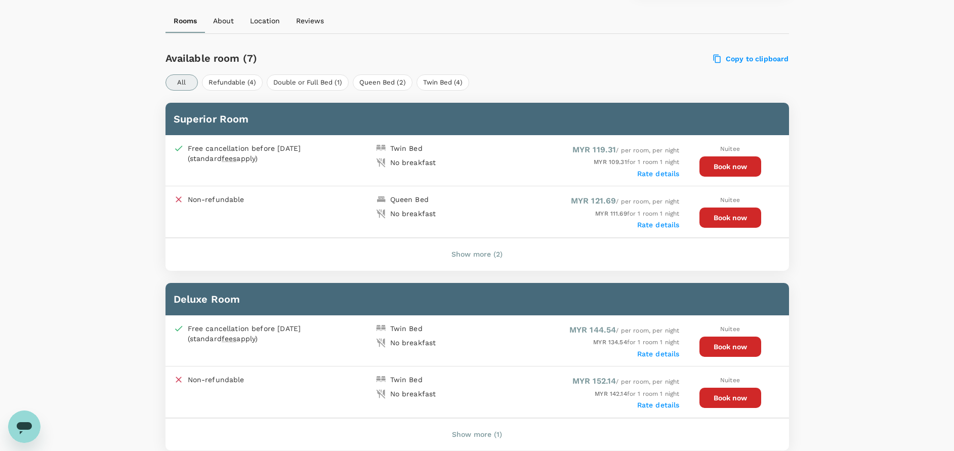
click at [473, 254] on button "Show more (2)" at bounding box center [476, 255] width 79 height 24
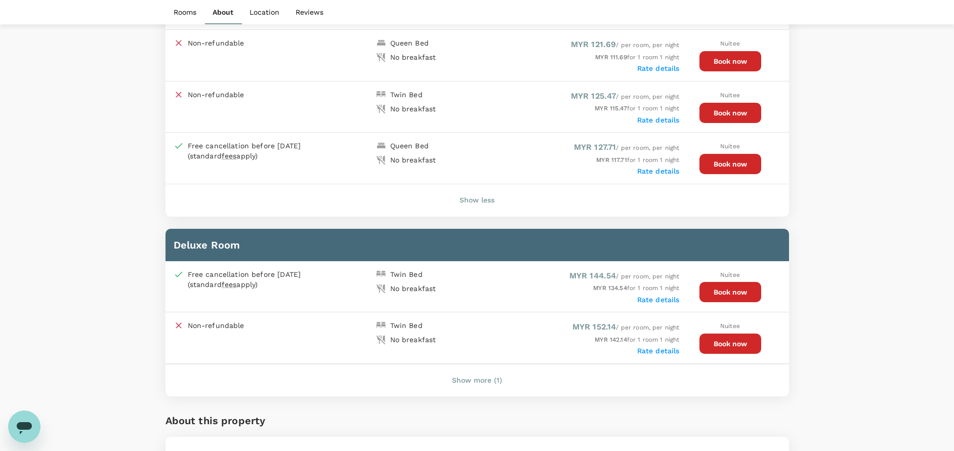
scroll to position [603, 0]
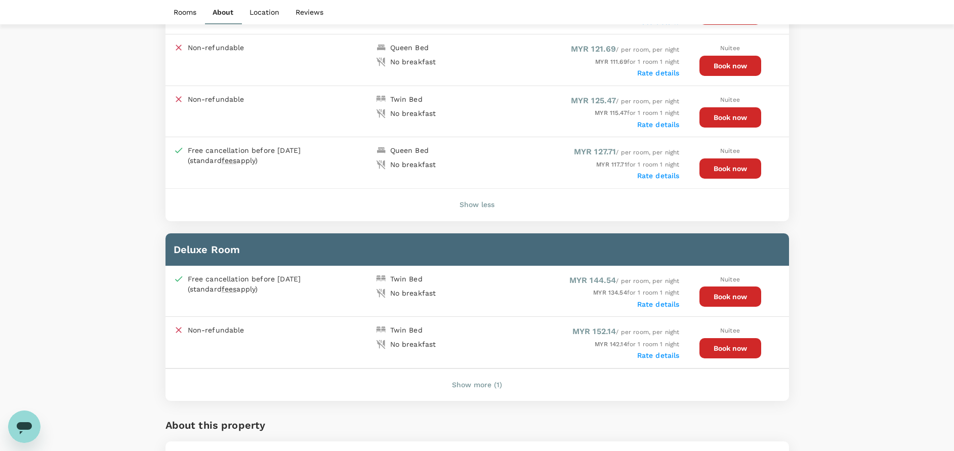
click at [723, 174] on button "Book now" at bounding box center [731, 168] width 62 height 20
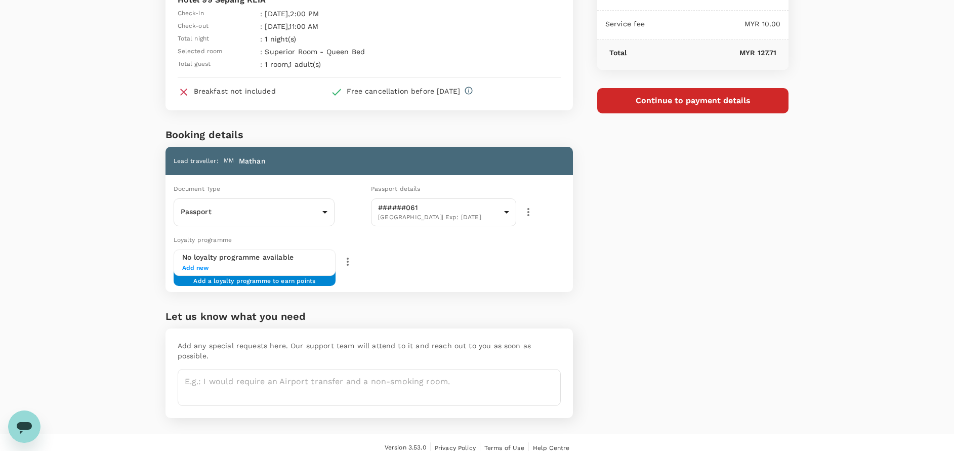
scroll to position [85, 0]
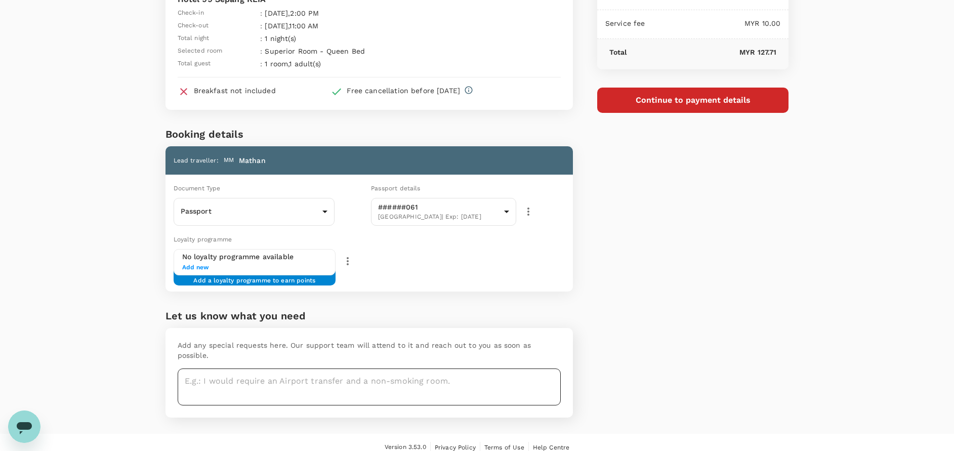
click at [242, 369] on textarea at bounding box center [369, 387] width 383 height 37
drag, startPoint x: 388, startPoint y: 289, endPoint x: 388, endPoint y: 279, distance: 9.6
click at [388, 287] on div "Loyalty programme No loyalty programme available Add new Add a loyalty programm…" at bounding box center [368, 261] width 412 height 62
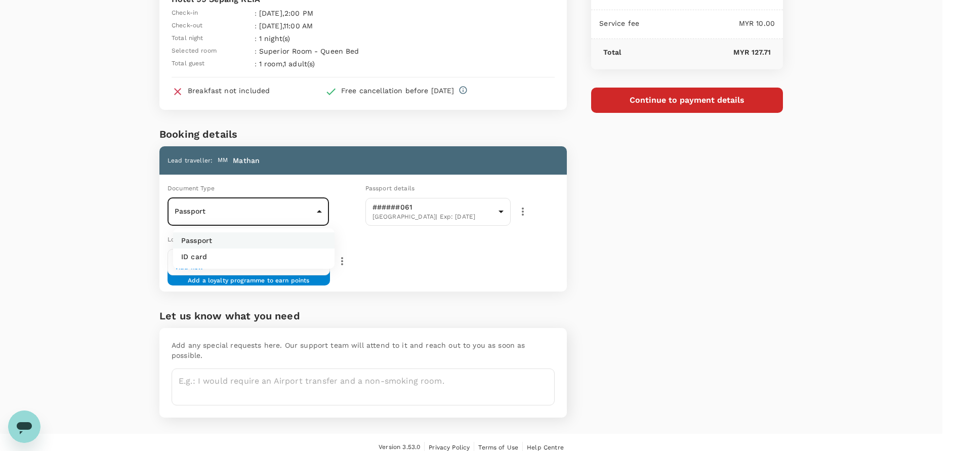
drag, startPoint x: 326, startPoint y: 205, endPoint x: 305, endPoint y: 204, distance: 21.3
click at [326, 205] on body "Back to hotel details Review selection You've selected Hotel 99 Sepang KLIA Che…" at bounding box center [477, 188] width 954 height 546
click at [189, 258] on p "ID card" at bounding box center [194, 257] width 26 height 10
type input "Id card"
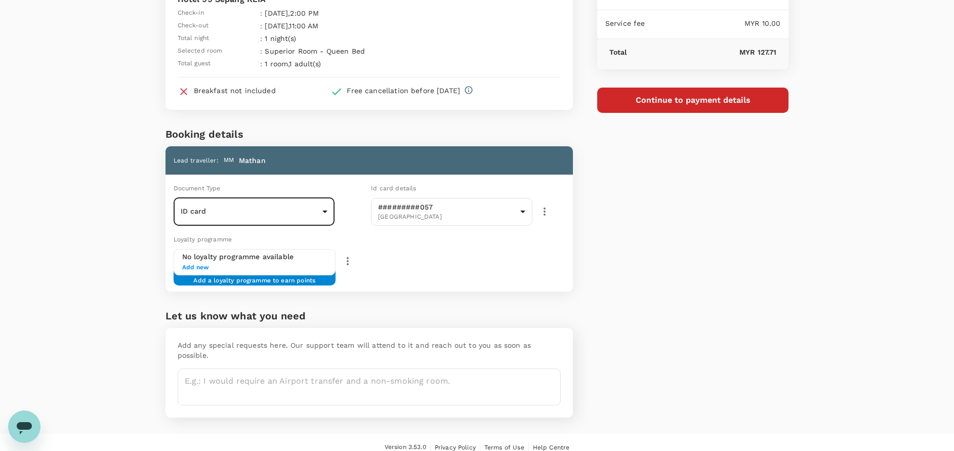
click at [428, 262] on div "No loyalty programme available Add new Add a loyalty programme to earn points" at bounding box center [304, 262] width 260 height 26
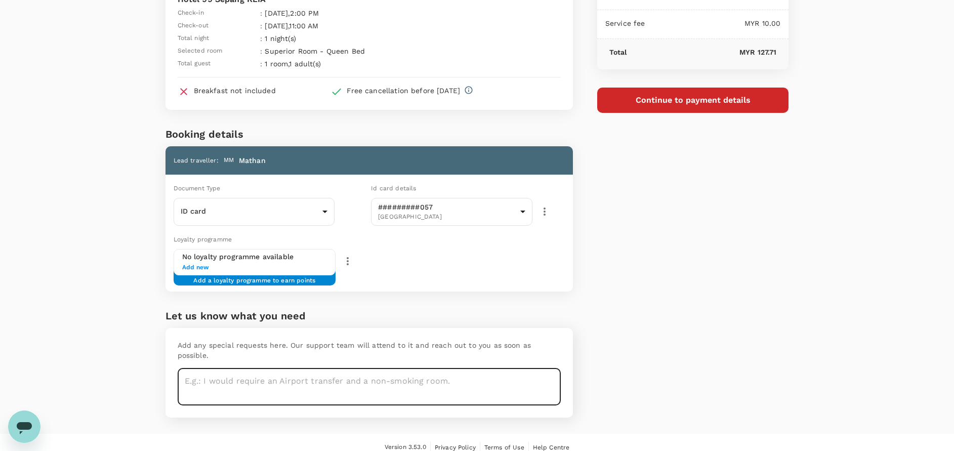
click at [286, 374] on textarea at bounding box center [369, 387] width 383 height 37
drag, startPoint x: 485, startPoint y: 380, endPoint x: 420, endPoint y: 400, distance: 67.6
click at [482, 382] on textarea "with windows, if not available just proceed." at bounding box center [369, 387] width 383 height 37
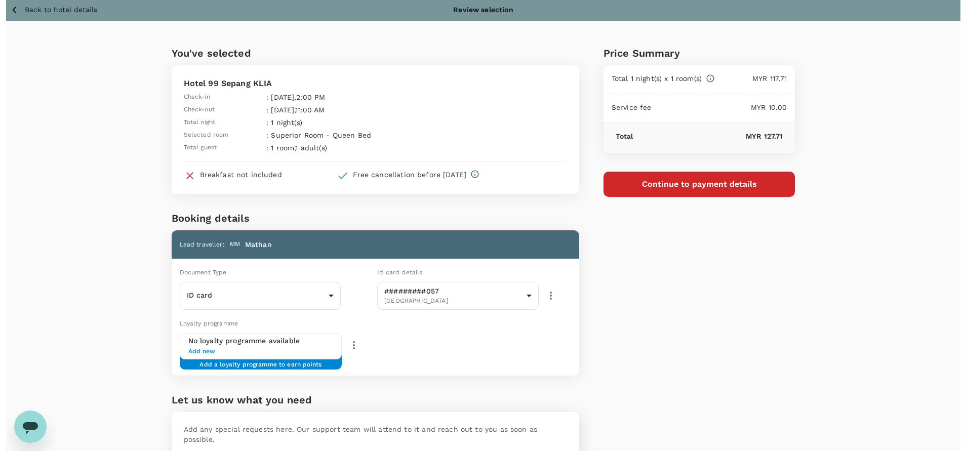
scroll to position [0, 0]
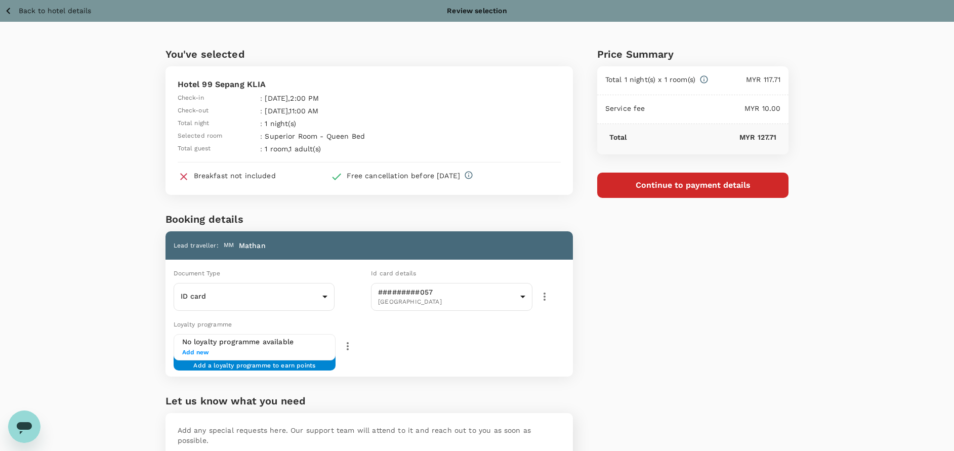
type textarea "with windows, if not available just proceed."
click at [748, 254] on div "Price Summary Total 1 night(s) x 1 room(s) MYR 117.71 Service fee MYR 10.00 Tot…" at bounding box center [681, 270] width 216 height 497
click at [228, 107] on td "Check-out :" at bounding box center [222, 109] width 88 height 13
click at [700, 315] on div "Price Summary Total 1 night(s) x 1 room(s) MYR 117.71 Service fee MYR 10.00 Tot…" at bounding box center [681, 270] width 216 height 497
click at [703, 189] on button "Continue to payment details" at bounding box center [693, 185] width 192 height 25
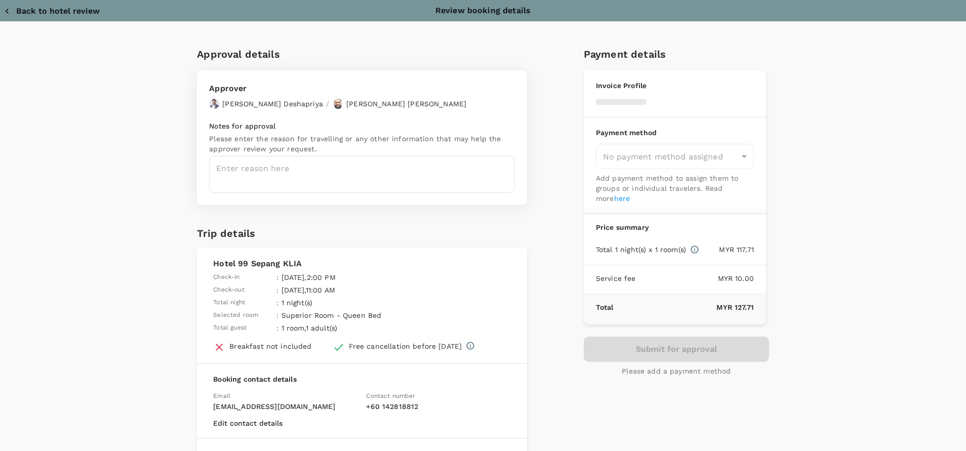
type input "9e254831-a140-43d4-90d9-f4bdc71b84d3"
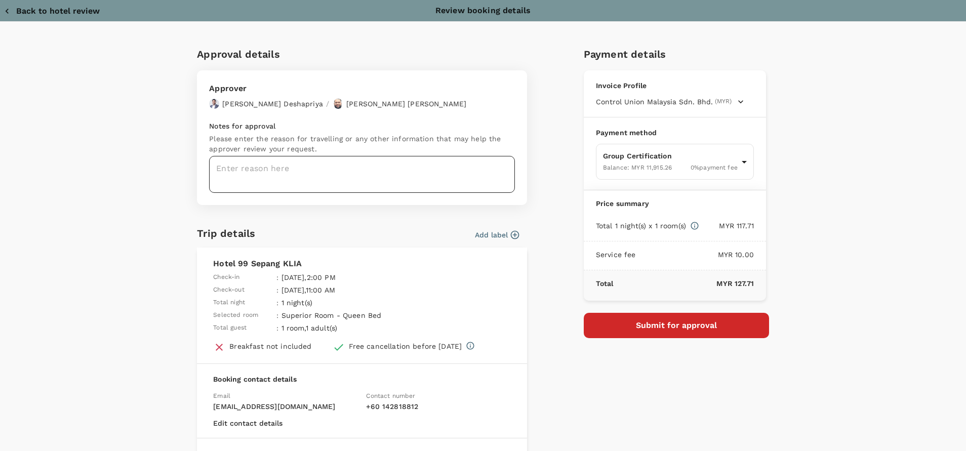
click at [236, 167] on textarea at bounding box center [362, 174] width 306 height 37
paste textarea "REMARKS: Waiting client approval on the price. Will inform once approved by cli…"
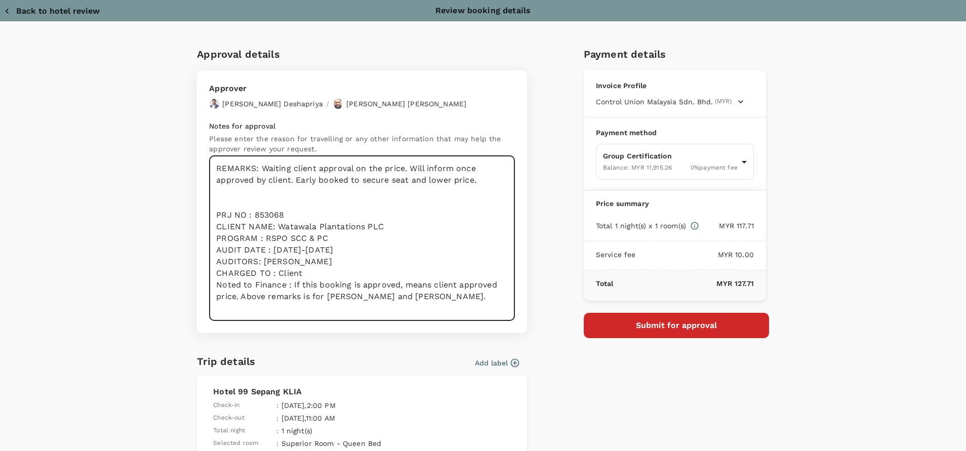
click at [265, 172] on textarea "REMARKS: Waiting client approval on the price. Will inform once approved by cli…" at bounding box center [362, 238] width 306 height 165
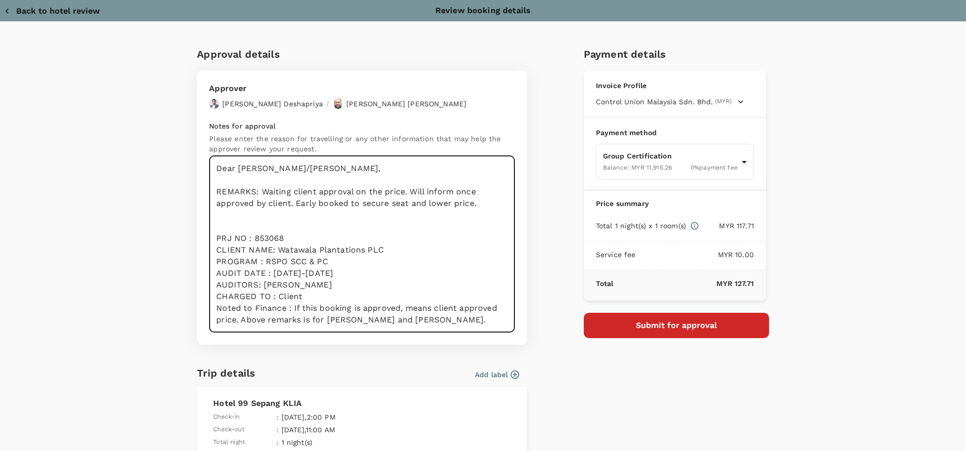
drag, startPoint x: 460, startPoint y: 204, endPoint x: 193, endPoint y: 186, distance: 266.9
click at [197, 186] on div "Approver Chathuranga Iroshan Deshapriya / Muhammad Hariz Bin Abdul Rahman Notes…" at bounding box center [362, 207] width 330 height 274
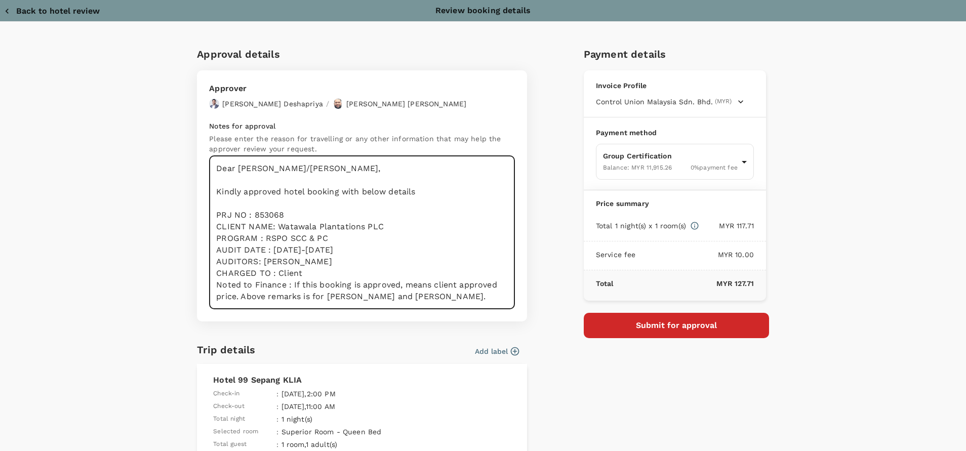
click at [292, 254] on textarea "Dear Chathu/Hariz, Kindly approved hotel booking with below details PRJ NO : 85…" at bounding box center [362, 232] width 306 height 153
click at [388, 281] on textarea "Dear Chathu/Hariz, Kindly approved hotel booking with below details PRJ NO : 85…" at bounding box center [362, 232] width 306 height 153
drag, startPoint x: 403, startPoint y: 297, endPoint x: 204, endPoint y: 287, distance: 199.7
click at [209, 287] on textarea "Dear Chathu/Hariz, Kindly approved hotel booking with below details PRJ NO : 85…" at bounding box center [362, 232] width 306 height 153
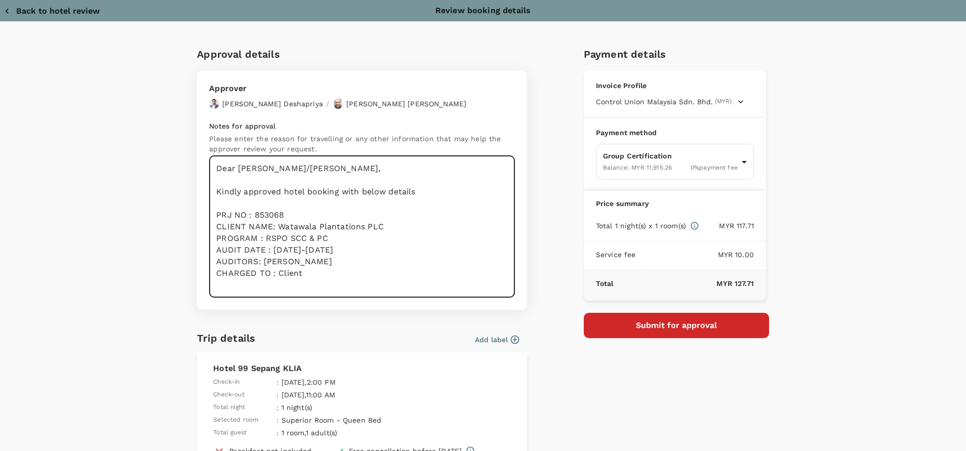
click at [341, 273] on textarea "Dear Chathu/Hariz, Kindly approved hotel booking with below details PRJ NO : 85…" at bounding box center [362, 227] width 306 height 142
drag, startPoint x: 304, startPoint y: 274, endPoint x: 278, endPoint y: 273, distance: 25.3
click at [278, 273] on textarea "Dear Chathu/Hariz, Kindly approved hotel booking with below details PRJ NO : 85…" at bounding box center [362, 227] width 306 height 142
click at [355, 271] on textarea "Dear Chathu/Hariz, Kindly approved hotel booking with below details PRJ NO : 85…" at bounding box center [362, 227] width 306 height 142
click at [384, 276] on textarea "Dear Chathu/Hariz, Kindly approved hotel booking with below details PRJ NO : 85…" at bounding box center [362, 227] width 306 height 142
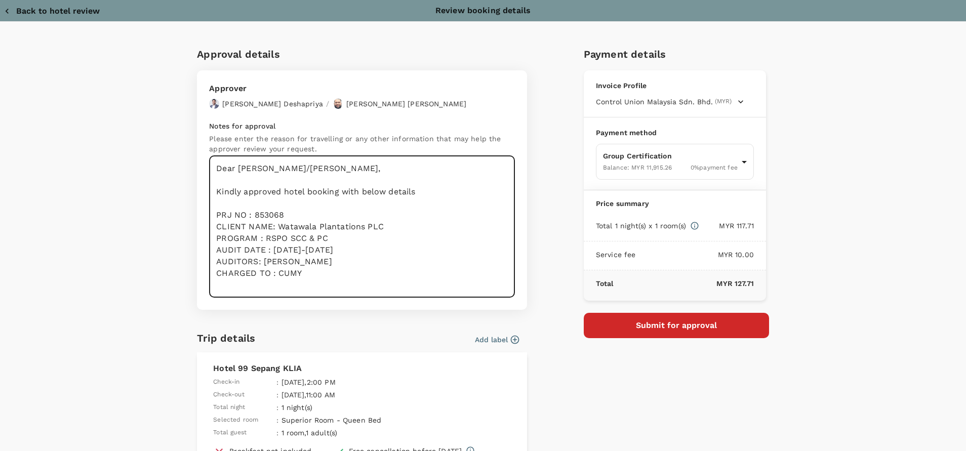
type textarea "Dear Chathu/Hariz, Kindly approved hotel booking with below details PRJ NO : 85…"
click at [318, 276] on textarea "Dear Chathu/Hariz, Kindly approved hotel booking with below details PRJ NO : 85…" at bounding box center [362, 227] width 306 height 142
click at [298, 272] on textarea "Dear Chathu/Hariz, Kindly approved hotel booking with below details PRJ NO : 85…" at bounding box center [362, 227] width 306 height 142
click at [882, 235] on div "Approval details Approver Chathuranga Iroshan Deshapriya / Muhammad Hariz Bin A…" at bounding box center [483, 346] width 966 height 648
click at [321, 279] on textarea "Dear Chathu/Hariz, Kindly approved hotel booking with below details PRJ NO : 85…" at bounding box center [362, 227] width 306 height 142
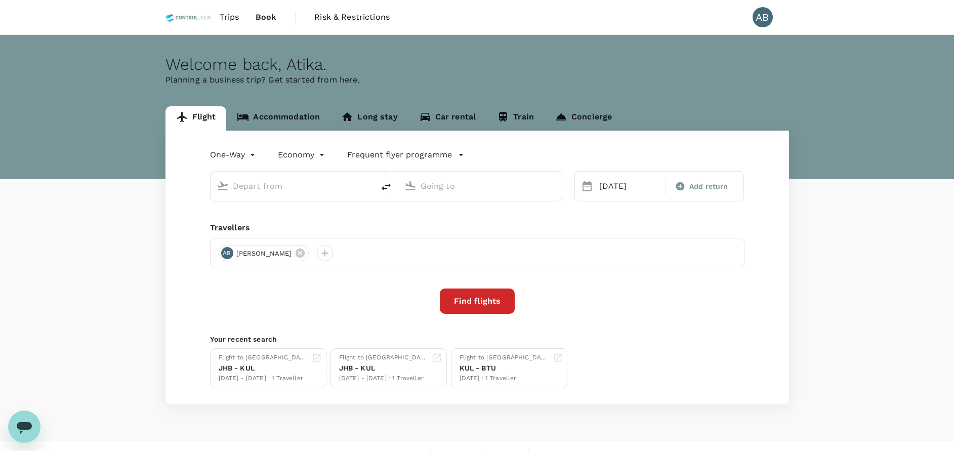
type input "[PERSON_NAME] (JHB)"
type input "Kuala Lumpur Intl ([GEOGRAPHIC_DATA])"
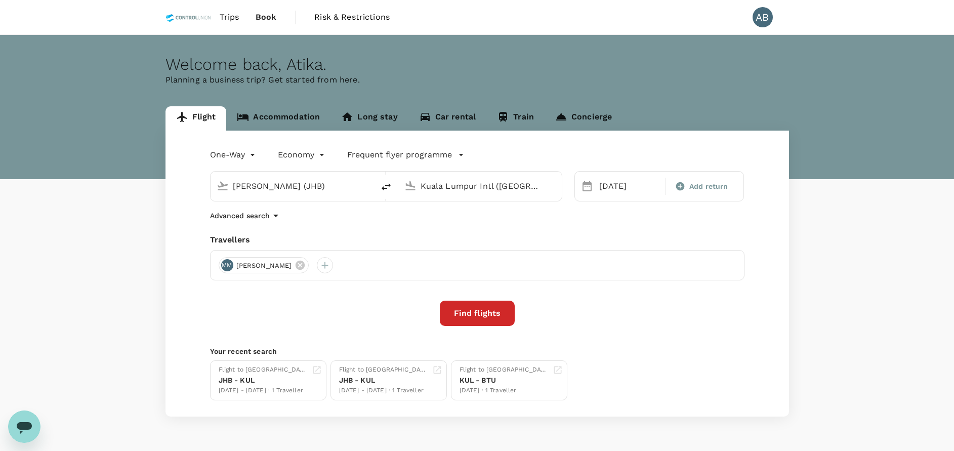
click at [408, 228] on div "One-Way oneway Economy economy Frequent flyer programme Sultan Ismail Intl ([GE…" at bounding box center [478, 274] width 624 height 286
click at [482, 236] on div "Travellers" at bounding box center [477, 240] width 535 height 12
click at [480, 237] on div "Travellers" at bounding box center [477, 240] width 535 height 12
click at [493, 312] on button "Find flights" at bounding box center [477, 313] width 75 height 25
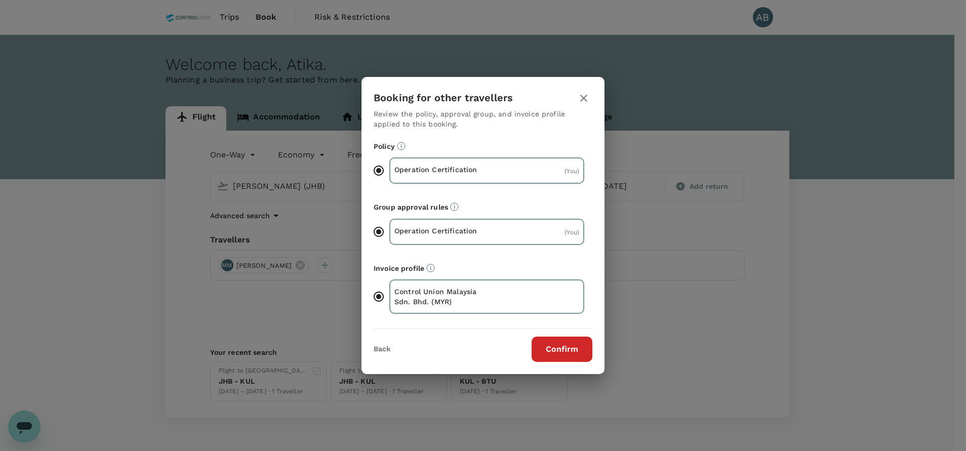
click at [575, 356] on button "Confirm" at bounding box center [562, 349] width 61 height 25
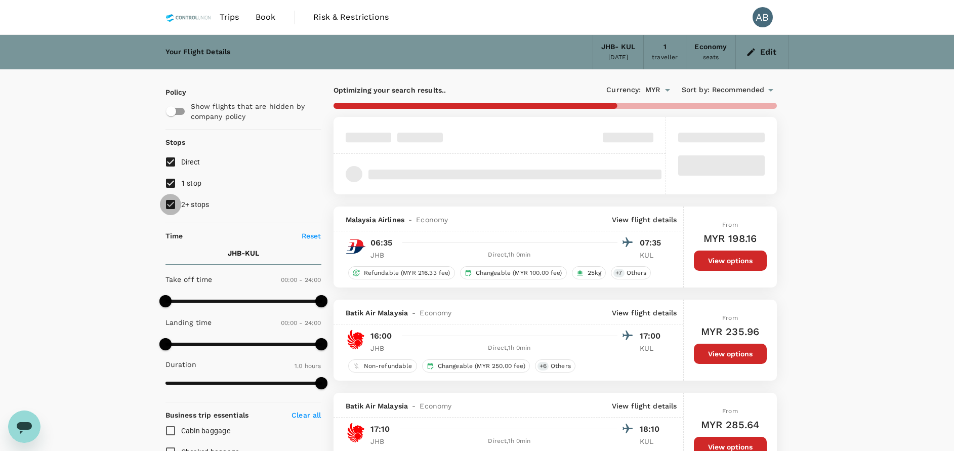
drag, startPoint x: 175, startPoint y: 204, endPoint x: 167, endPoint y: 186, distance: 19.7
click at [174, 203] on input "2+ stops" at bounding box center [170, 204] width 21 height 21
checkbox input "false"
click at [167, 183] on input "1 stop" at bounding box center [170, 183] width 21 height 21
checkbox input "false"
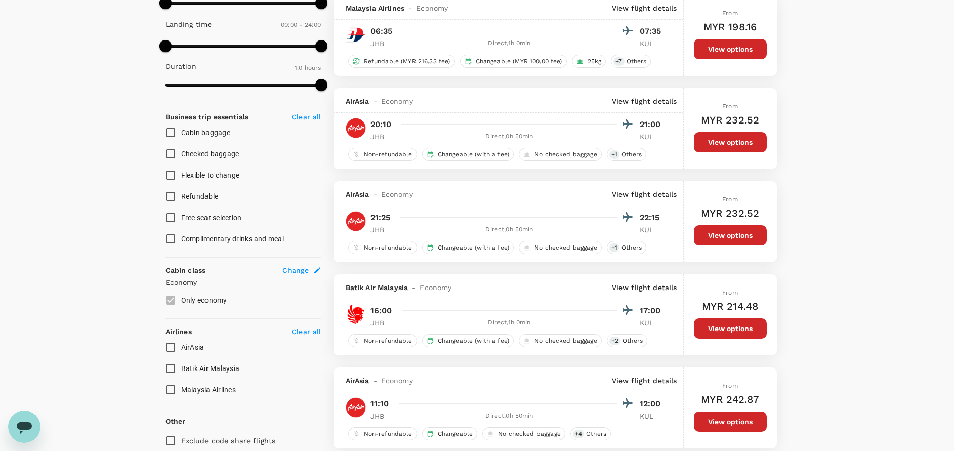
scroll to position [380, 0]
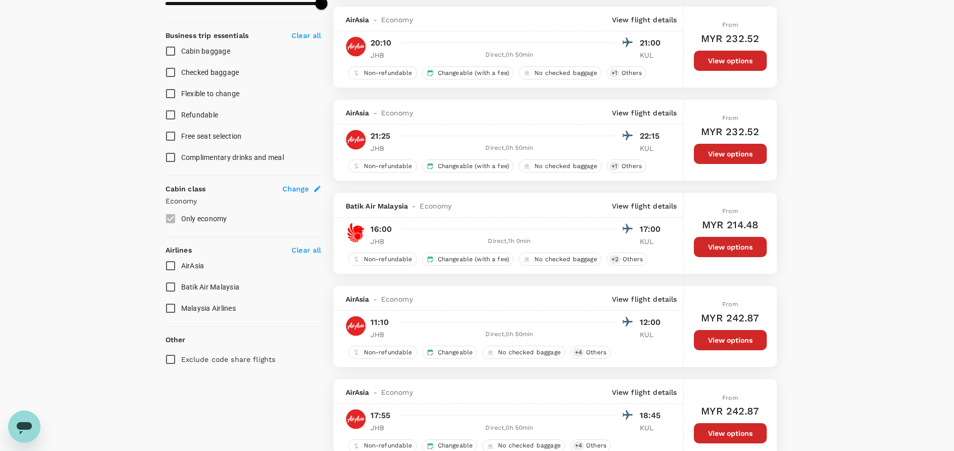
click at [872, 255] on div "Your Flight Details JHB - KUL [DATE] 1 traveller Economy seats Edit Policy Show…" at bounding box center [477, 385] width 954 height 1461
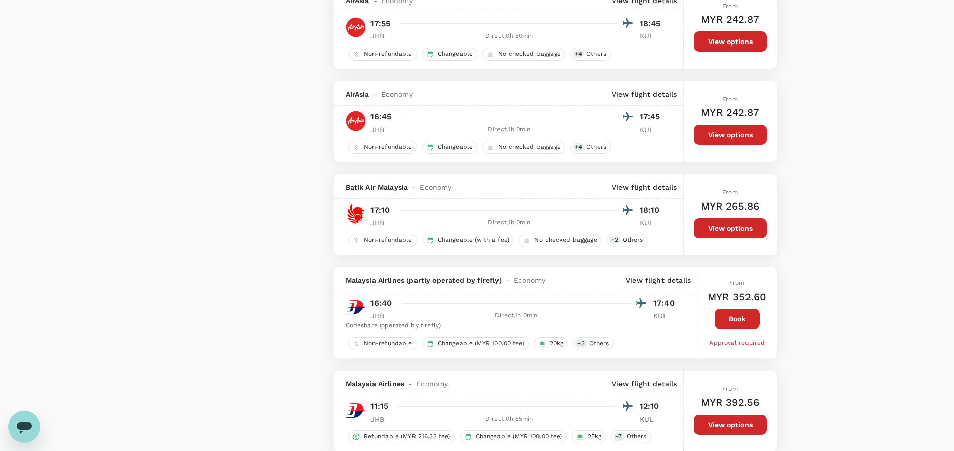
scroll to position [835, 0]
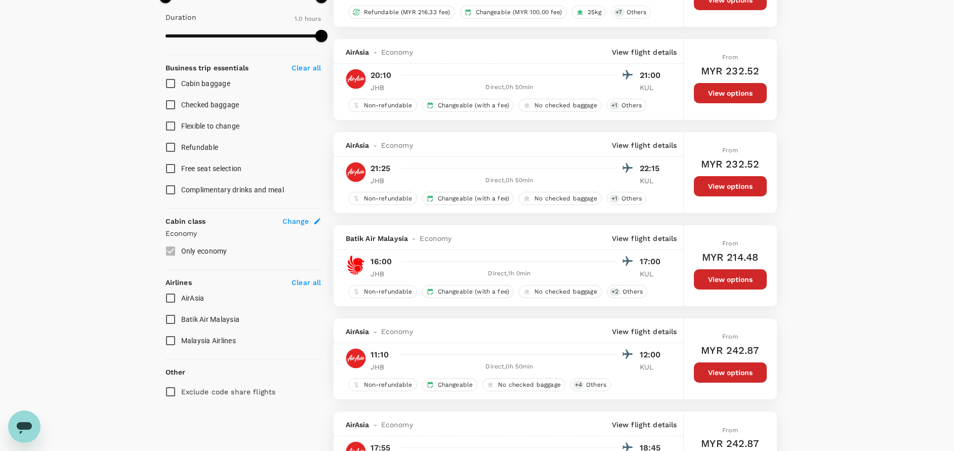
scroll to position [312, 0]
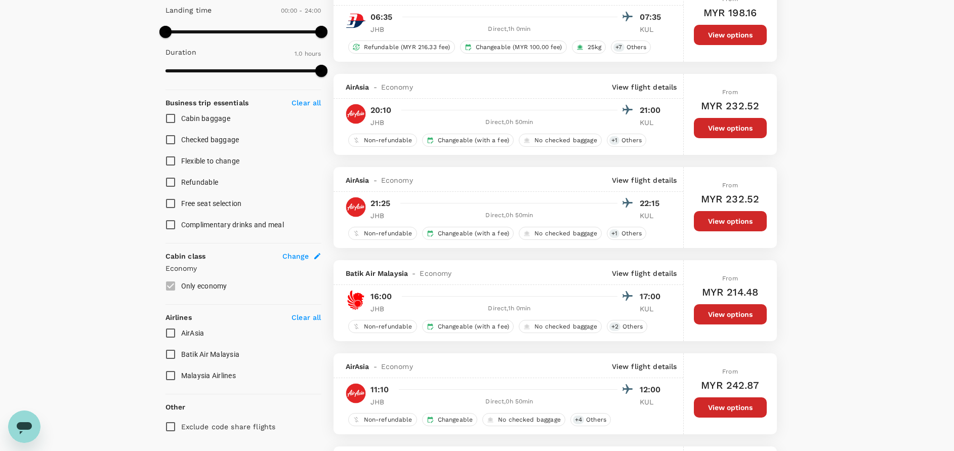
drag, startPoint x: 838, startPoint y: 252, endPoint x: 840, endPoint y: 262, distance: 10.2
click at [839, 253] on div "Your Flight Details JHB - KUL [DATE] 1 traveller Economy seats Edit Policy Show…" at bounding box center [477, 453] width 954 height 1461
click at [656, 180] on p "View flight details" at bounding box center [644, 180] width 65 height 10
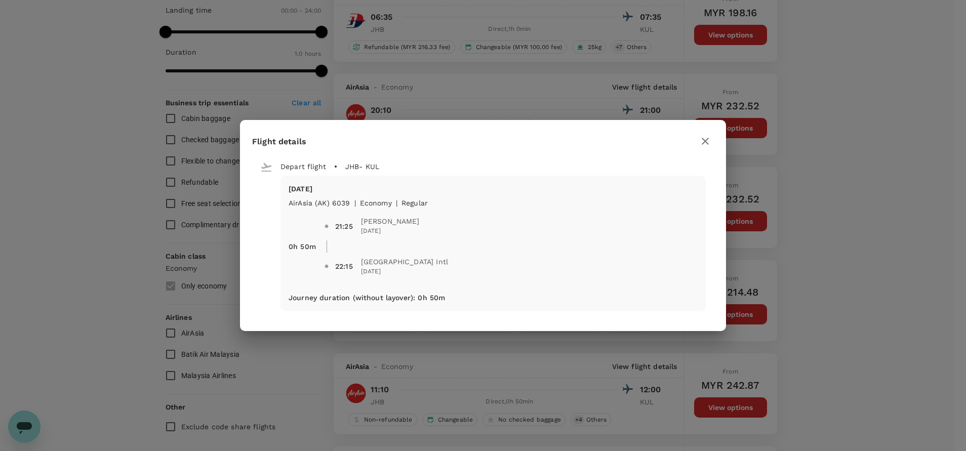
click at [705, 141] on icon "button" at bounding box center [705, 141] width 7 height 7
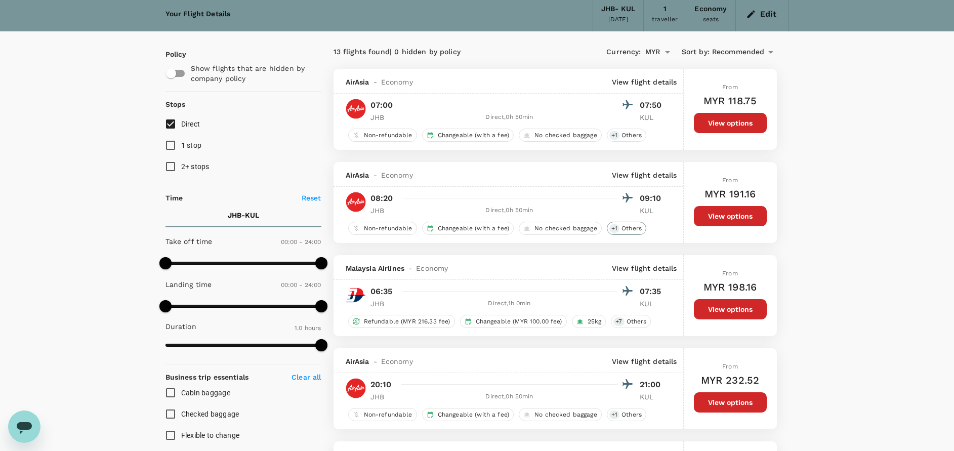
scroll to position [0, 0]
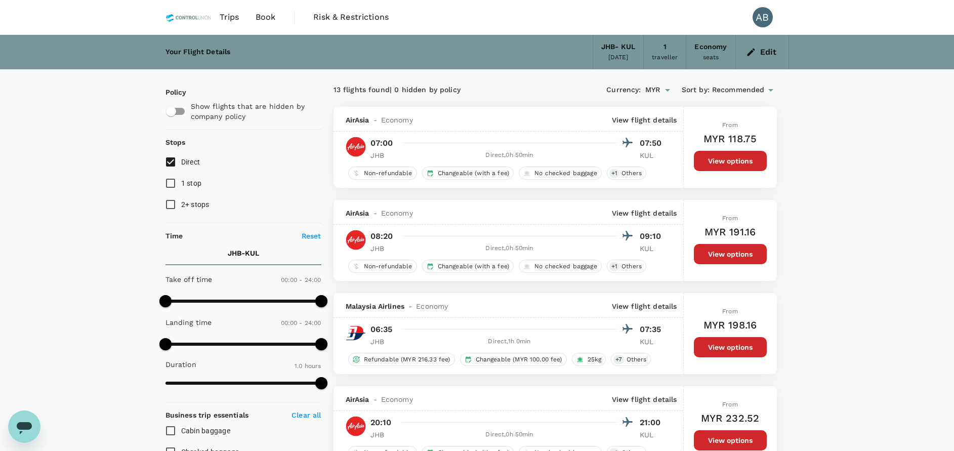
click at [748, 51] on icon "button" at bounding box center [751, 52] width 10 height 10
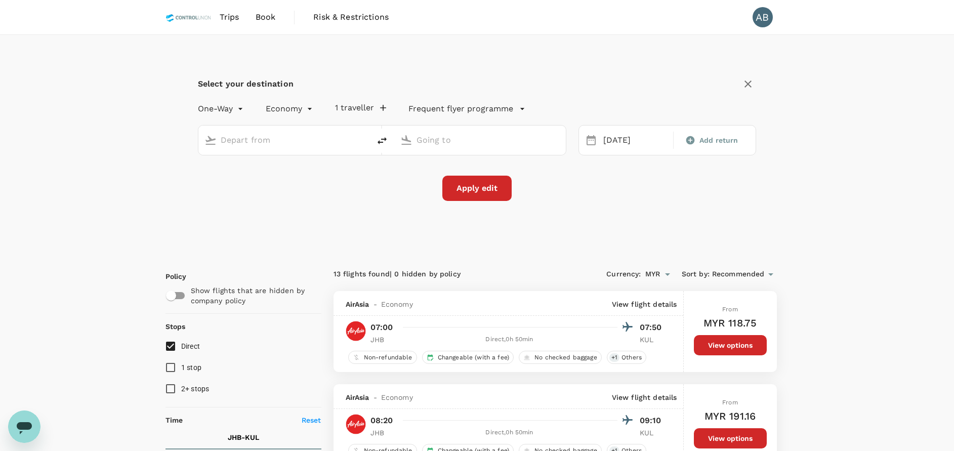
type input "[PERSON_NAME] (JHB)"
type input "Kuala Lumpur Intl ([GEOGRAPHIC_DATA])"
click at [383, 140] on icon "delete" at bounding box center [382, 140] width 9 height 7
type input "Kuala Lumpur Intl ([GEOGRAPHIC_DATA])"
type input "[PERSON_NAME] (JHB)"
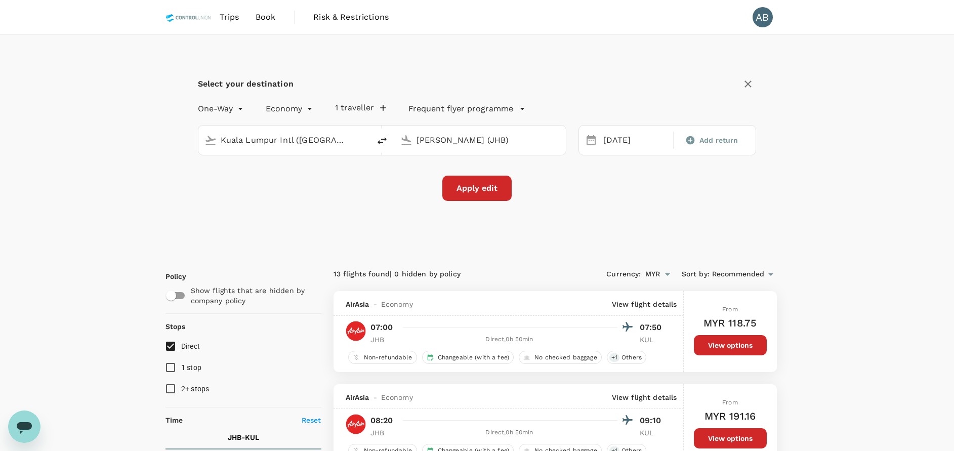
click at [611, 194] on div "Apply edit" at bounding box center [477, 188] width 559 height 25
click at [615, 138] on div "[DATE]" at bounding box center [635, 141] width 72 height 20
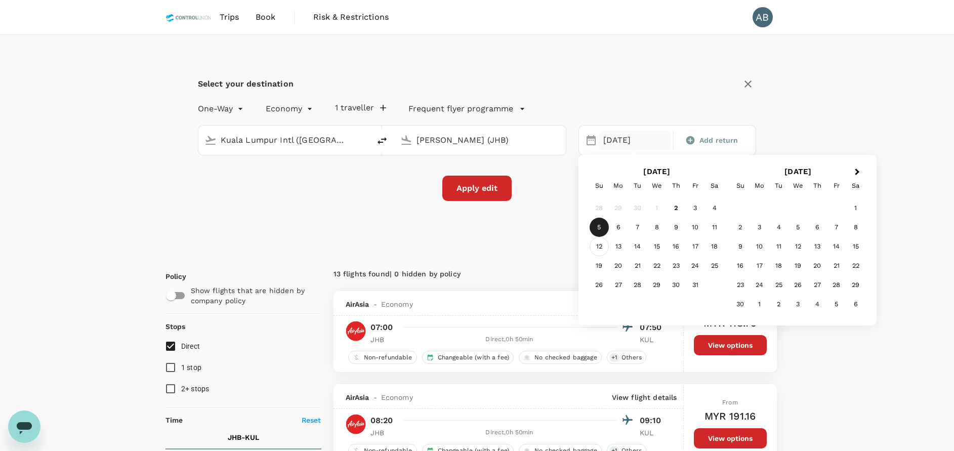
click at [601, 249] on div "12" at bounding box center [599, 246] width 19 height 19
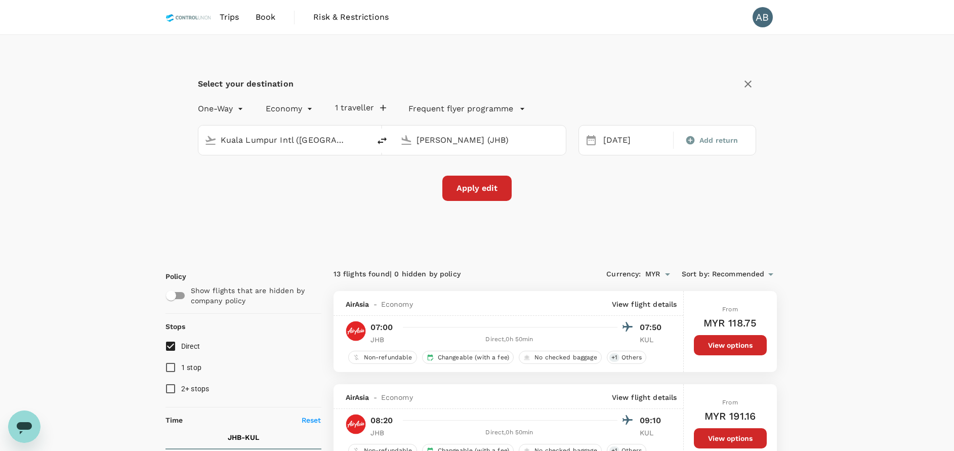
drag, startPoint x: 559, startPoint y: 220, endPoint x: 505, endPoint y: 203, distance: 57.0
click at [557, 220] on div "Select your destination One-Way oneway Economy economy 1 traveller Frequent fly…" at bounding box center [478, 144] width 624 height 219
click at [488, 186] on button "Apply edit" at bounding box center [476, 188] width 69 height 25
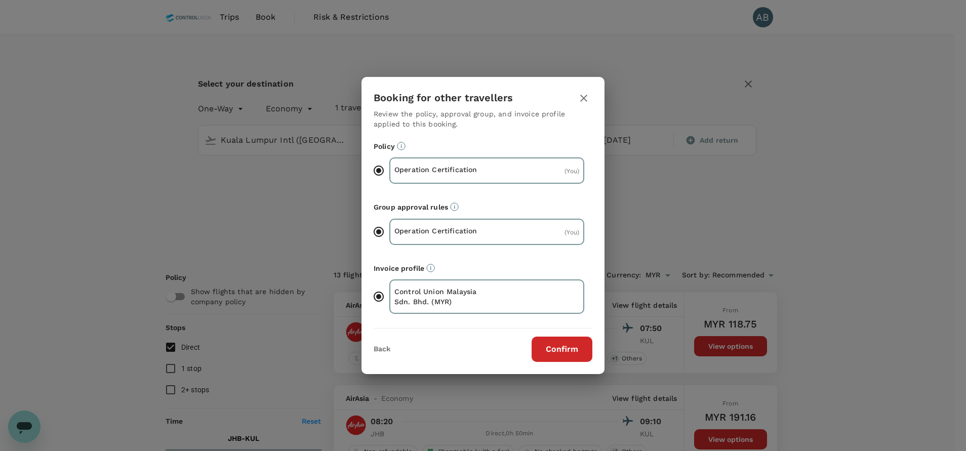
click at [566, 341] on button "Confirm" at bounding box center [562, 349] width 61 height 25
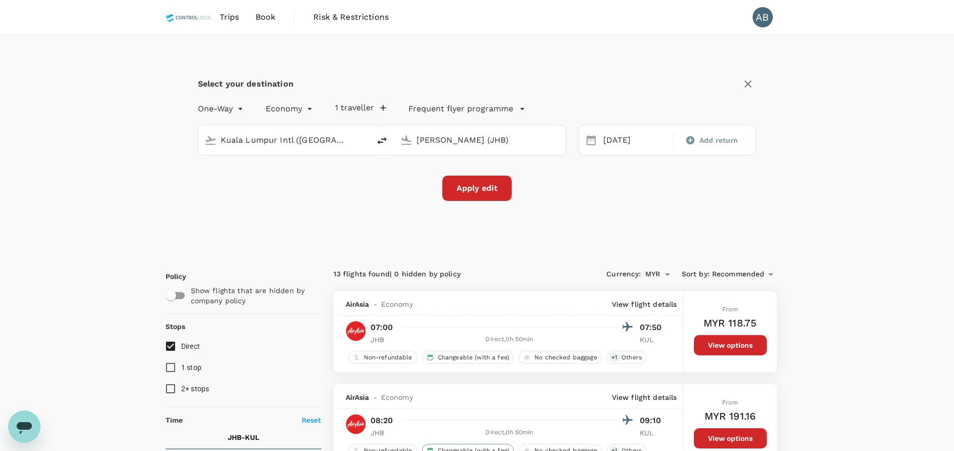
checkbox input "false"
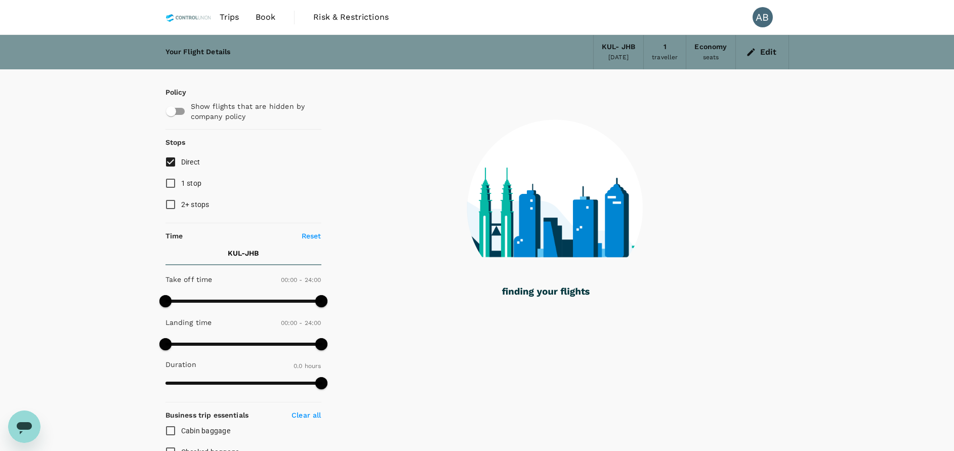
type input "65"
checkbox input "true"
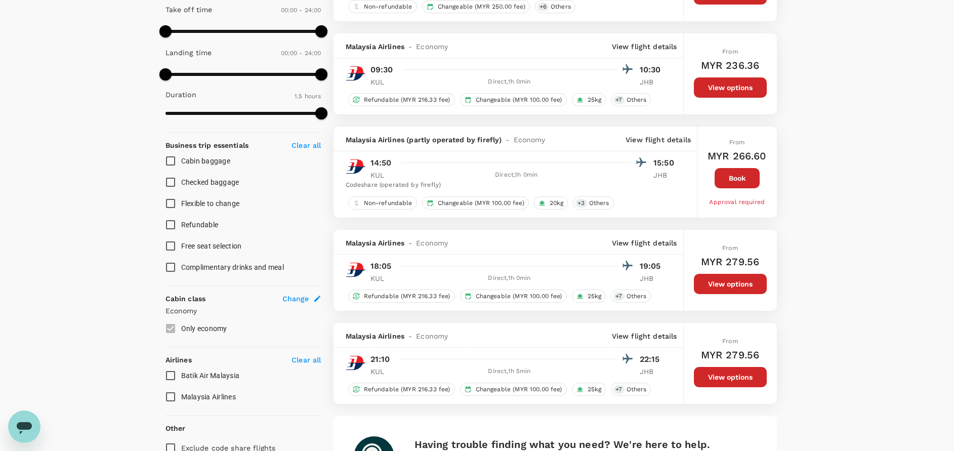
scroll to position [304, 0]
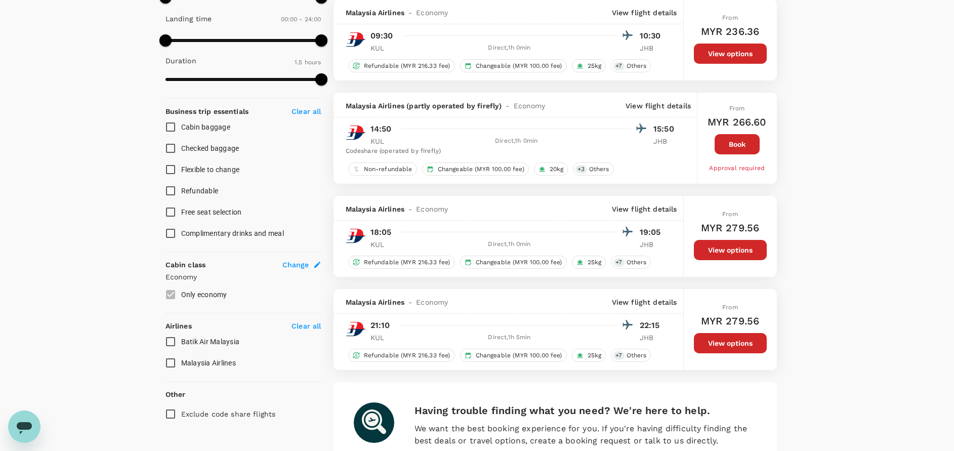
click at [310, 322] on p "Clear all" at bounding box center [306, 326] width 29 height 10
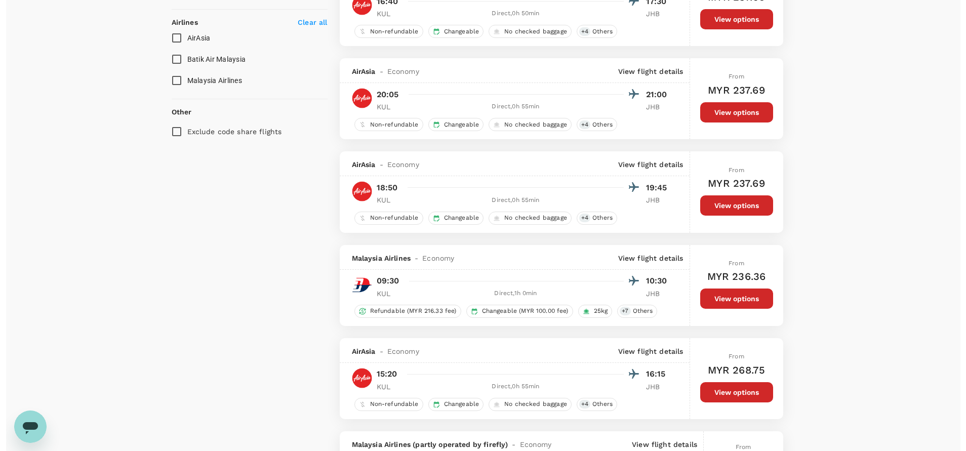
scroll to position [532, 0]
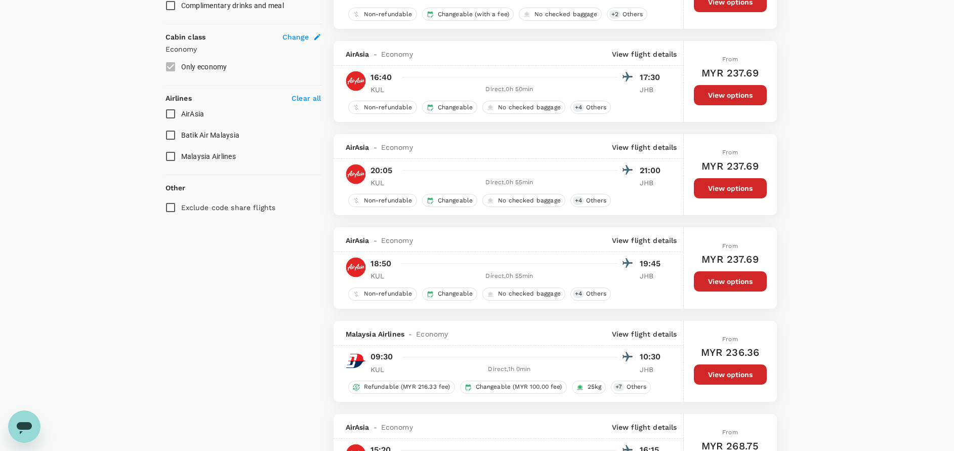
click at [850, 85] on div "Your Flight Details KUL - JHB [DATE] 1 traveller Economy seats Edit Policy Show…" at bounding box center [477, 233] width 954 height 1461
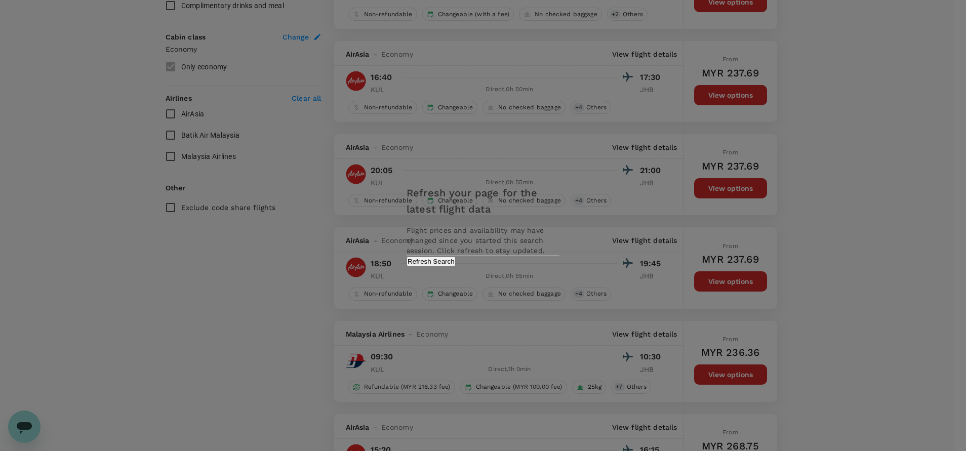
click at [456, 266] on button "Refresh Search" at bounding box center [431, 262] width 49 height 10
click at [876, 114] on div "Refresh your page for the latest flight data Flight prices and availability may…" at bounding box center [483, 225] width 966 height 451
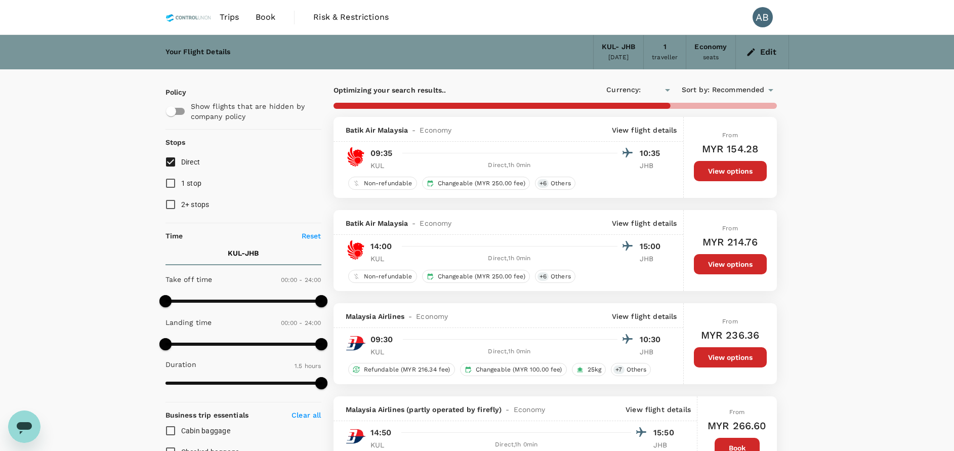
type input "MYR"
